Goal: Transaction & Acquisition: Obtain resource

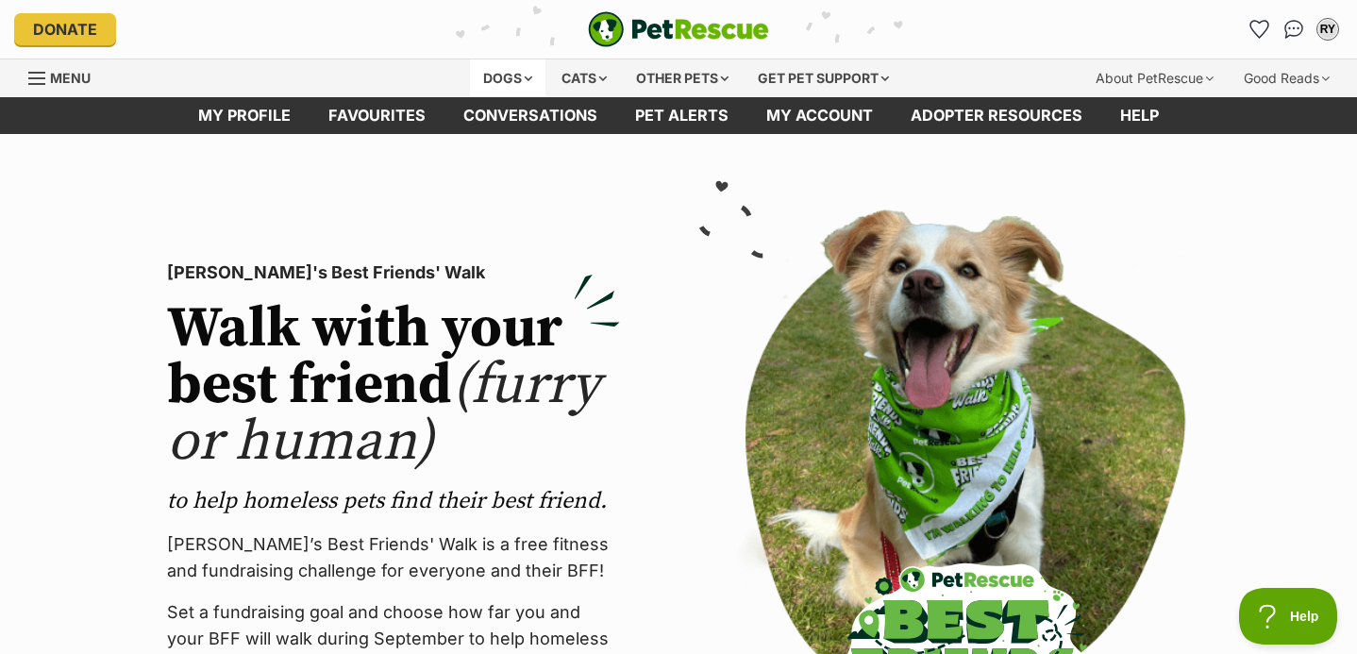
click at [496, 81] on div "Dogs" at bounding box center [508, 78] width 76 height 38
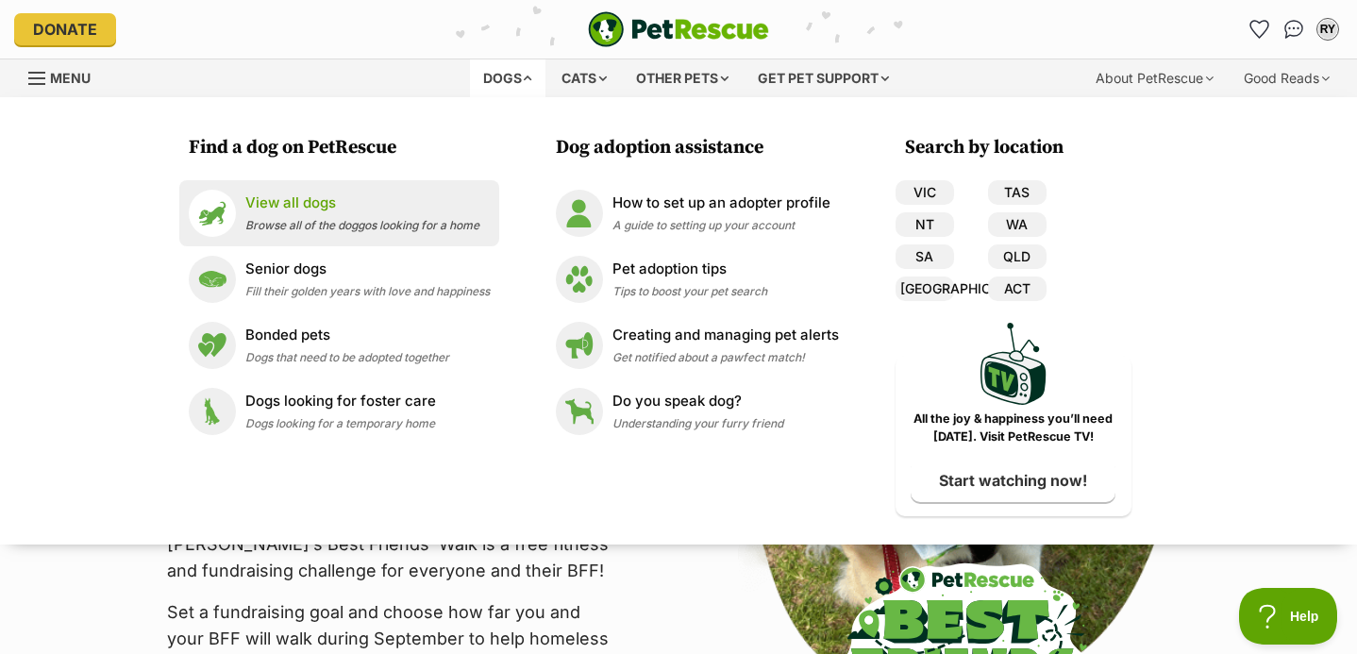
click at [424, 188] on li "View all dogs Browse all of the doggos looking for a home" at bounding box center [339, 213] width 320 height 66
click at [400, 208] on p "View all dogs" at bounding box center [362, 204] width 234 height 22
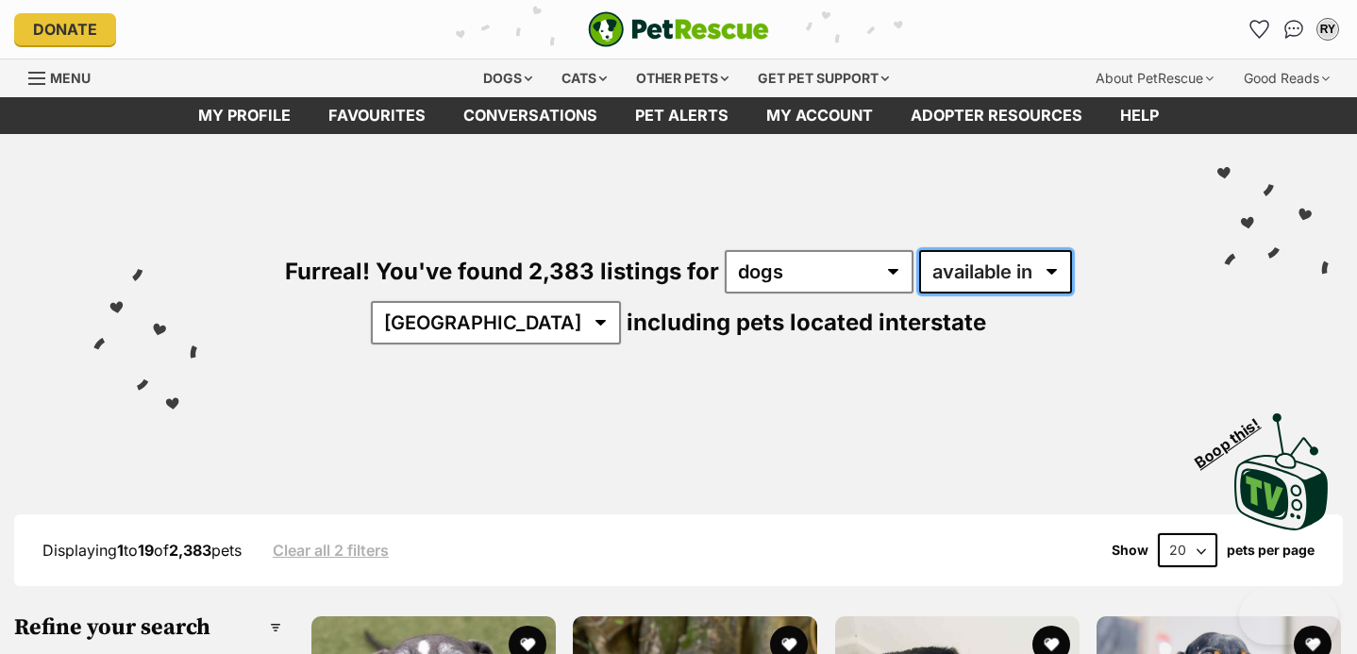
click at [919, 280] on select "available in located in" at bounding box center [995, 271] width 153 height 43
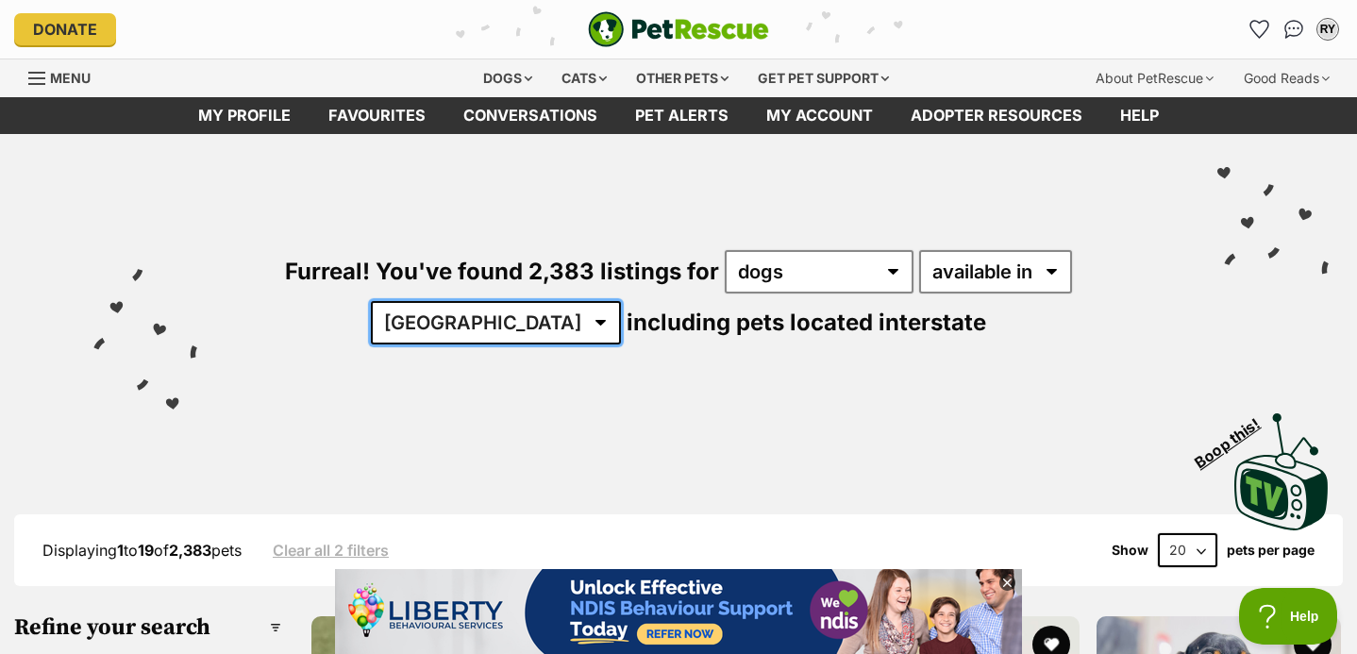
click at [621, 301] on select "Australia ACT NSW NT QLD SA TAS VIC WA" at bounding box center [496, 322] width 250 height 43
select select "[GEOGRAPHIC_DATA]"
click at [621, 301] on select "Australia ACT NSW NT QLD SA TAS VIC WA" at bounding box center [496, 322] width 250 height 43
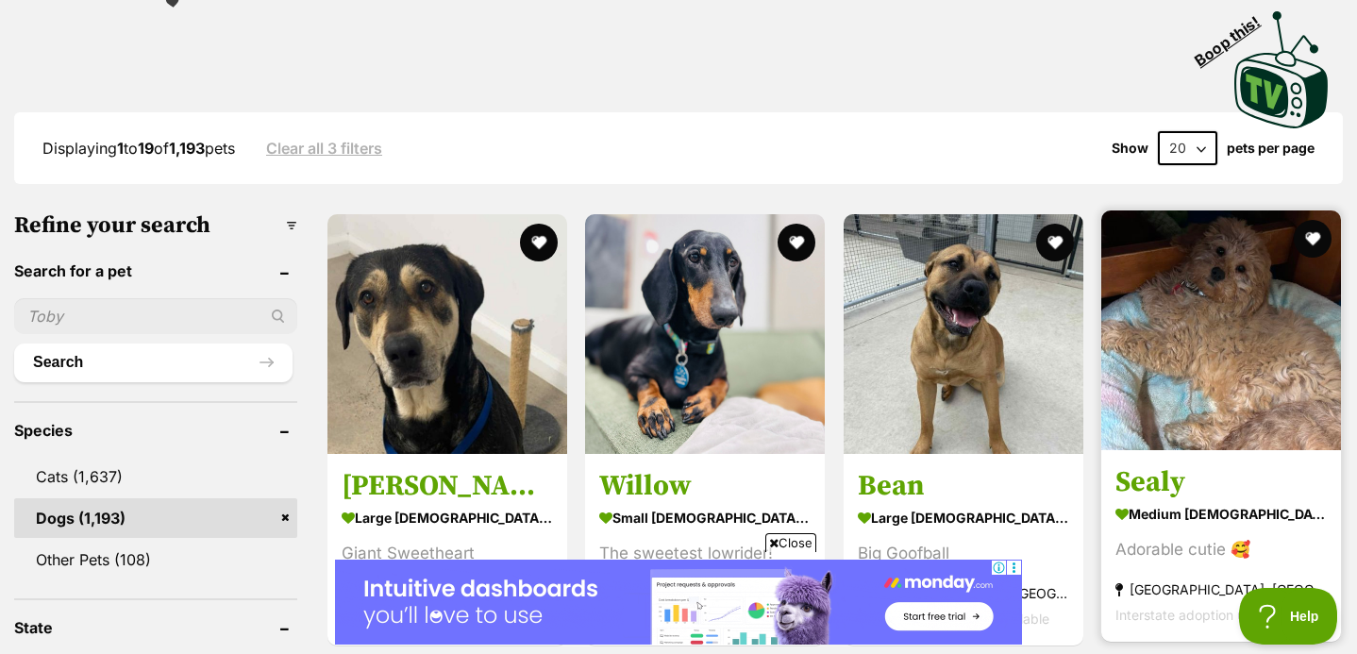
click at [1241, 294] on img at bounding box center [1221, 330] width 240 height 240
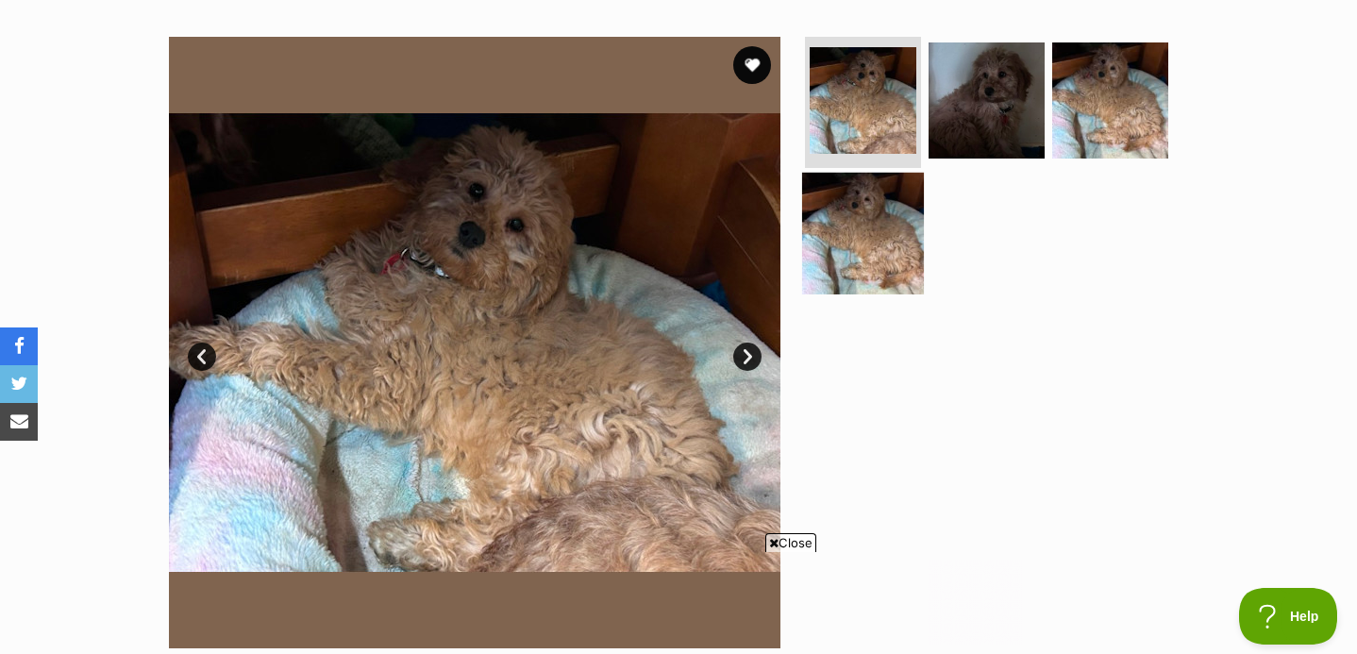
click at [877, 213] on img at bounding box center [863, 234] width 122 height 122
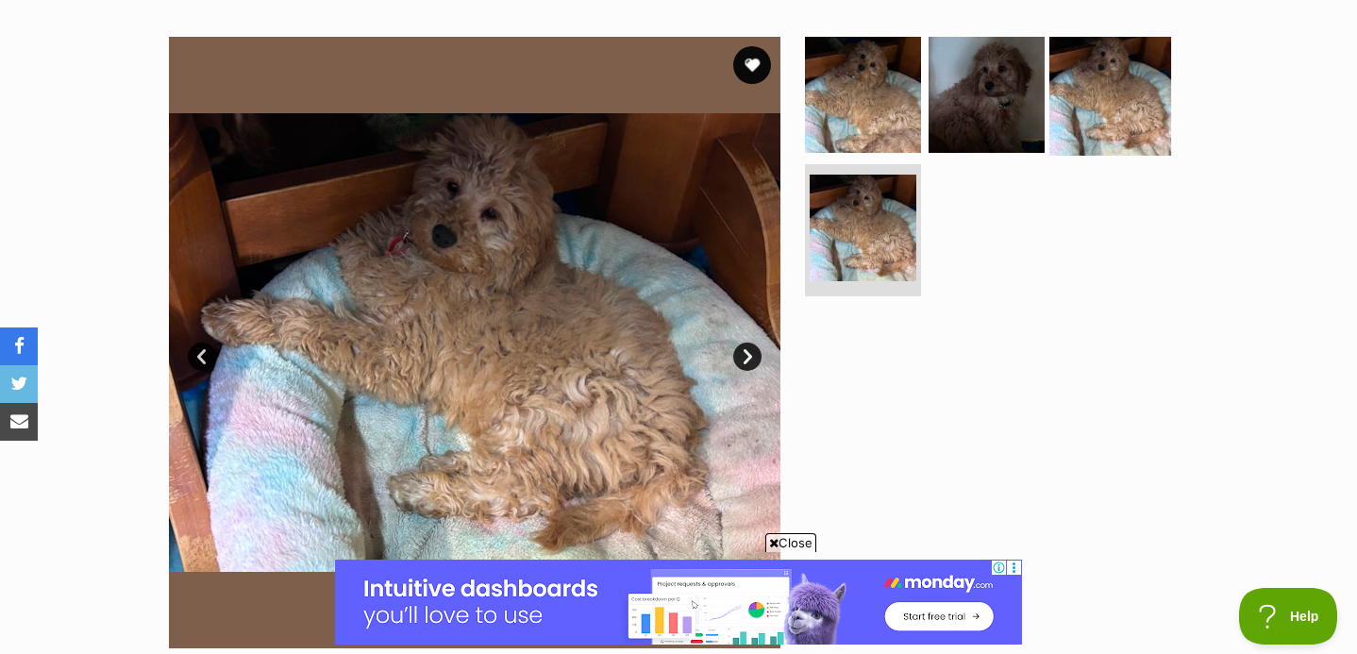
click at [1119, 72] on img at bounding box center [1110, 94] width 122 height 122
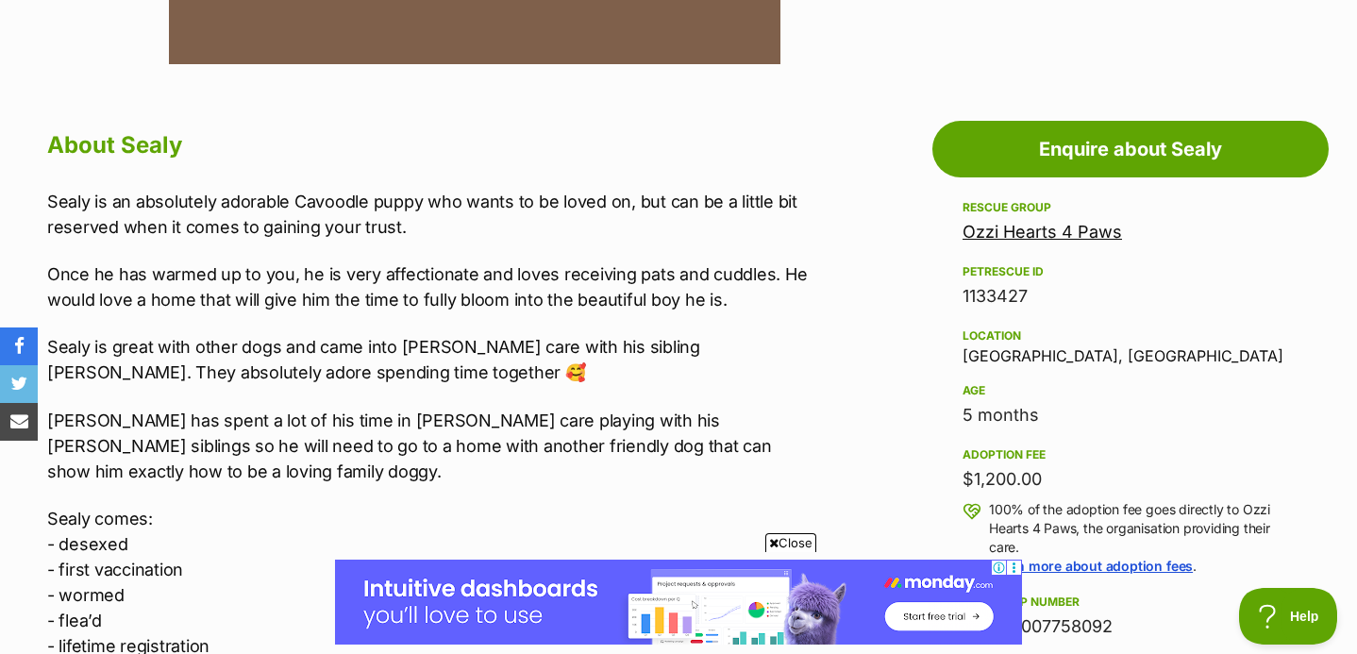
scroll to position [942, 0]
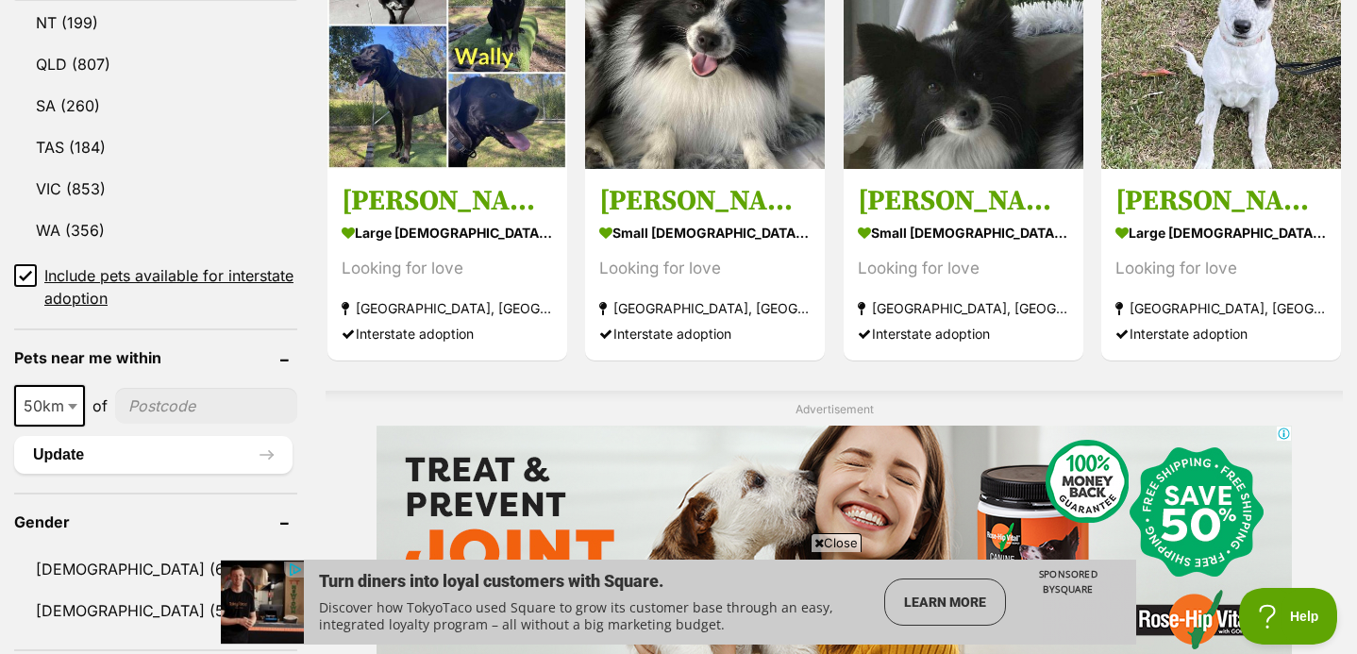
scroll to position [1056, 0]
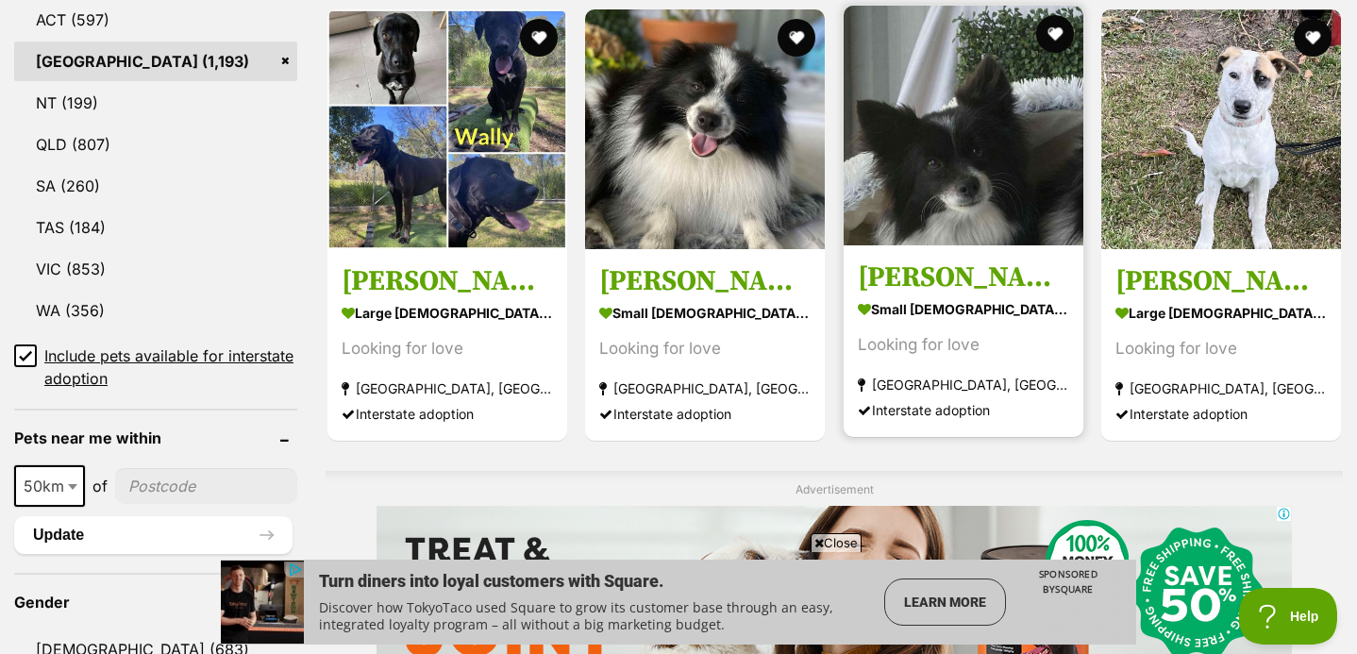
click at [880, 196] on img at bounding box center [964, 126] width 240 height 240
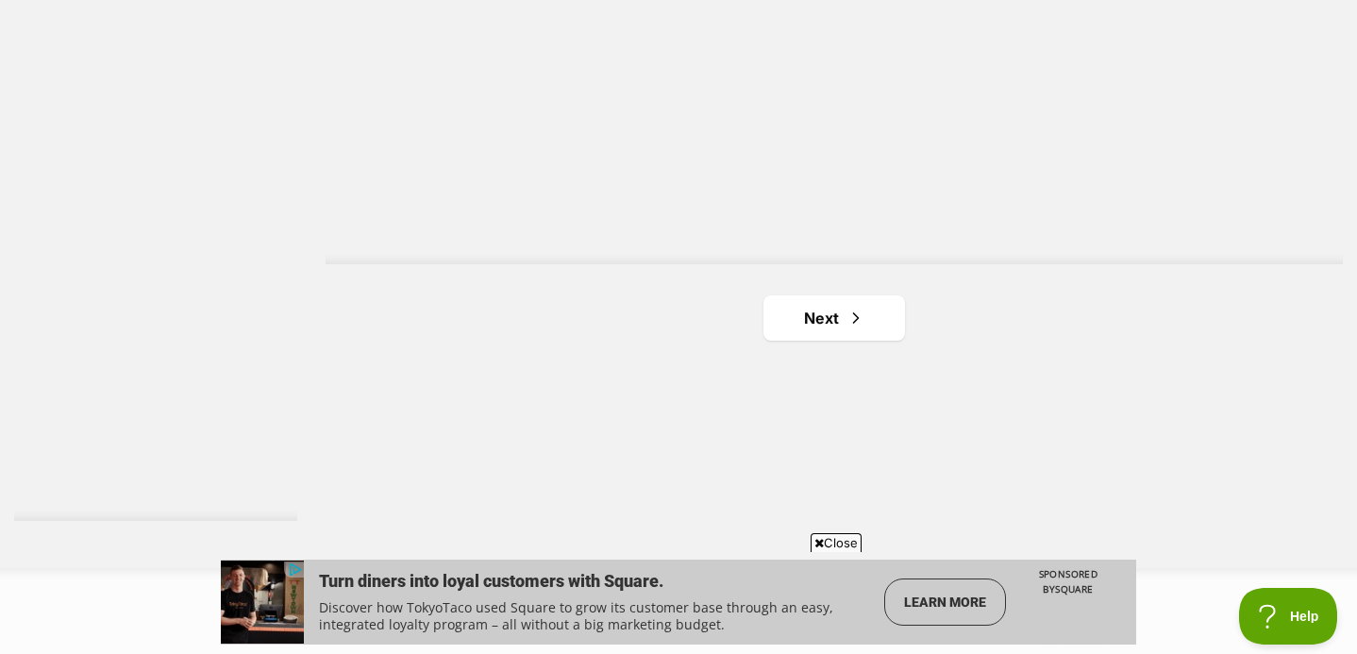
scroll to position [3480, 0]
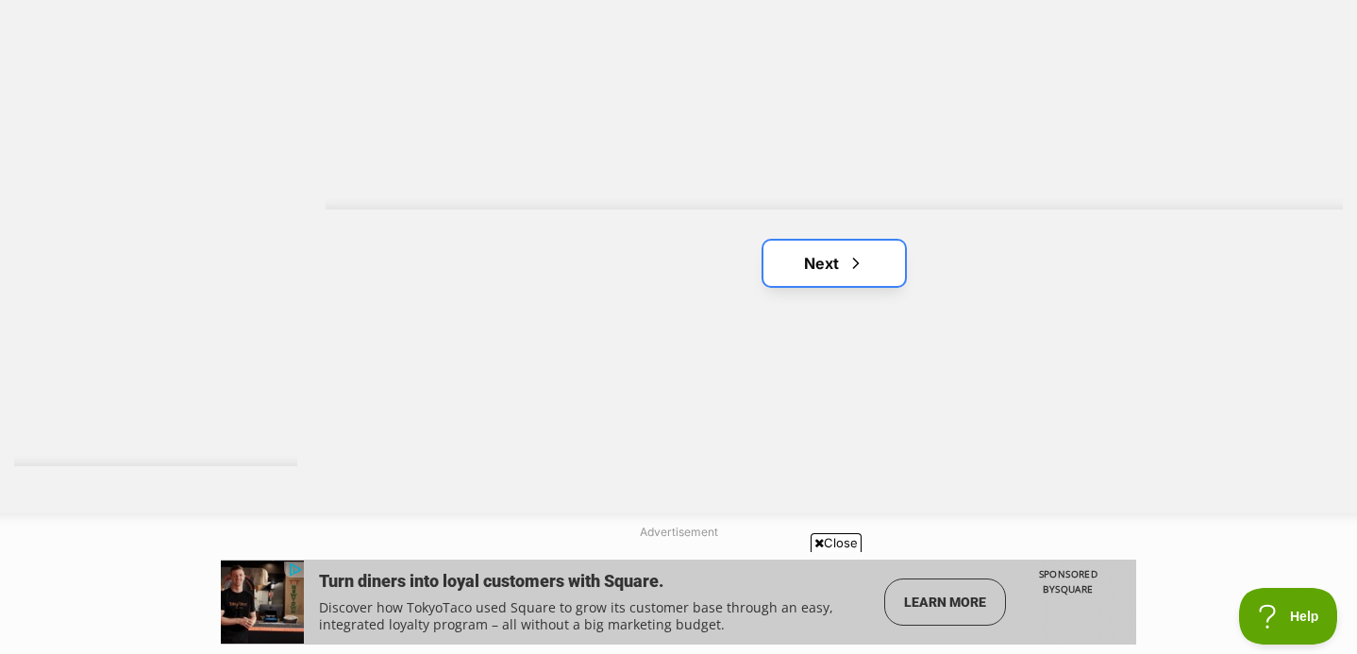
click at [880, 263] on link "Next" at bounding box center [835, 263] width 142 height 45
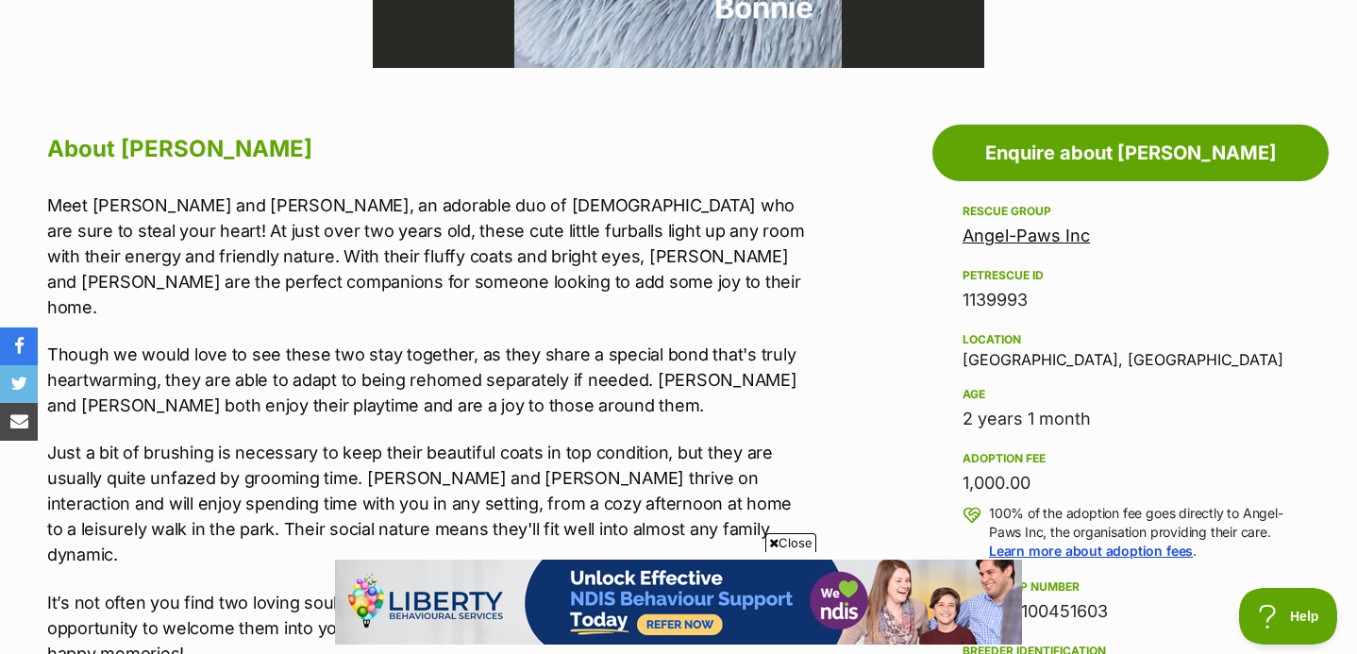
scroll to position [388, 0]
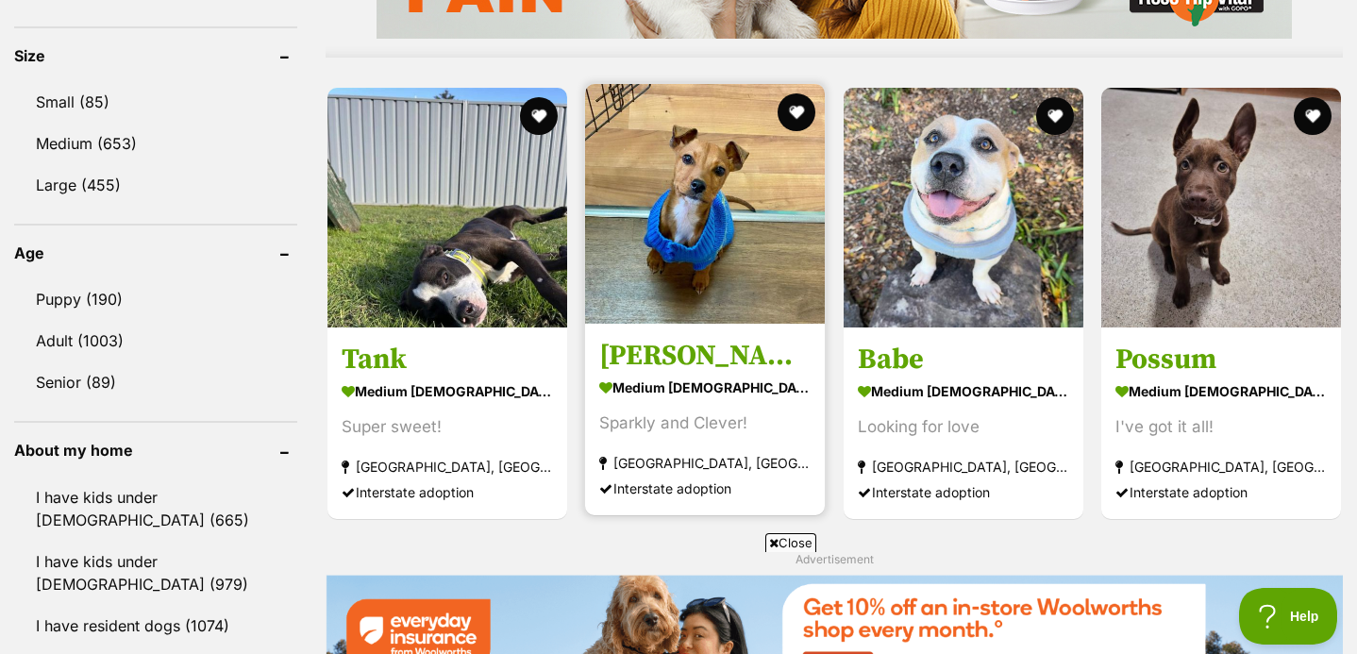
scroll to position [1727, 0]
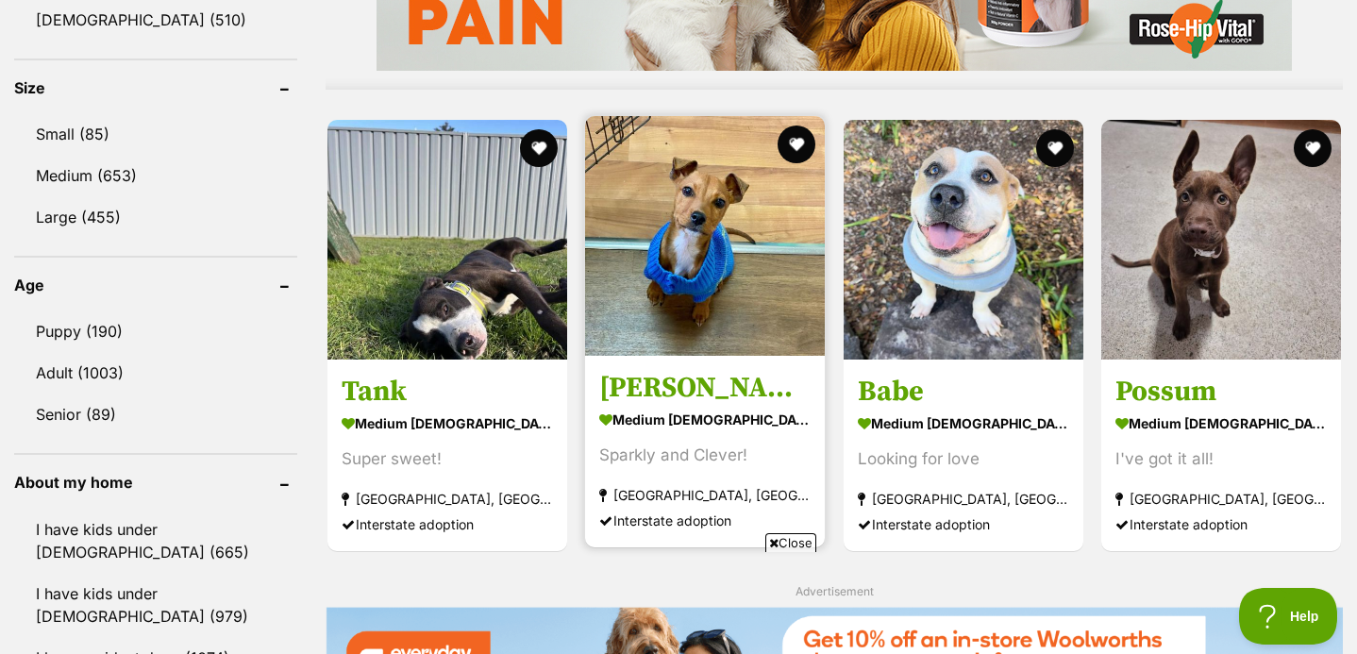
click at [722, 245] on img at bounding box center [705, 236] width 240 height 240
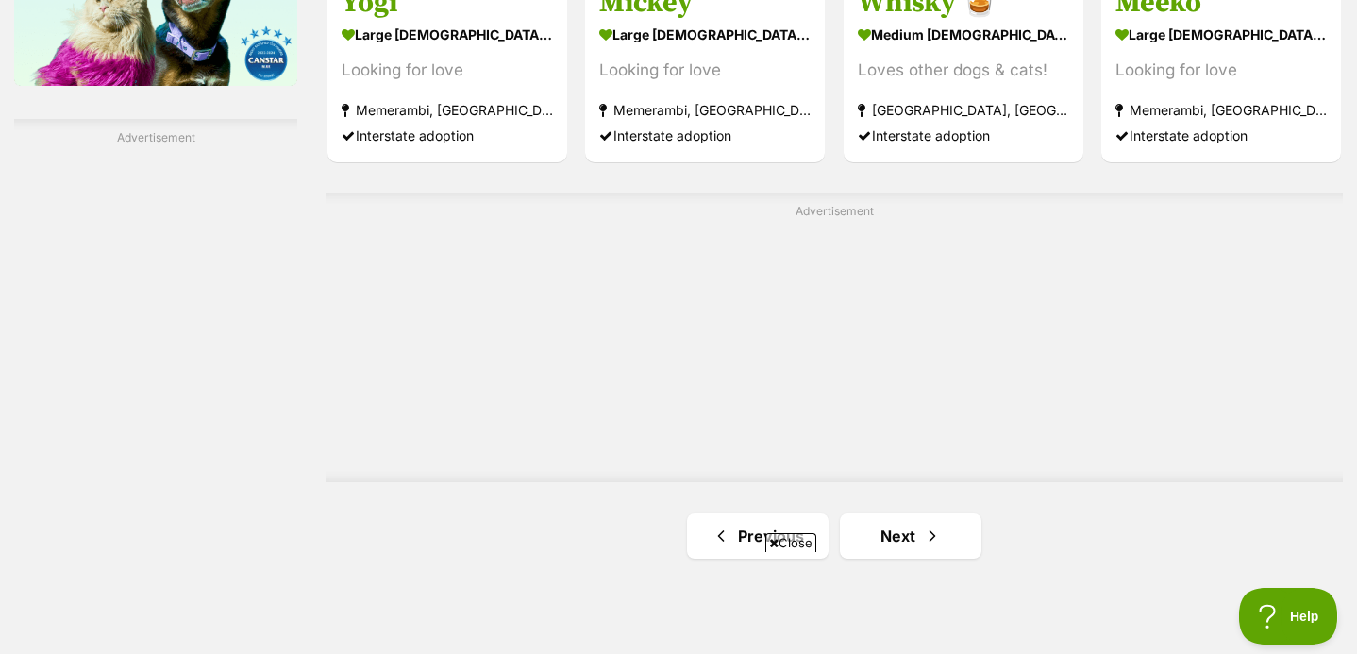
scroll to position [3263, 0]
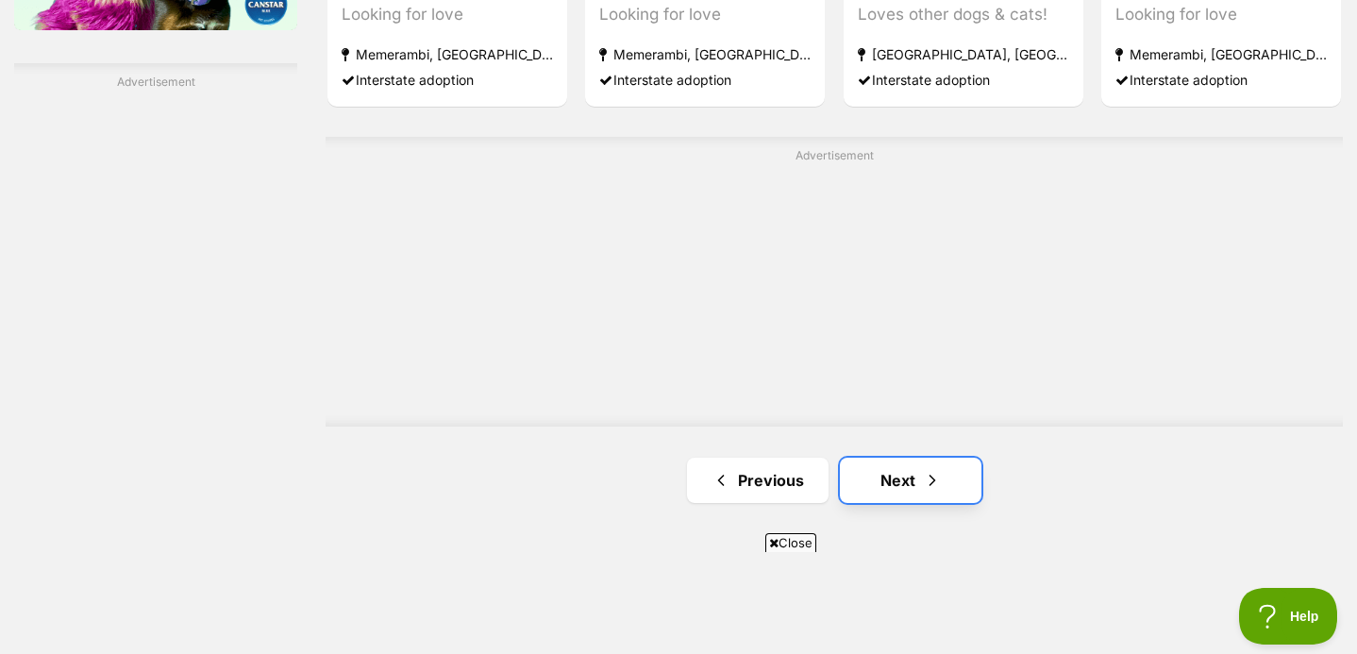
click at [885, 462] on link "Next" at bounding box center [911, 480] width 142 height 45
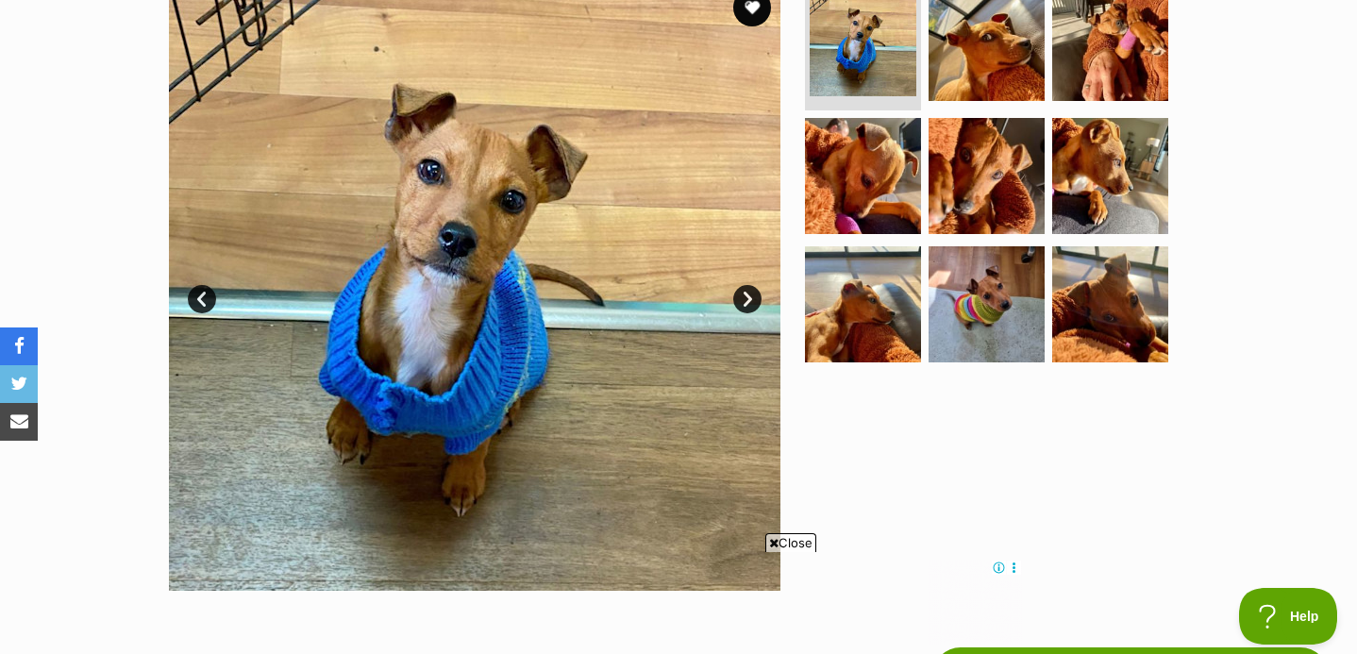
scroll to position [406, 0]
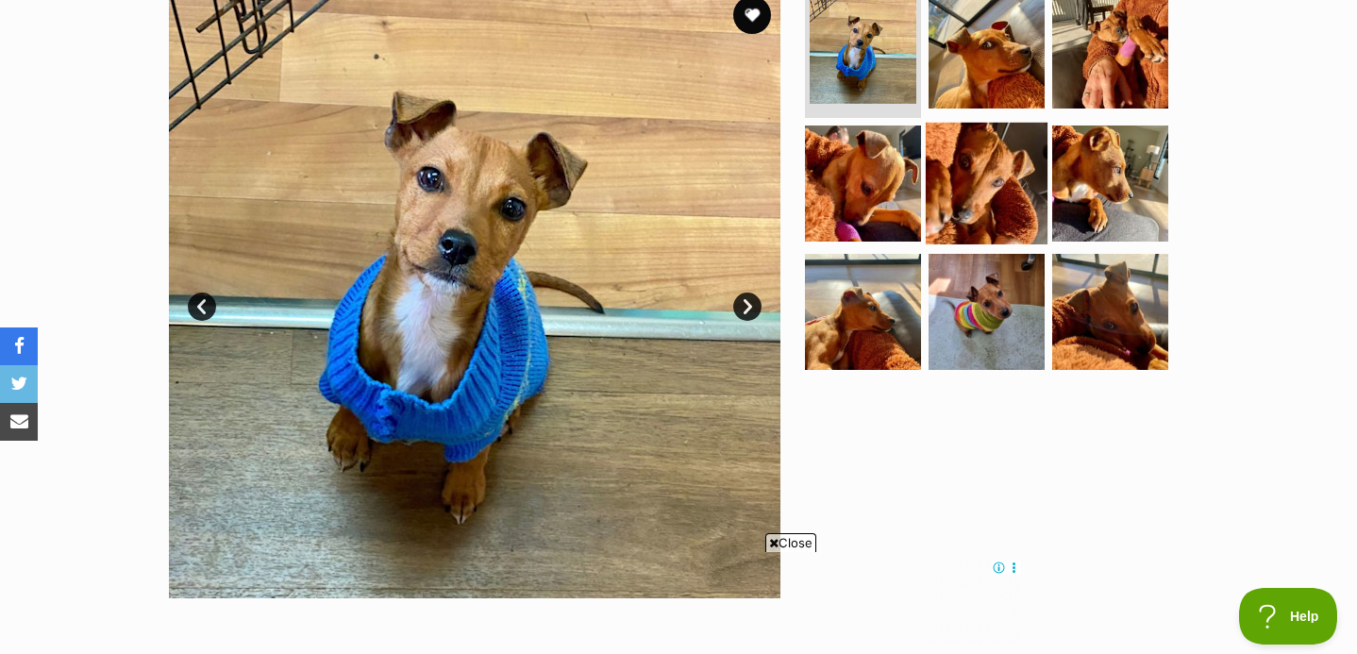
click at [956, 202] on img at bounding box center [987, 184] width 122 height 122
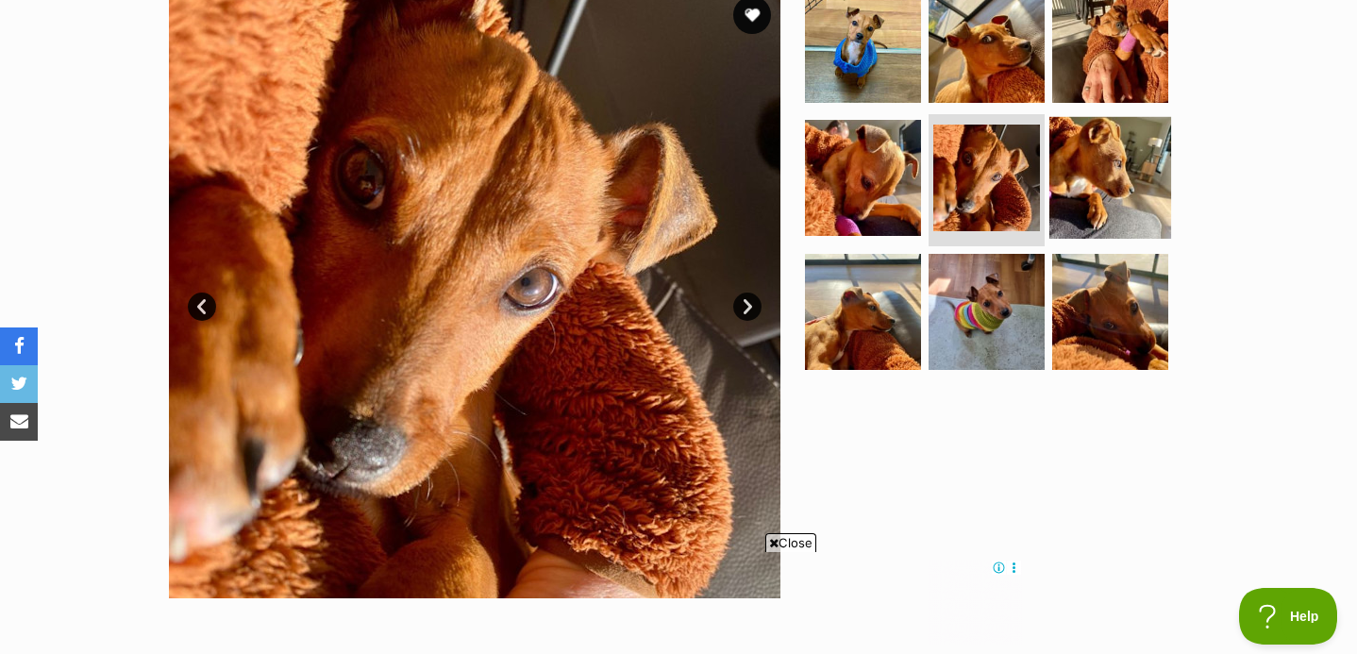
click at [1072, 186] on img at bounding box center [1110, 178] width 122 height 122
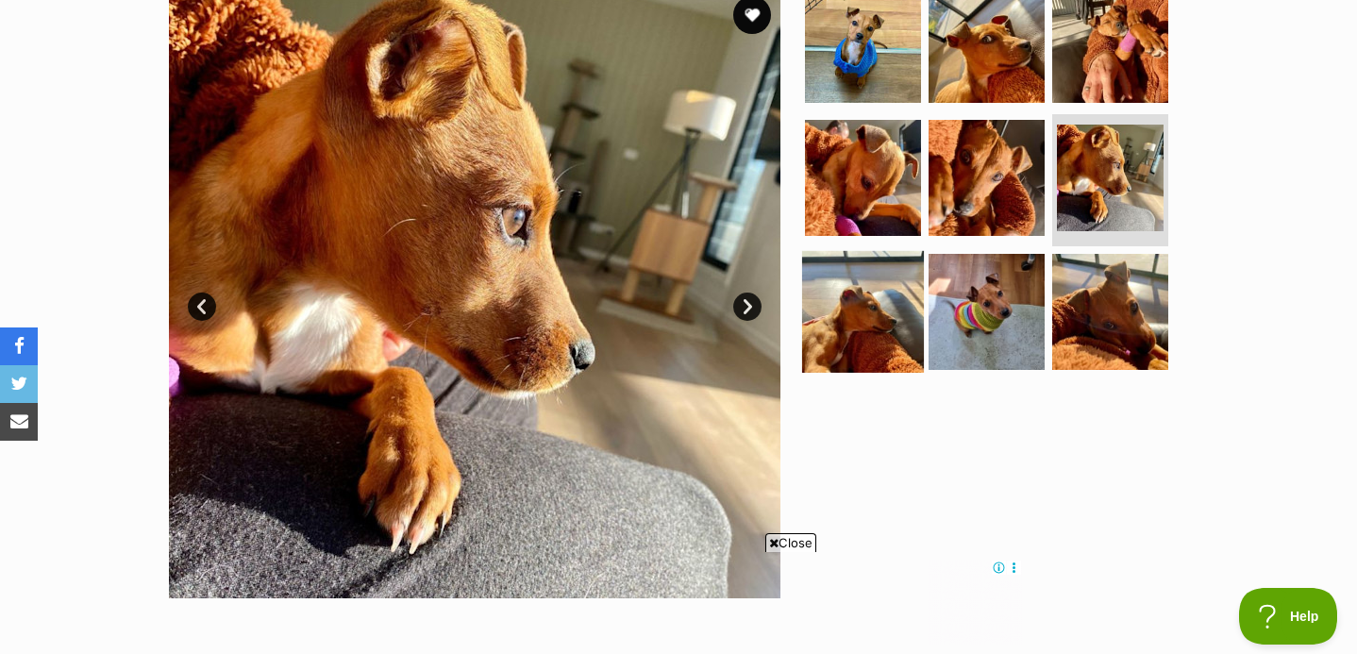
click at [868, 274] on img at bounding box center [863, 312] width 122 height 122
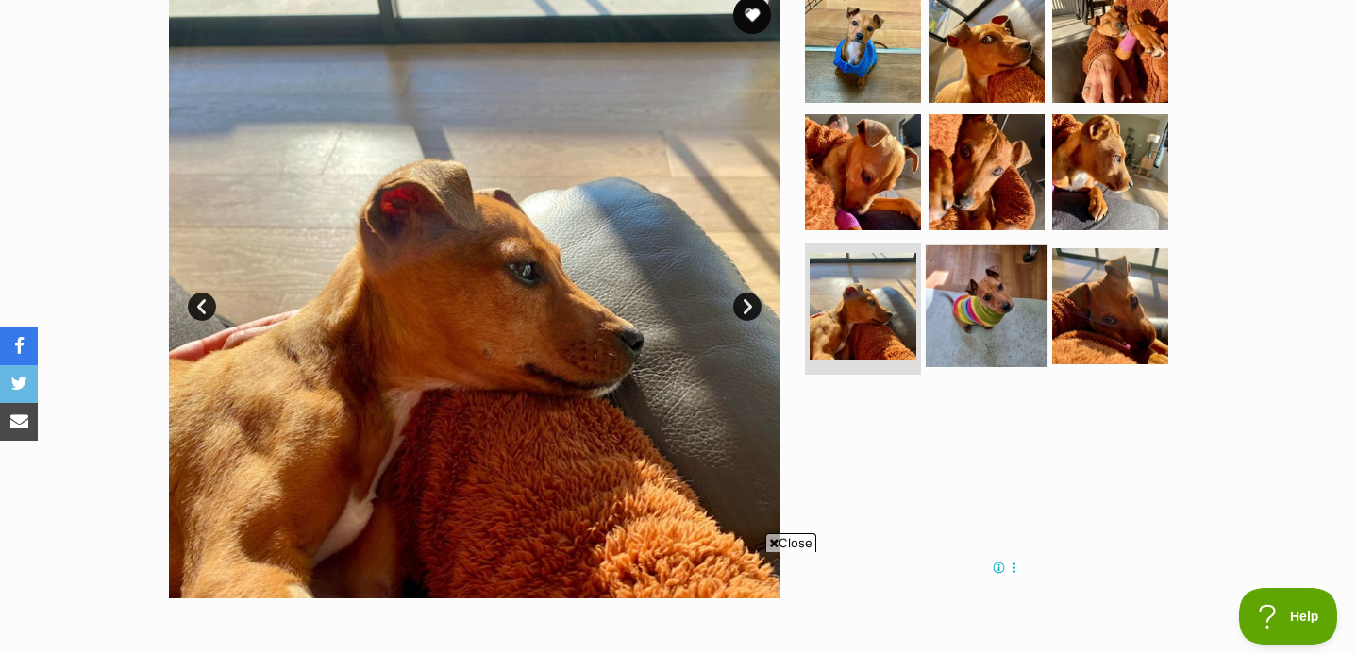
click at [961, 292] on img at bounding box center [987, 306] width 122 height 122
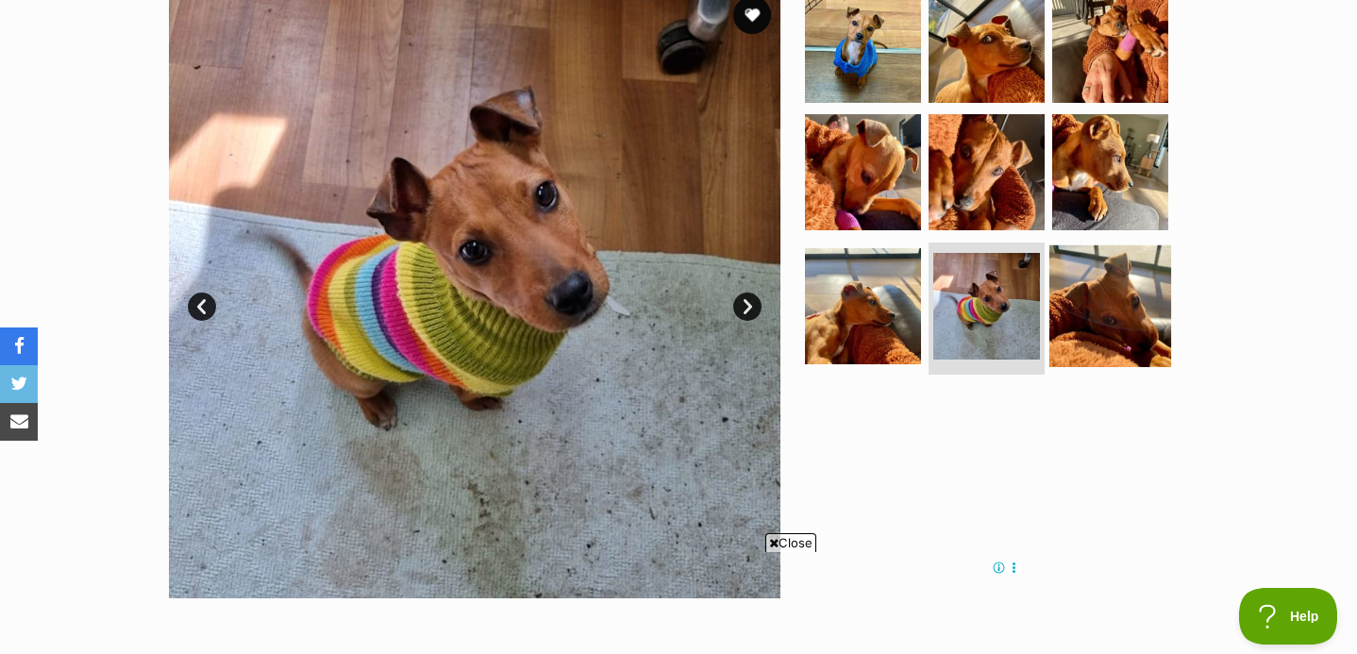
click at [1092, 299] on img at bounding box center [1110, 306] width 122 height 122
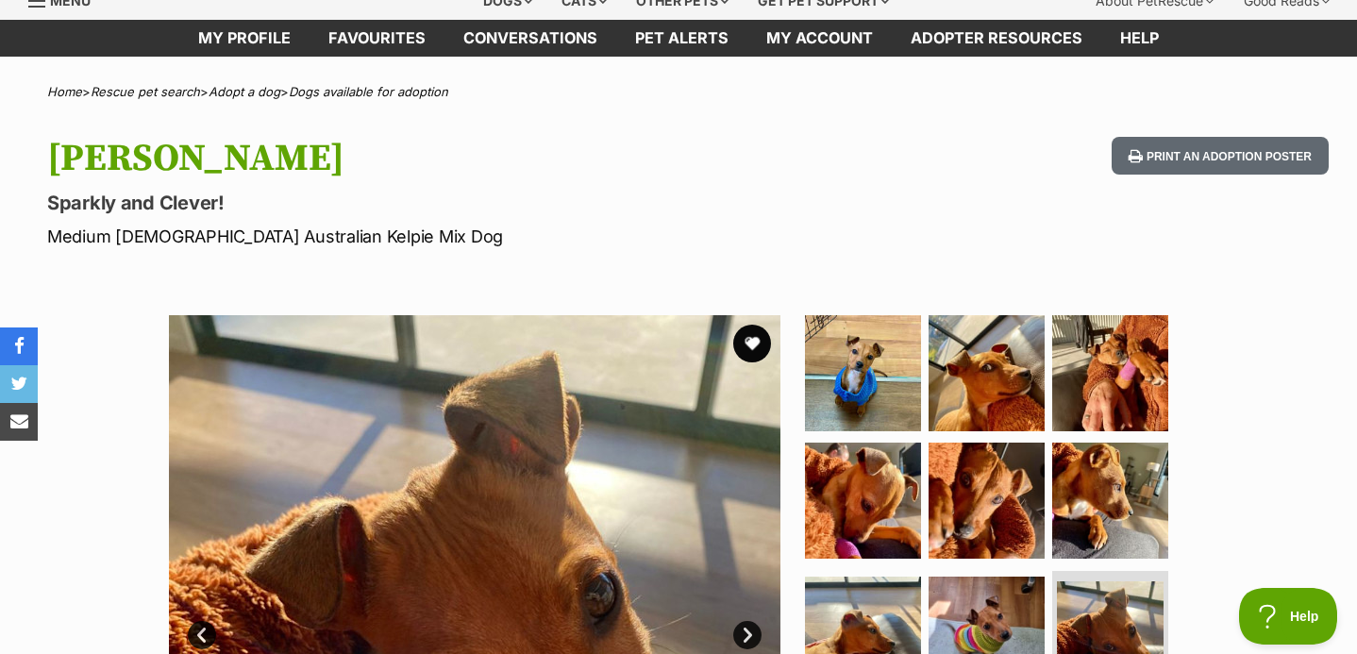
scroll to position [0, 0]
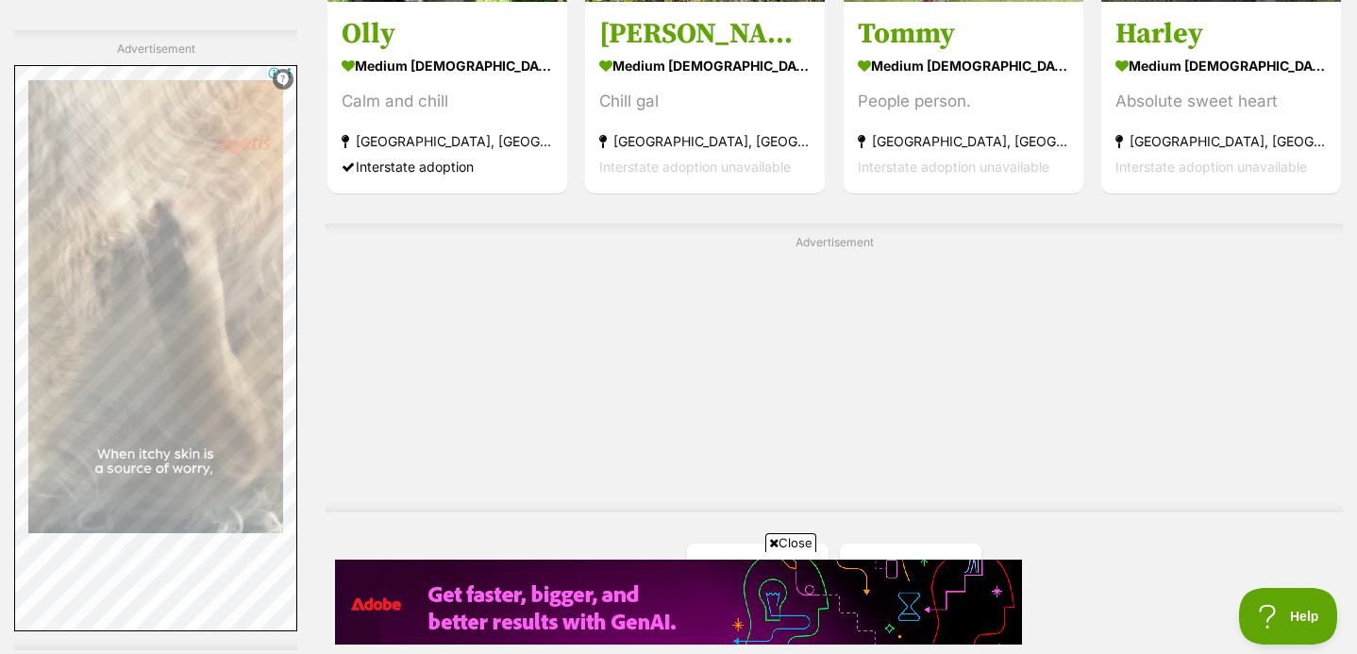
scroll to position [3611, 0]
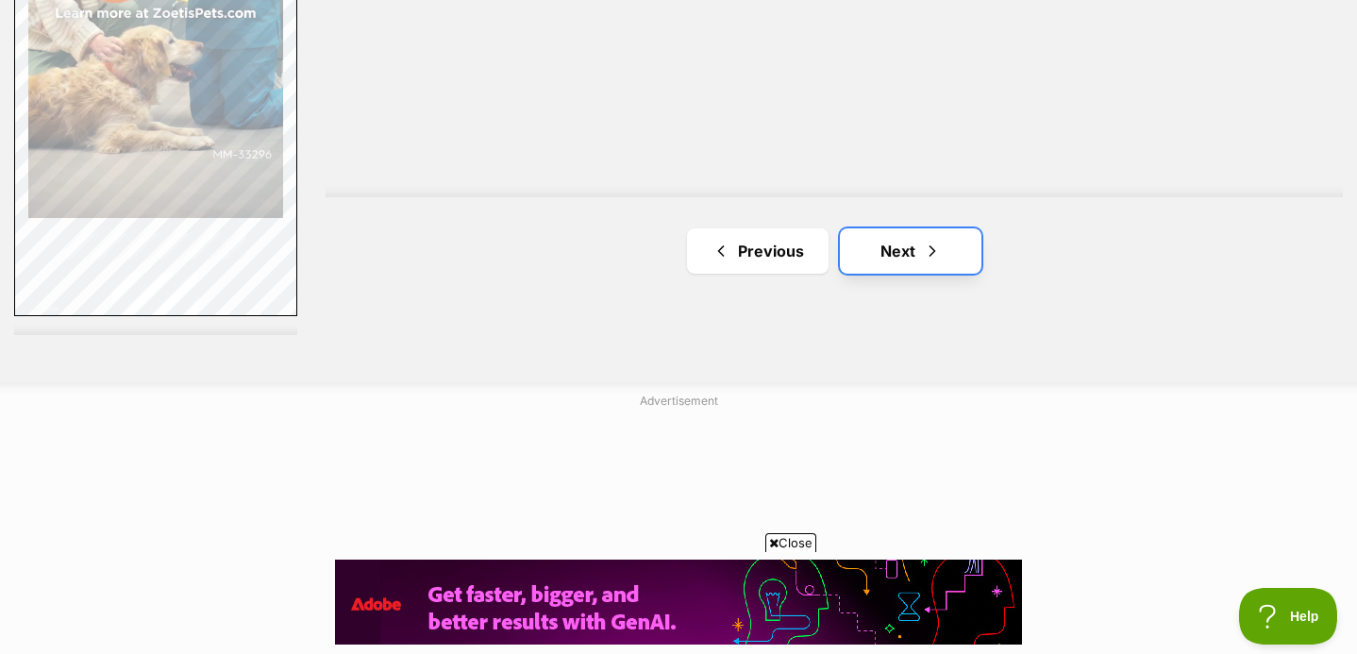
click at [919, 259] on link "Next" at bounding box center [911, 250] width 142 height 45
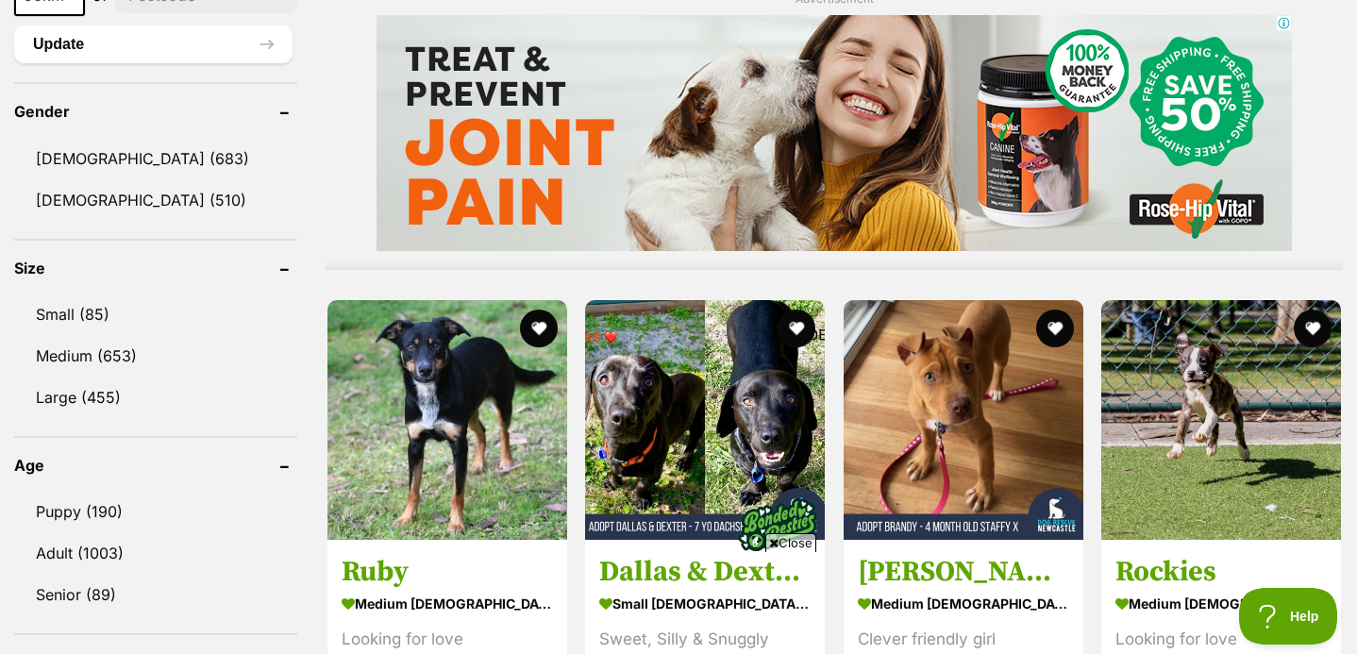
scroll to position [1587, 0]
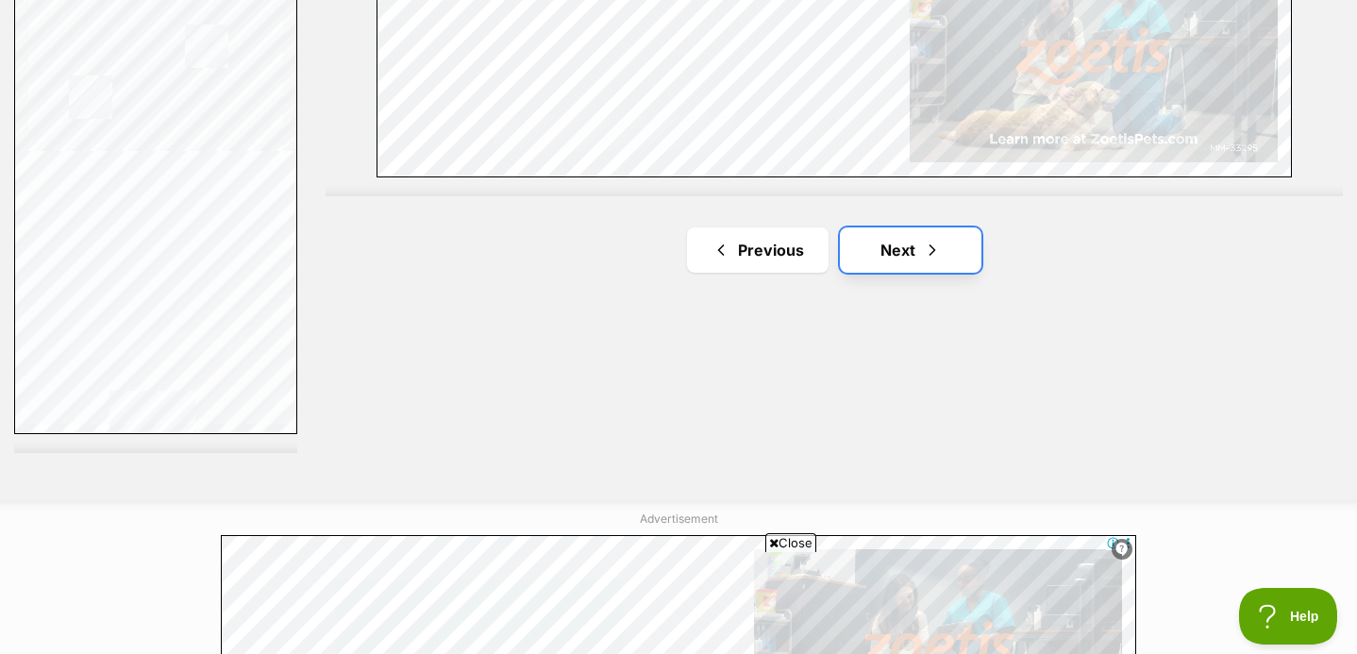
click at [915, 252] on link "Next" at bounding box center [911, 249] width 142 height 45
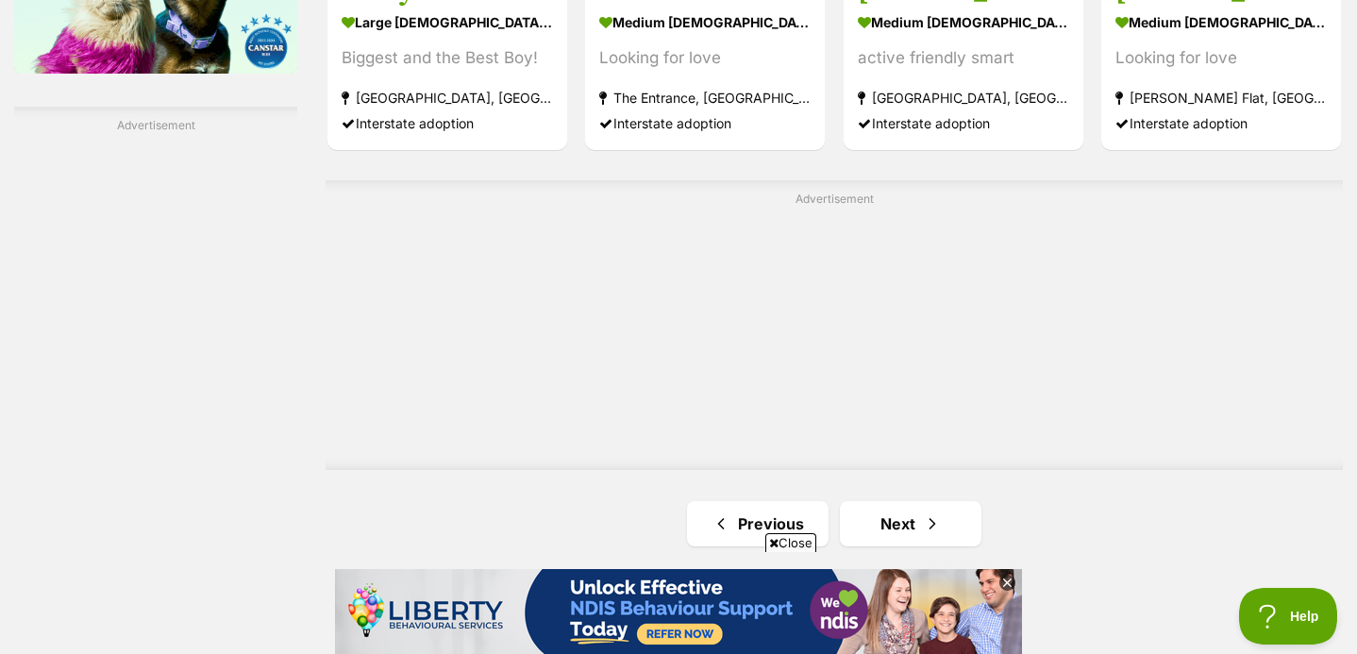
scroll to position [3308, 0]
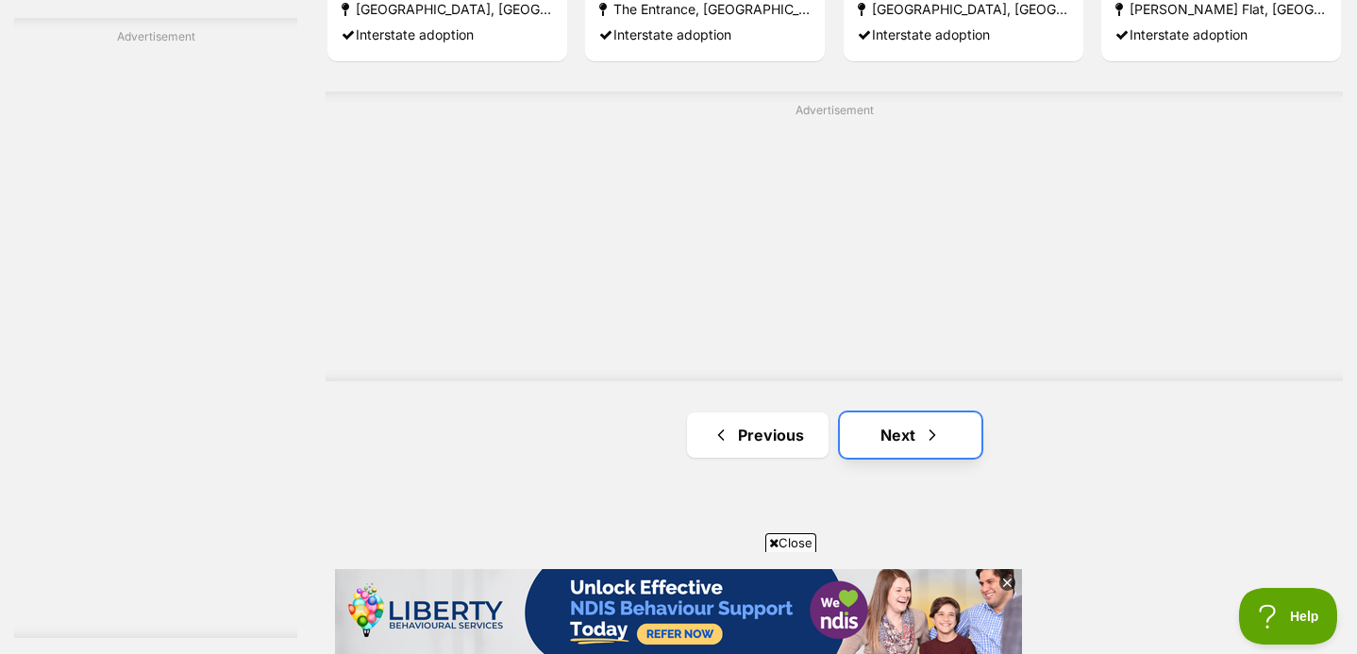
click at [867, 425] on link "Next" at bounding box center [911, 434] width 142 height 45
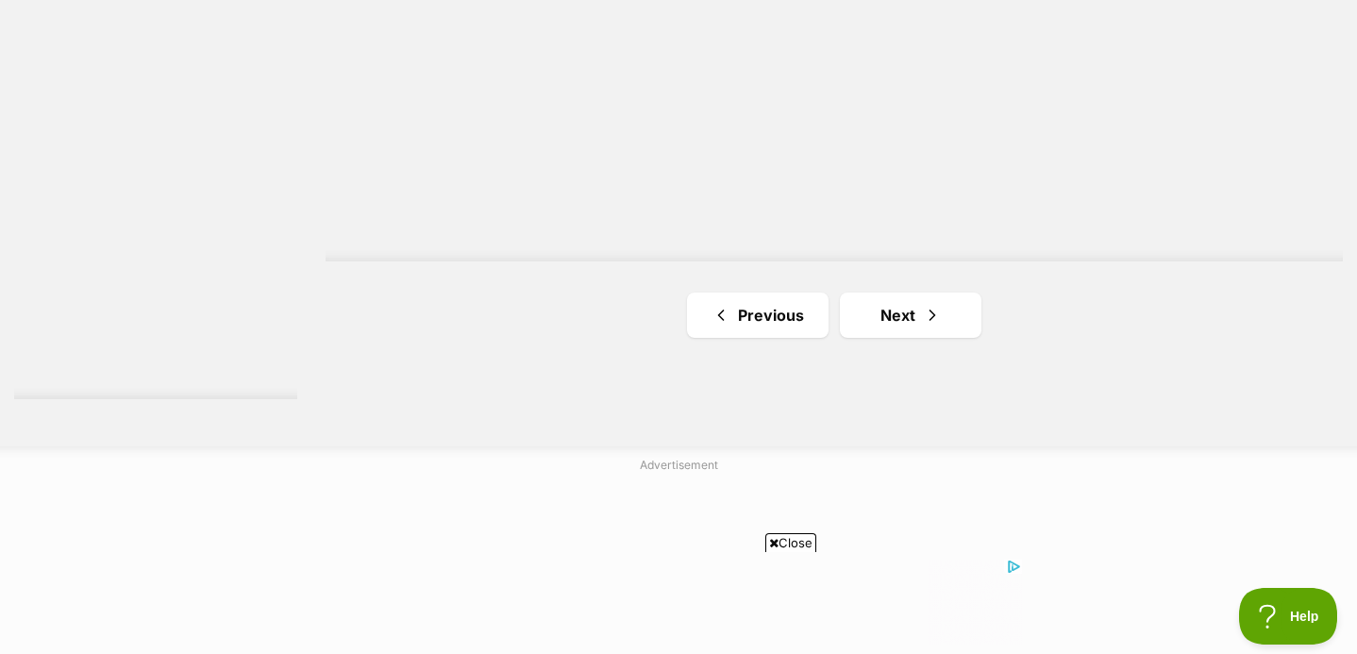
scroll to position [3558, 0]
click at [919, 309] on link "Next" at bounding box center [911, 303] width 142 height 45
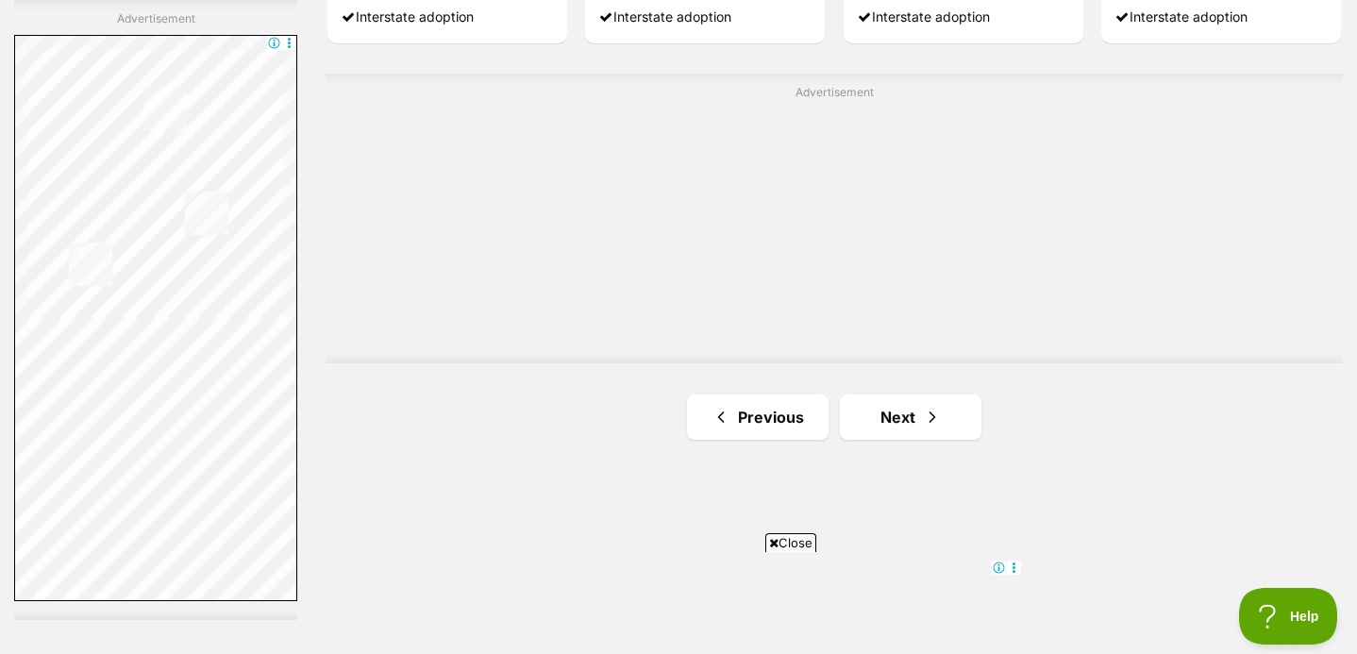
scroll to position [3403, 0]
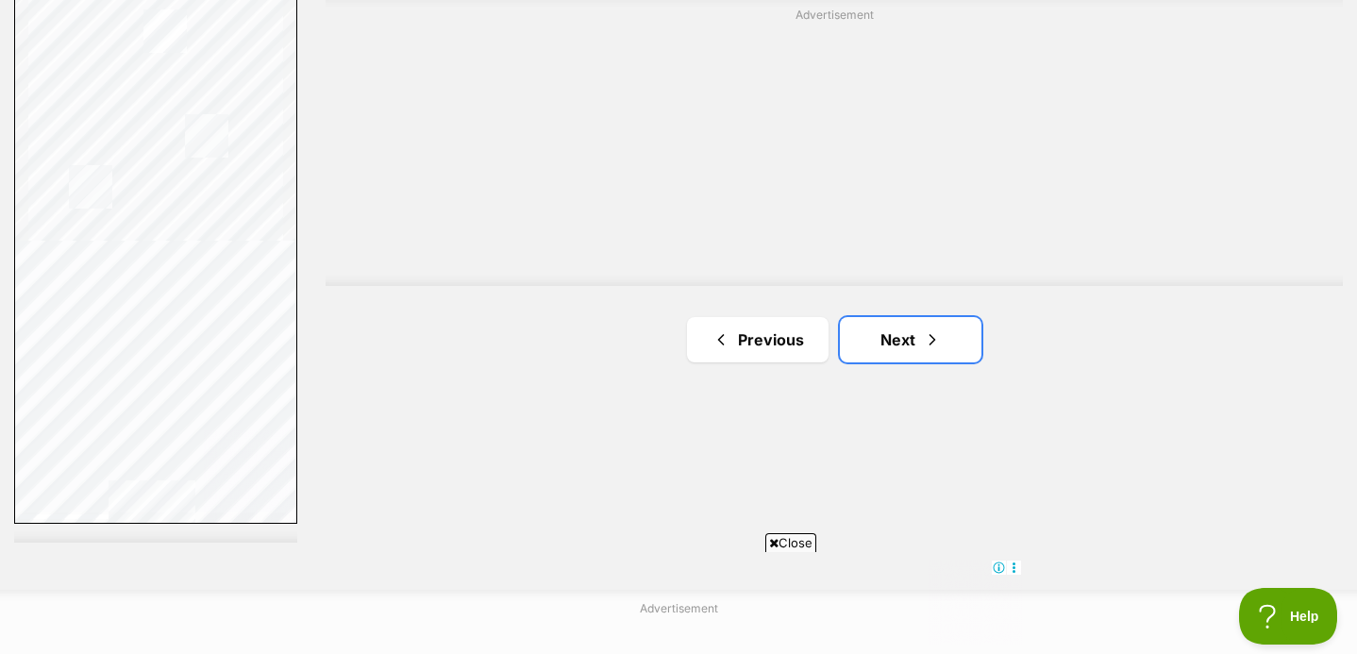
click at [934, 332] on span "Next page" at bounding box center [932, 339] width 19 height 23
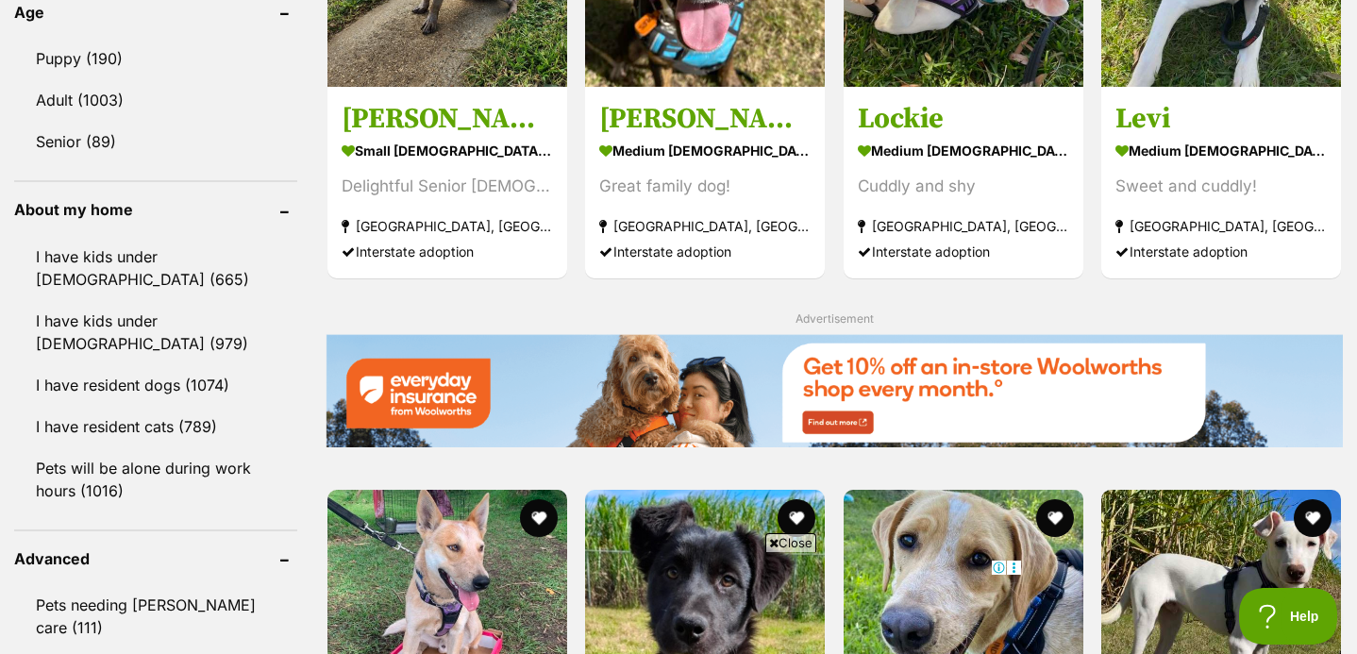
scroll to position [2149, 0]
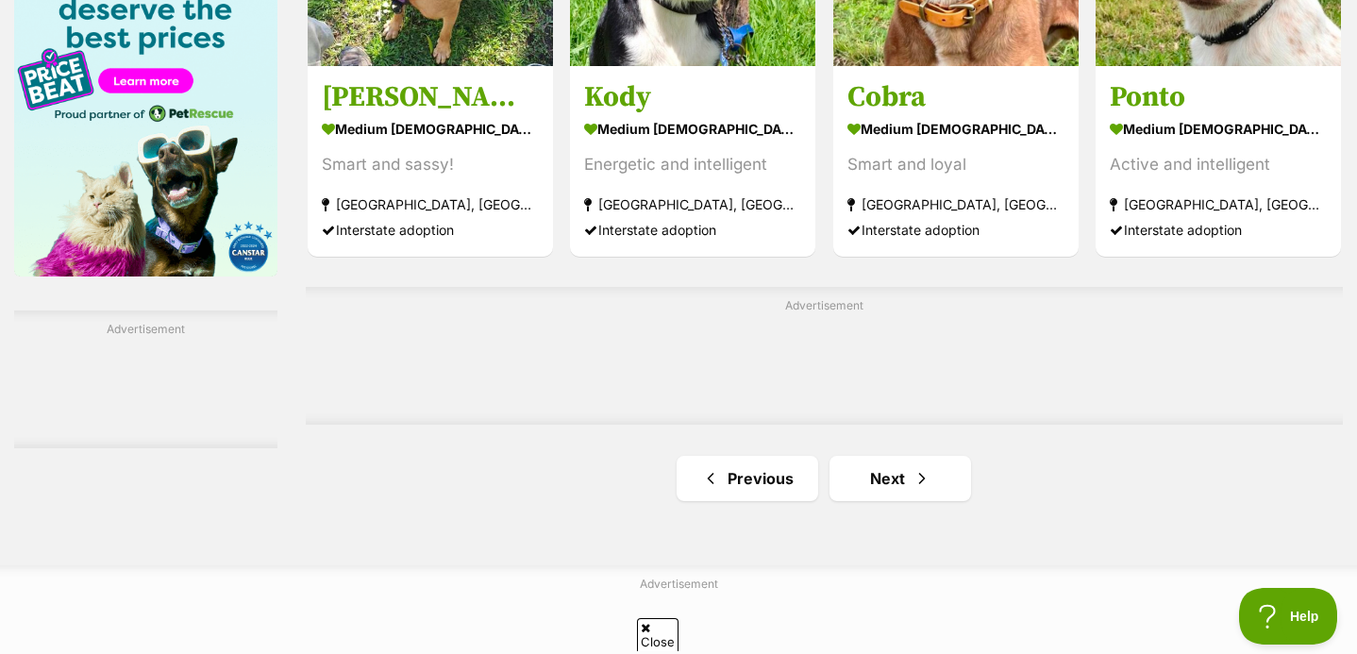
scroll to position [2920, 0]
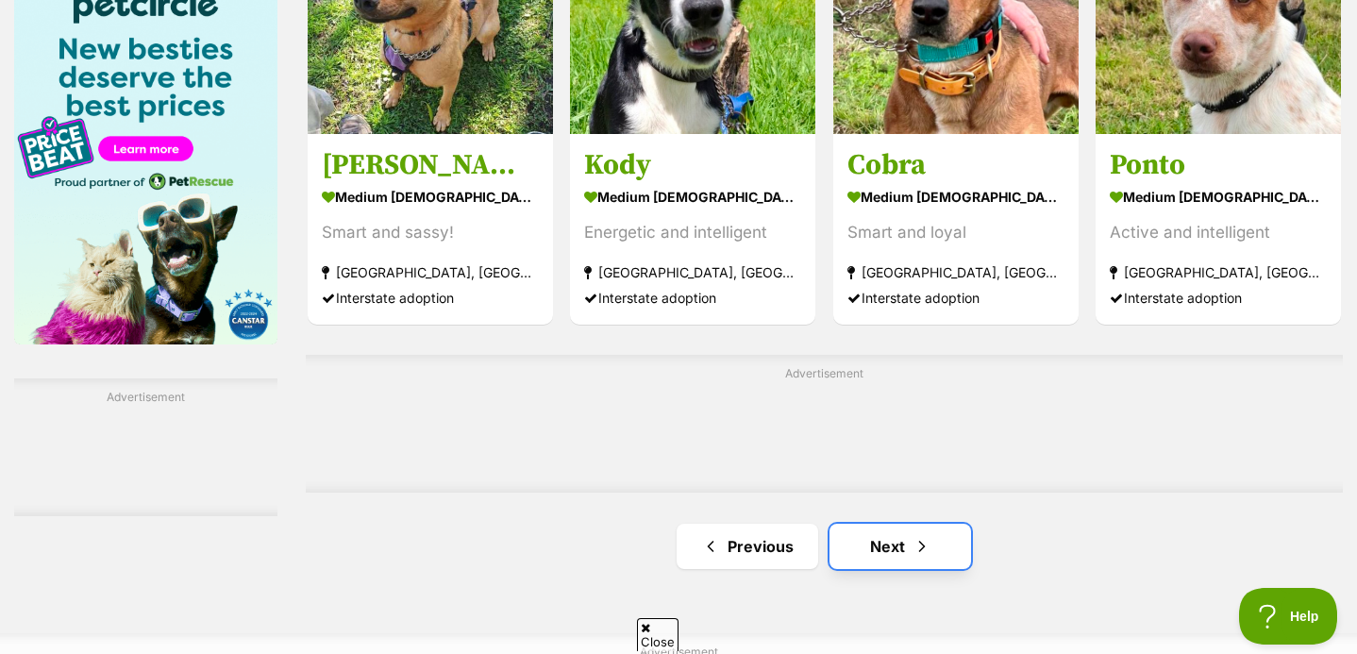
click at [839, 524] on link "Next" at bounding box center [901, 546] width 142 height 45
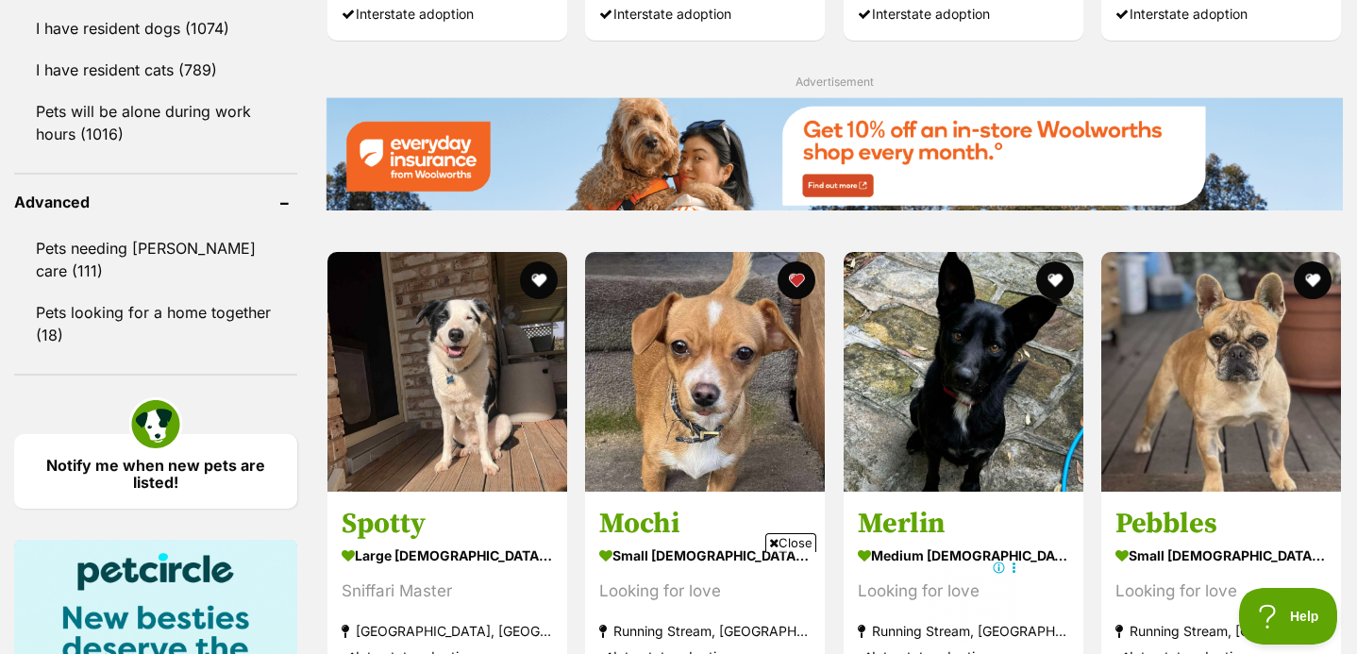
scroll to position [3376, 0]
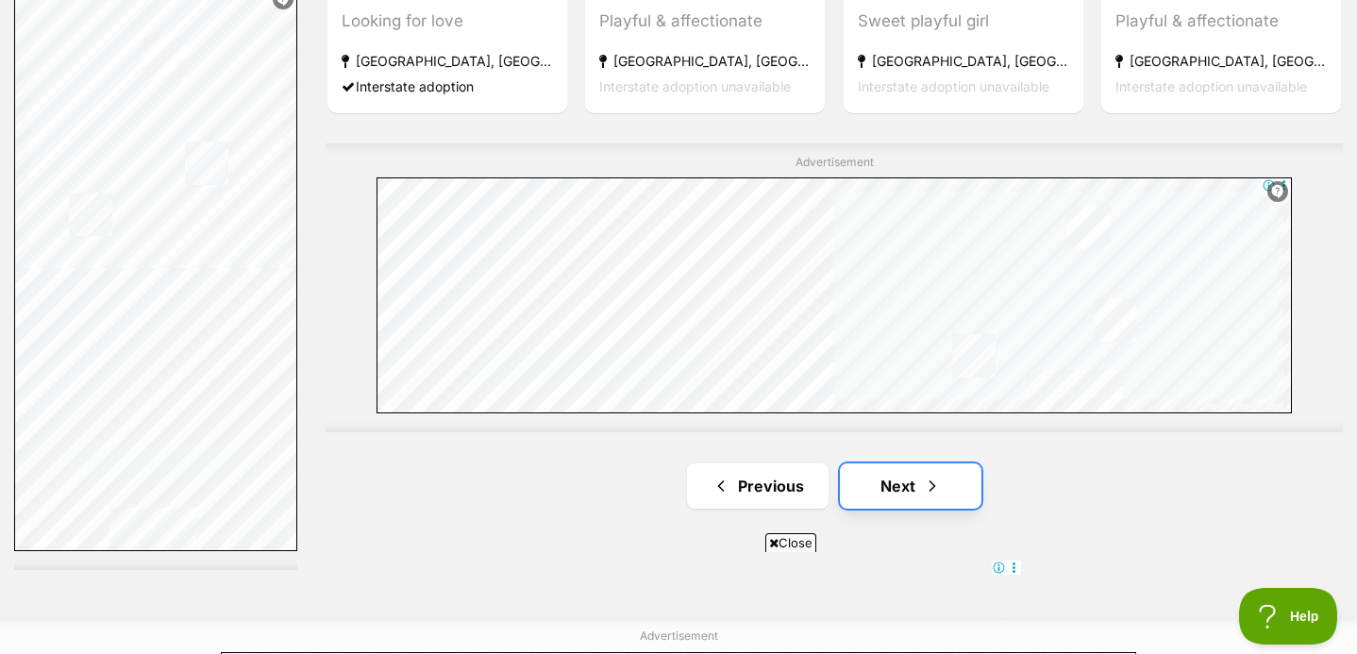
click at [880, 467] on link "Next" at bounding box center [911, 485] width 142 height 45
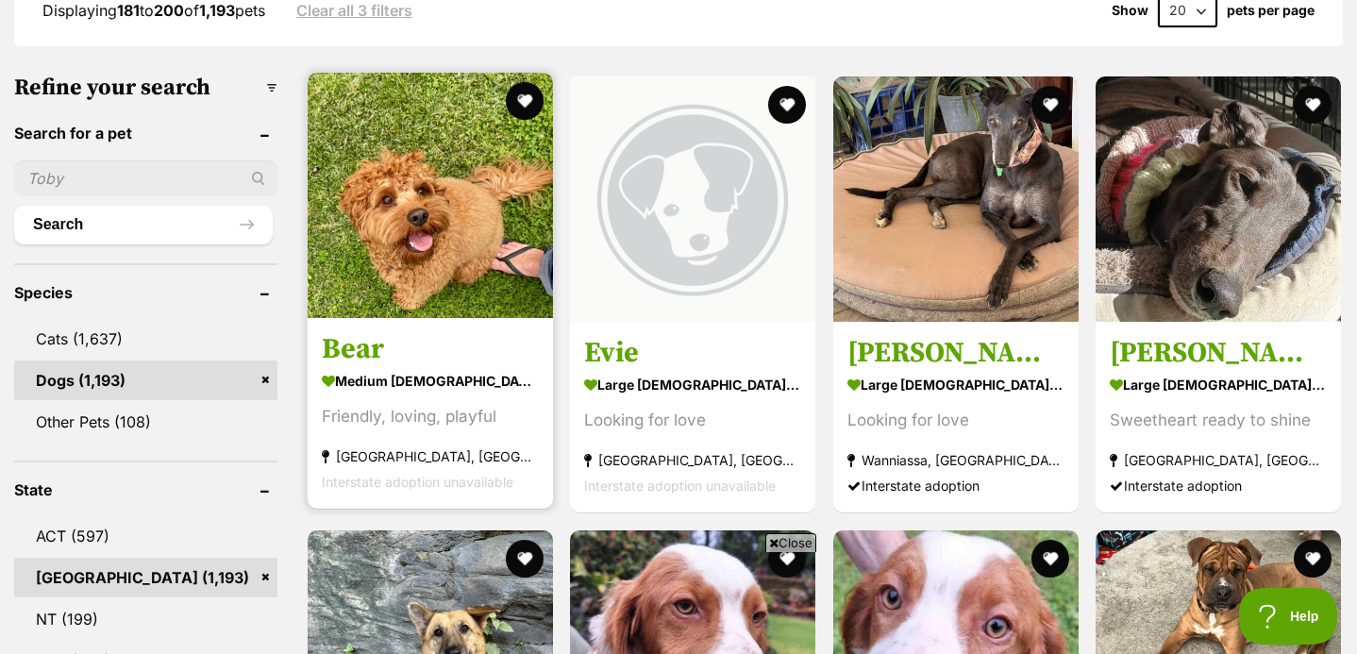
click at [363, 242] on img at bounding box center [430, 195] width 245 height 245
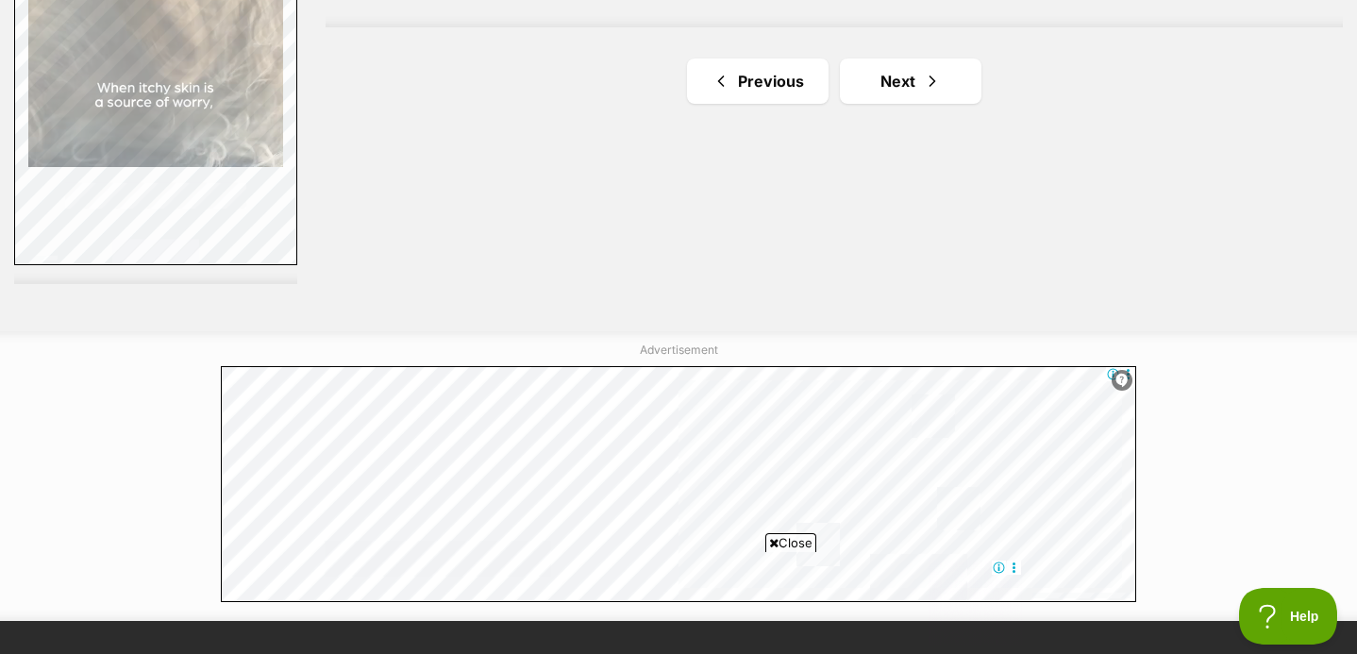
scroll to position [3659, 0]
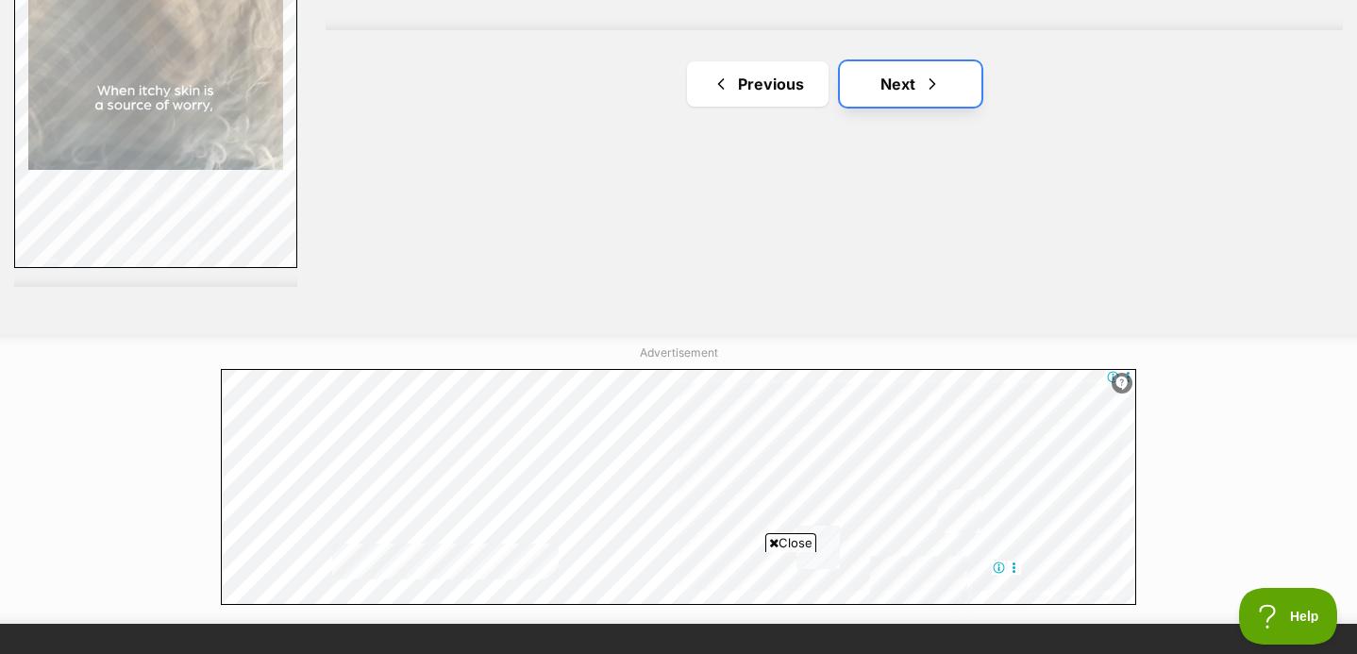
click at [879, 99] on link "Next" at bounding box center [911, 83] width 142 height 45
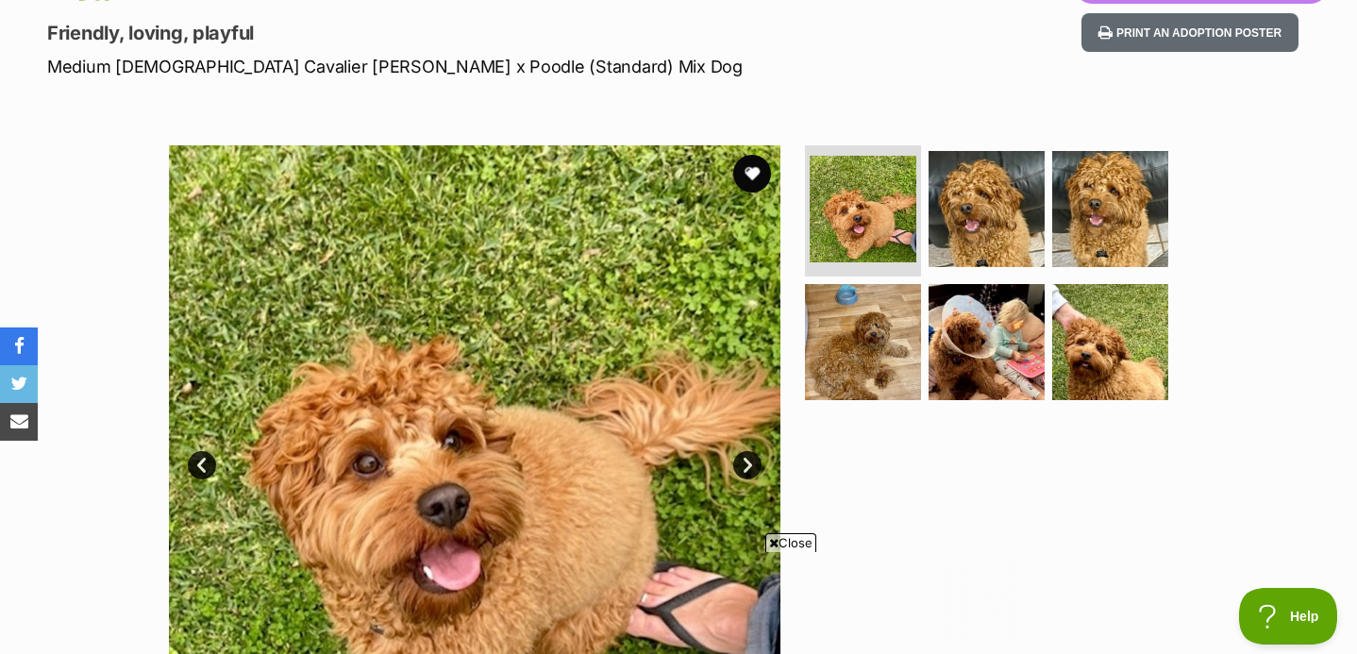
scroll to position [262, 0]
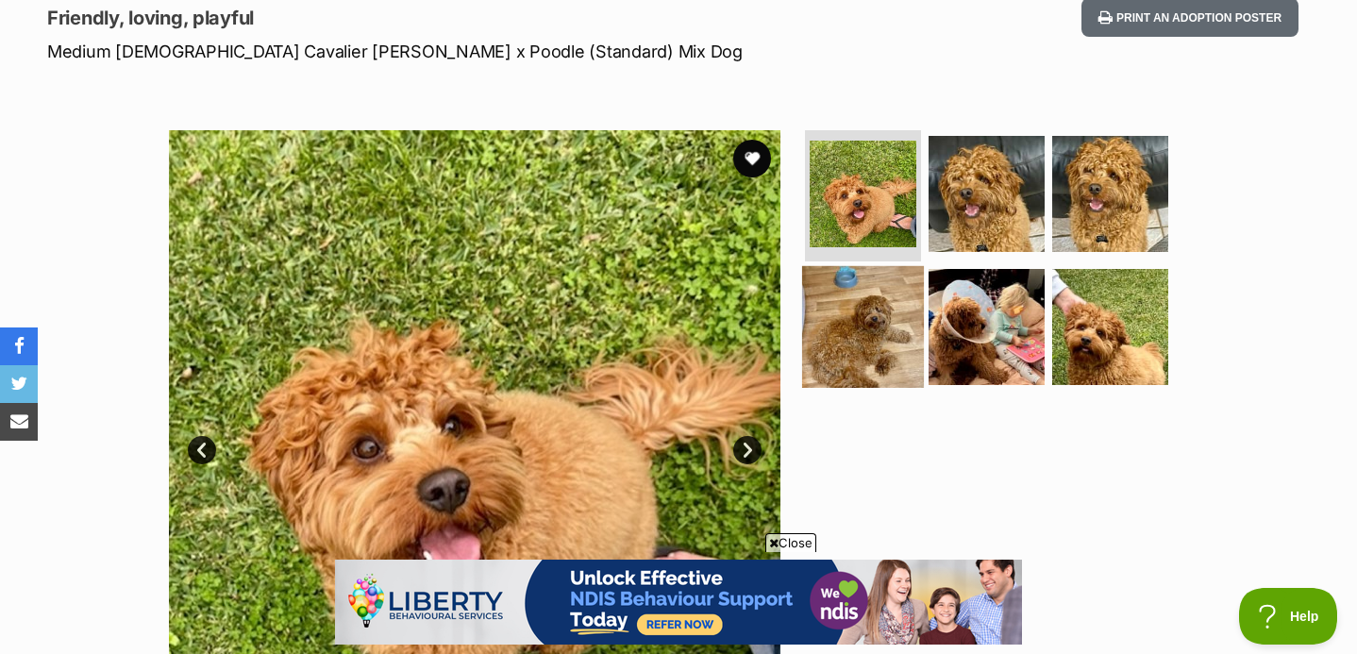
click at [895, 349] on img at bounding box center [863, 327] width 122 height 122
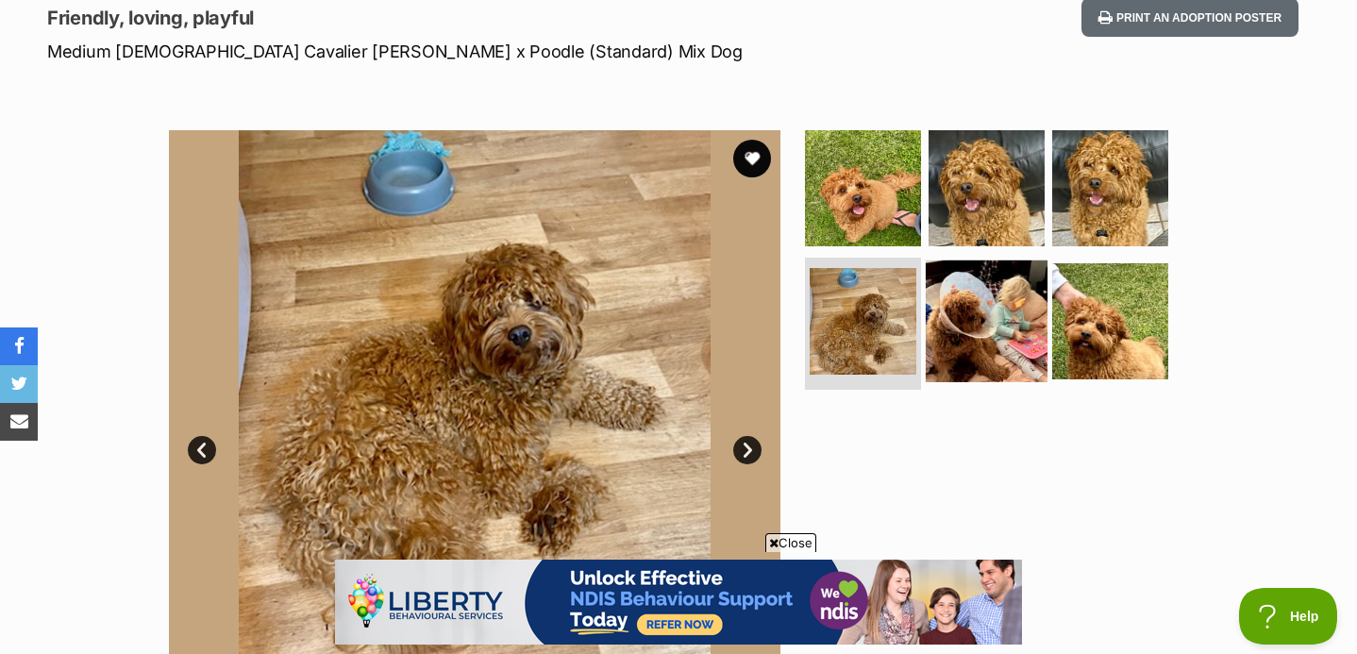
click at [963, 334] on img at bounding box center [987, 321] width 122 height 122
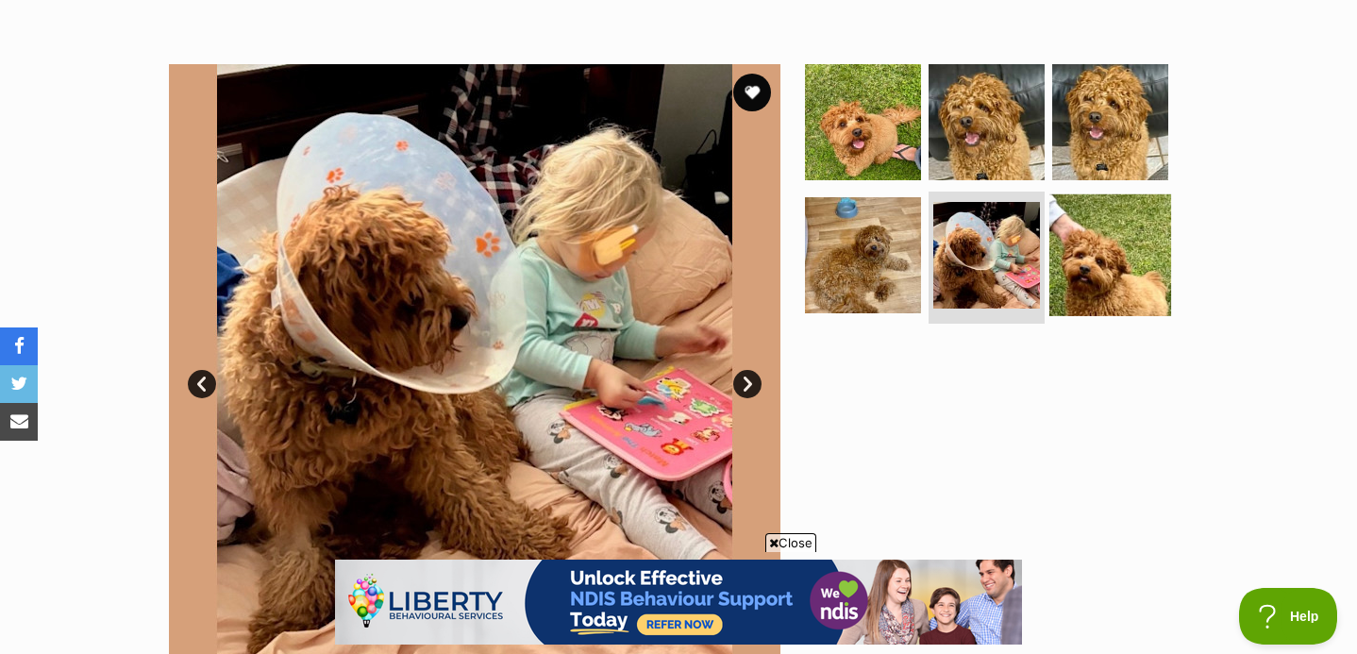
scroll to position [352, 0]
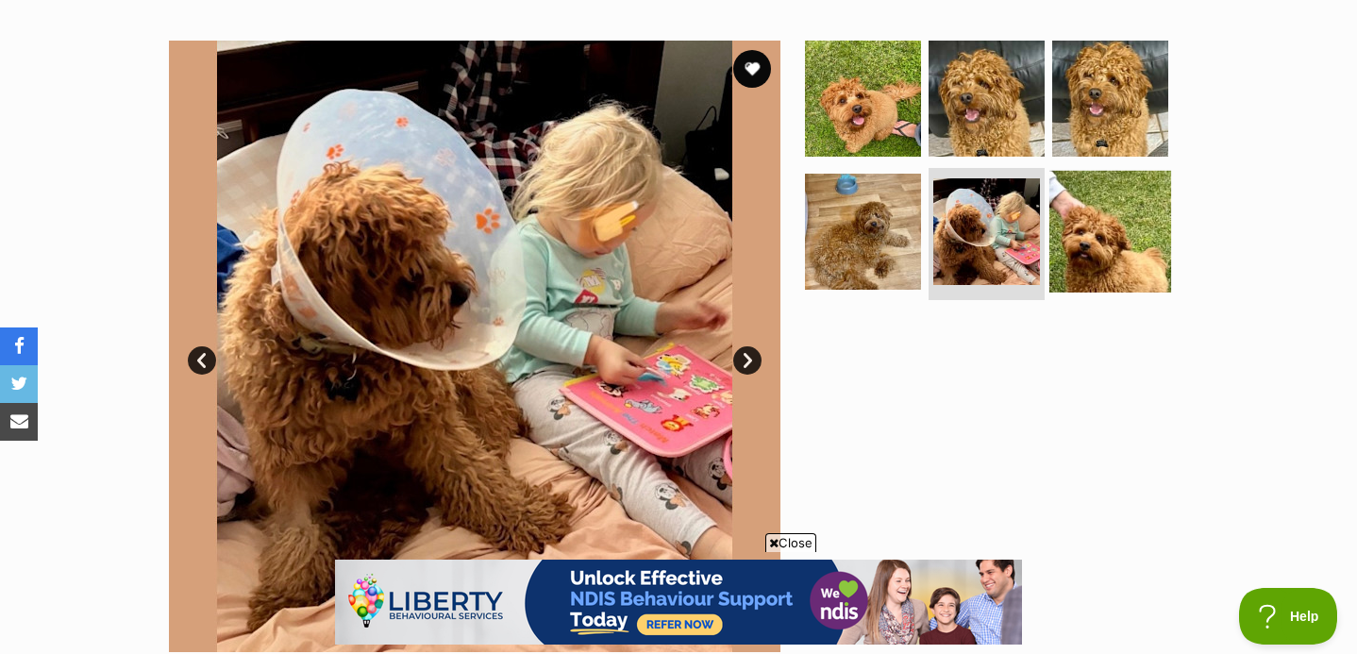
click at [1116, 212] on img at bounding box center [1110, 232] width 122 height 122
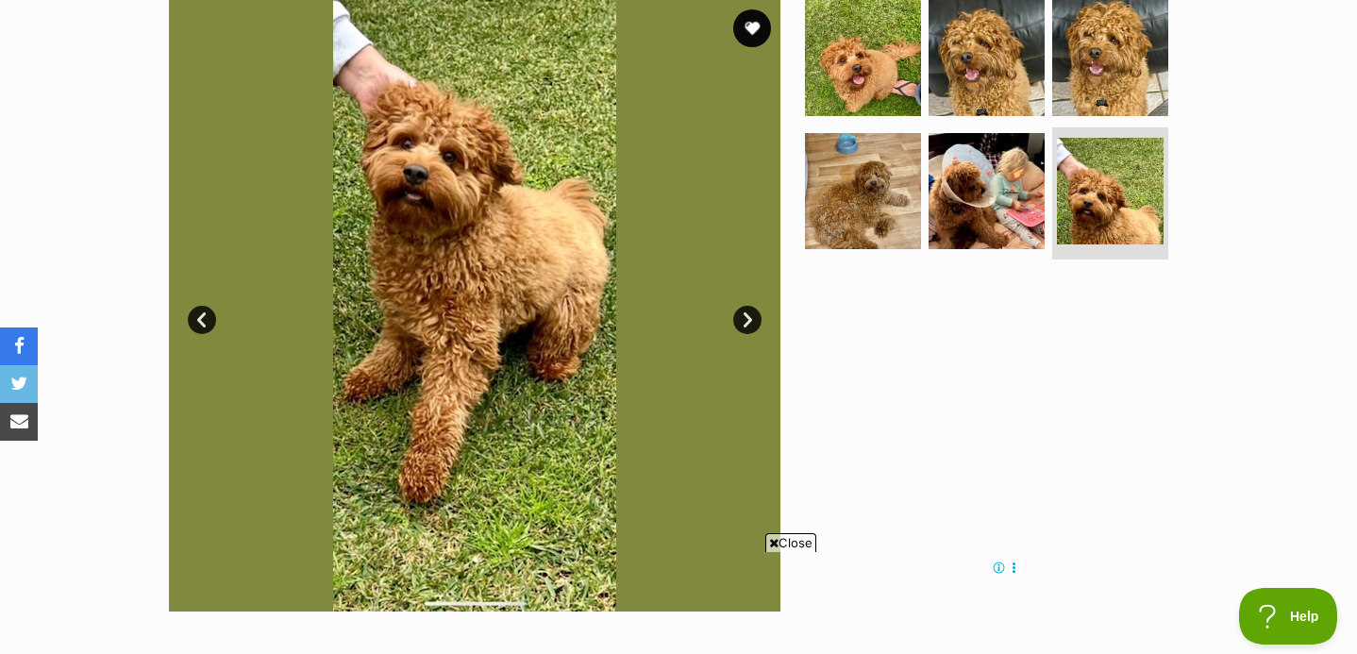
scroll to position [383, 0]
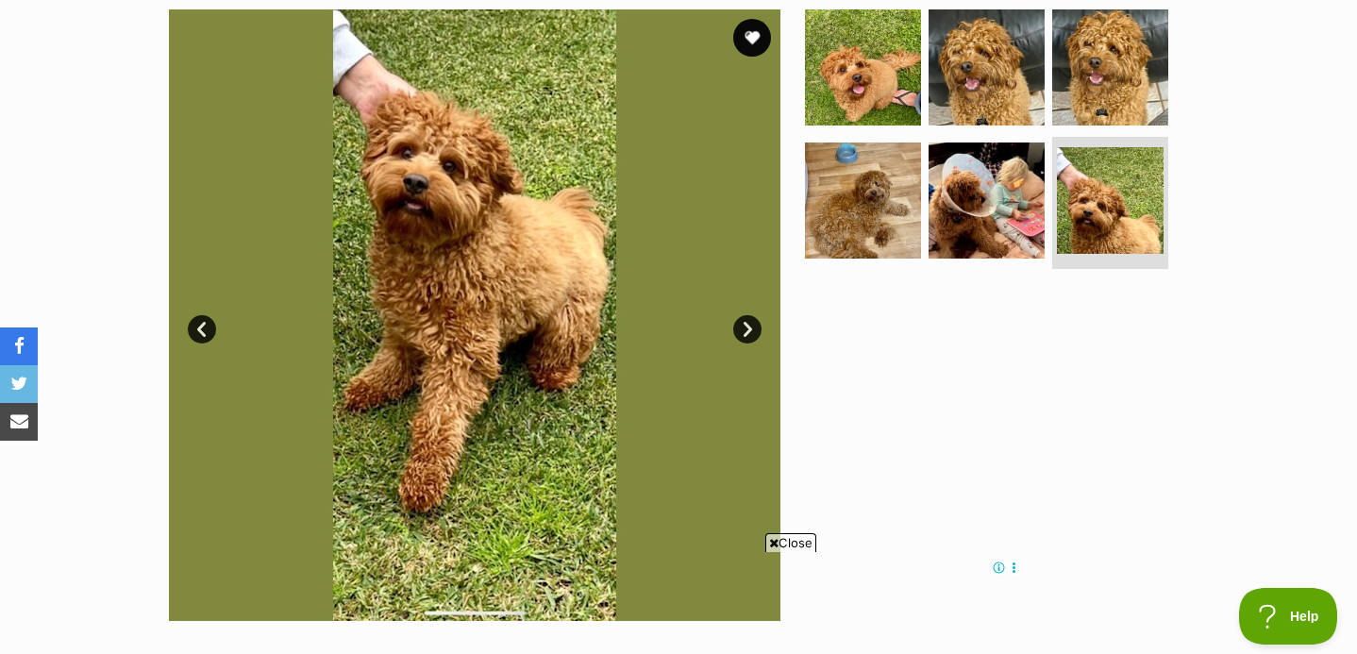
click at [750, 322] on link "Next" at bounding box center [747, 329] width 28 height 28
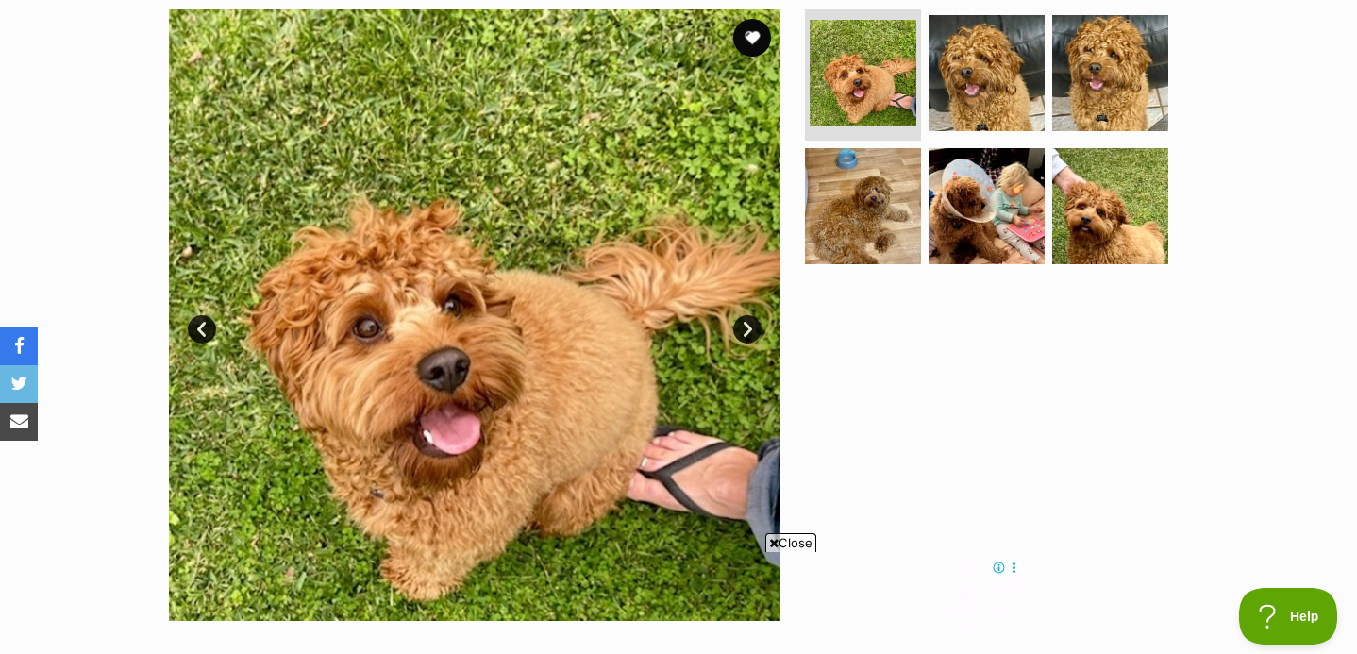
click at [750, 322] on link "Next" at bounding box center [747, 329] width 28 height 28
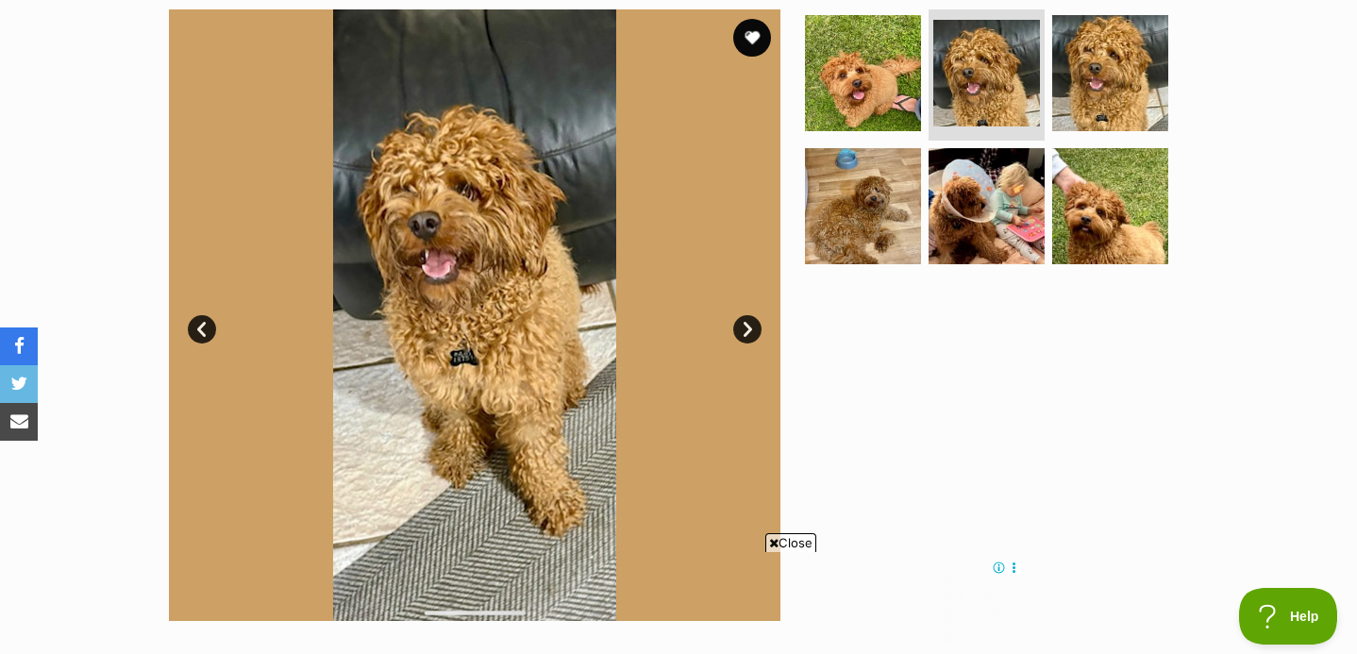
click at [750, 322] on link "Next" at bounding box center [747, 329] width 28 height 28
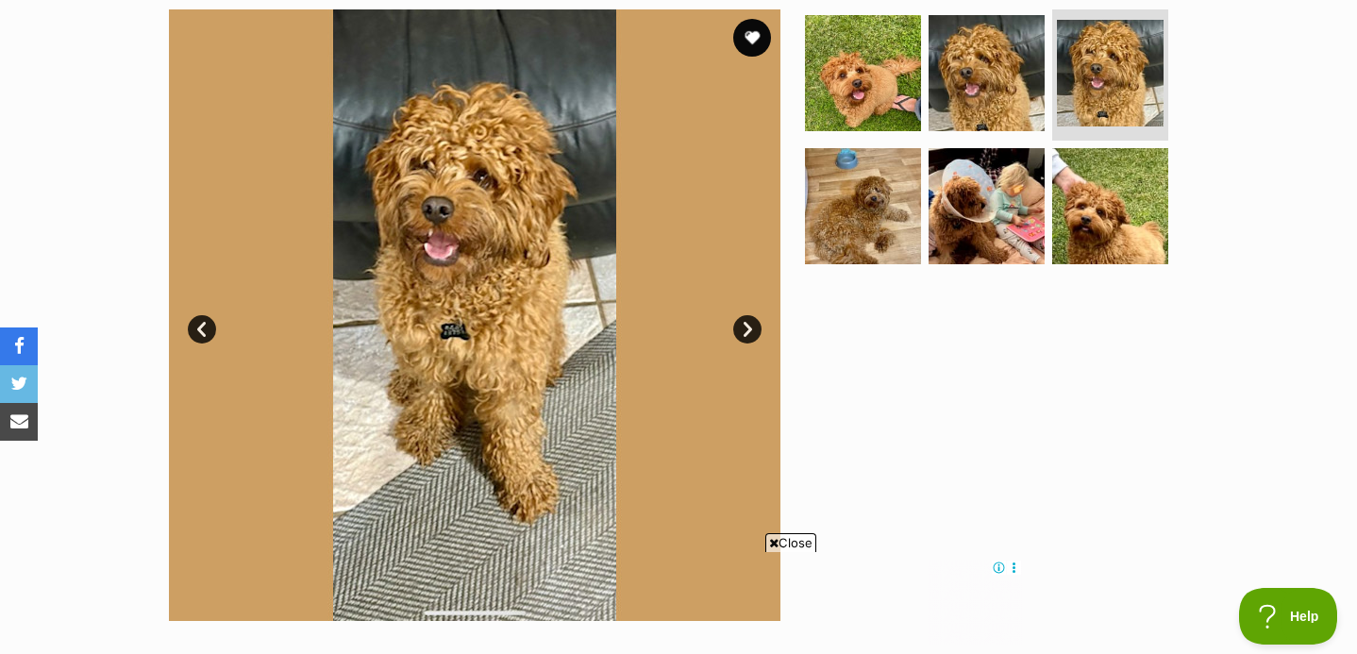
click at [750, 322] on link "Next" at bounding box center [747, 329] width 28 height 28
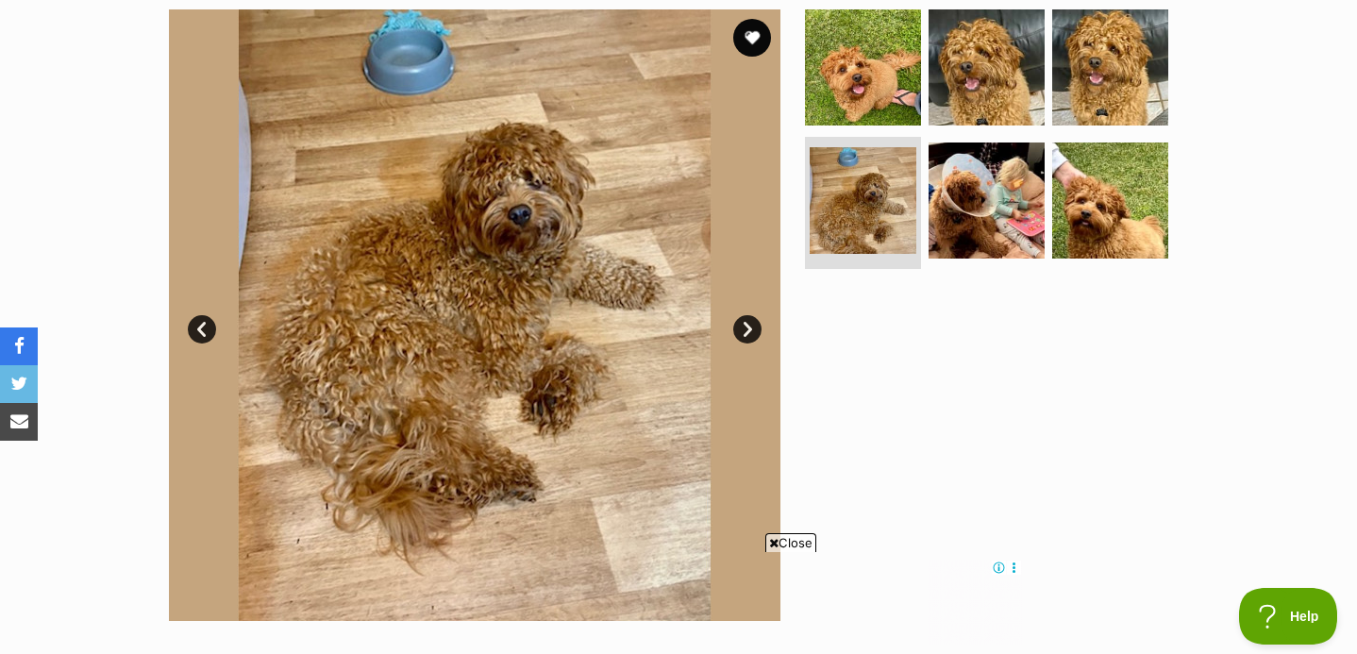
click at [750, 322] on link "Next" at bounding box center [747, 329] width 28 height 28
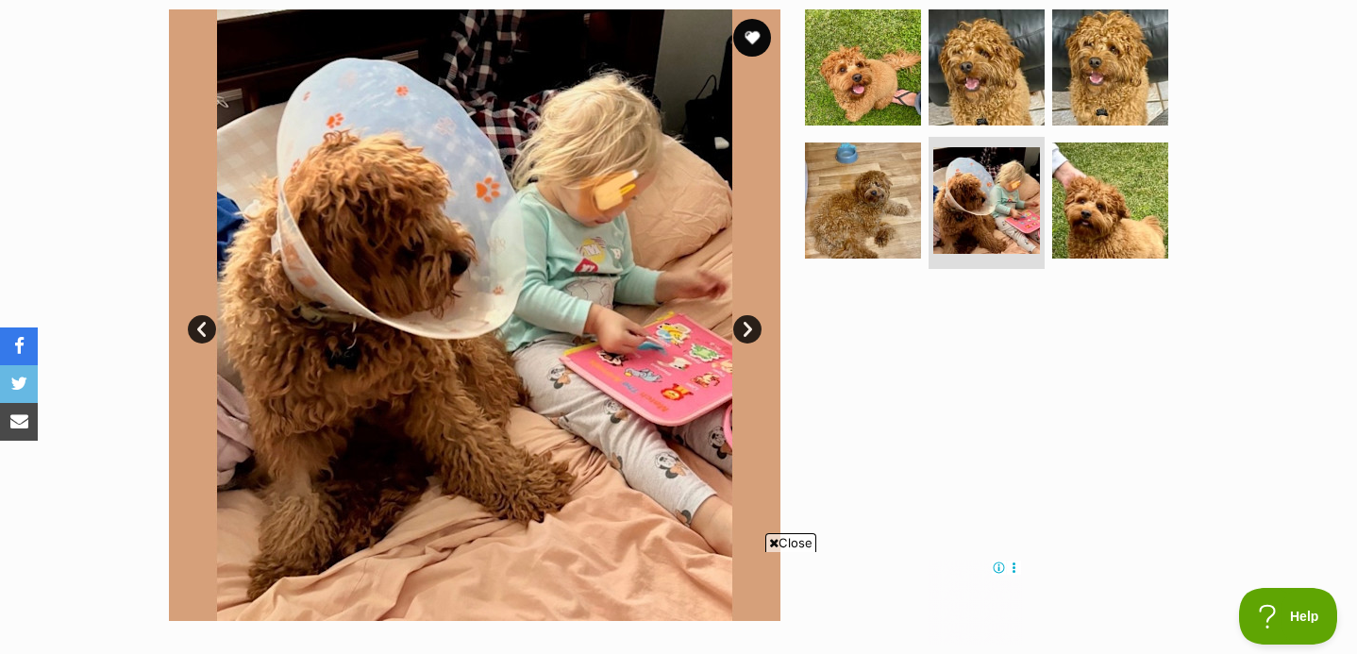
click at [750, 322] on link "Next" at bounding box center [747, 329] width 28 height 28
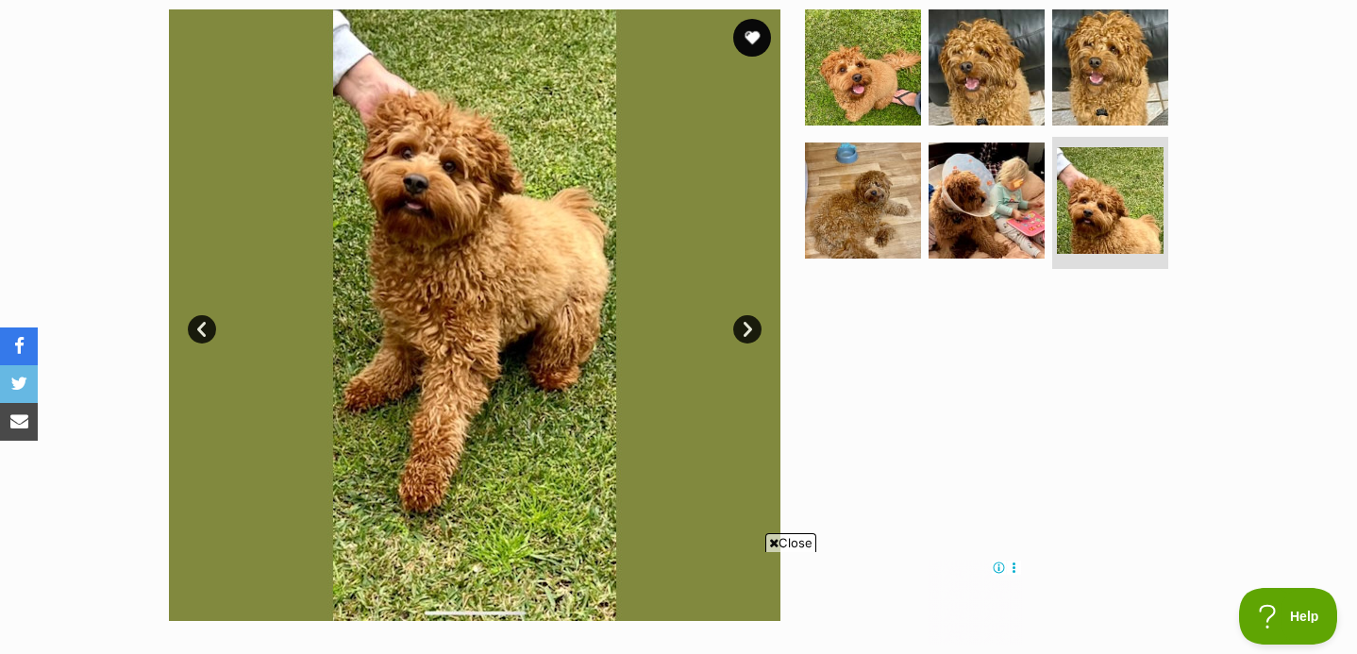
click at [750, 322] on link "Next" at bounding box center [747, 329] width 28 height 28
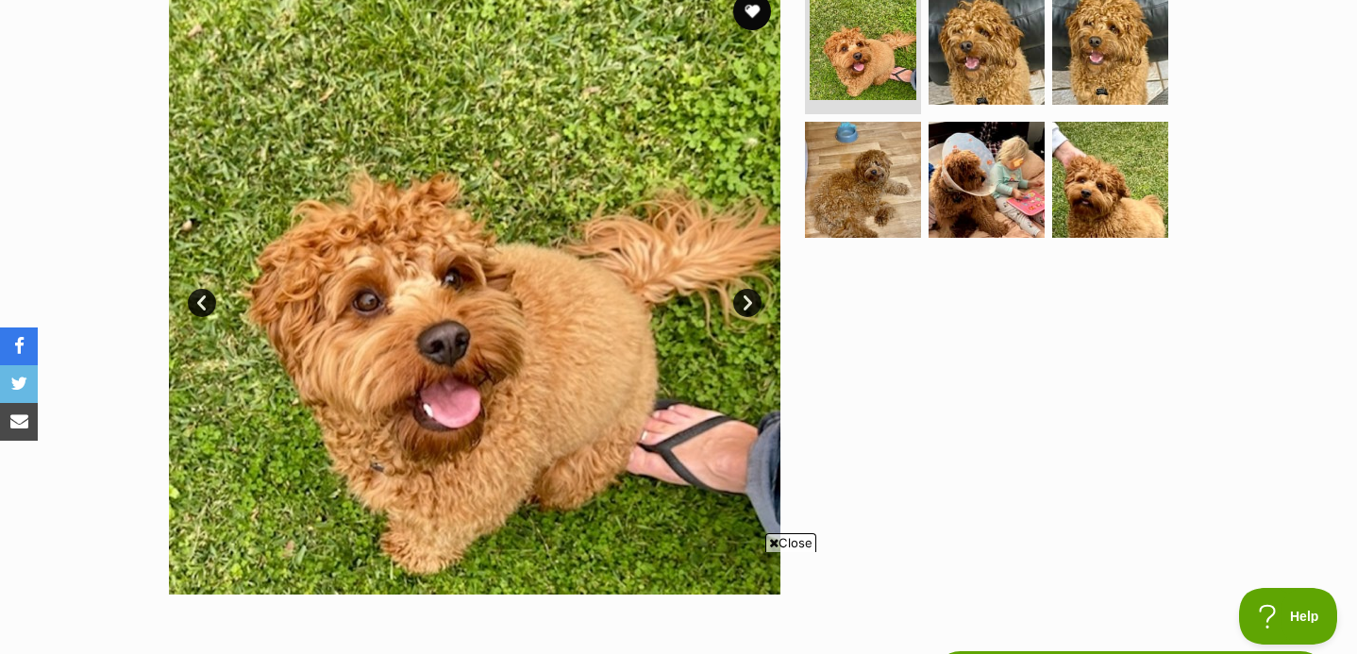
scroll to position [411, 0]
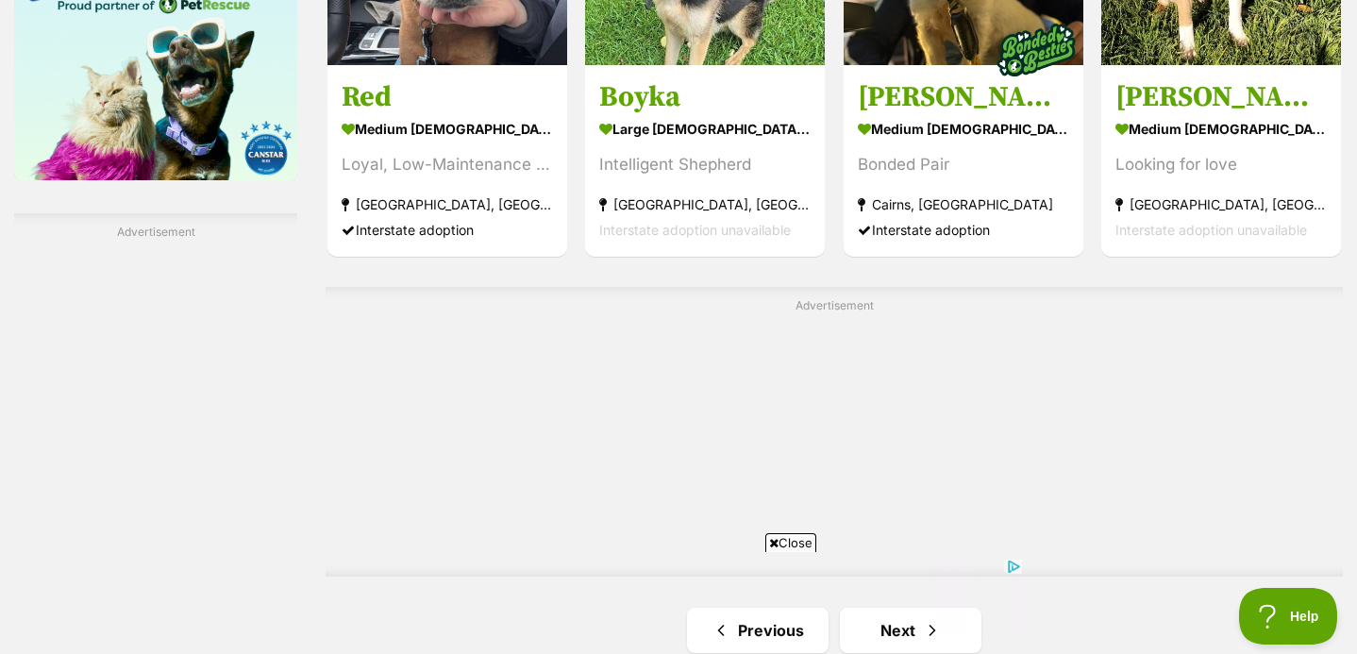
scroll to position [3302, 0]
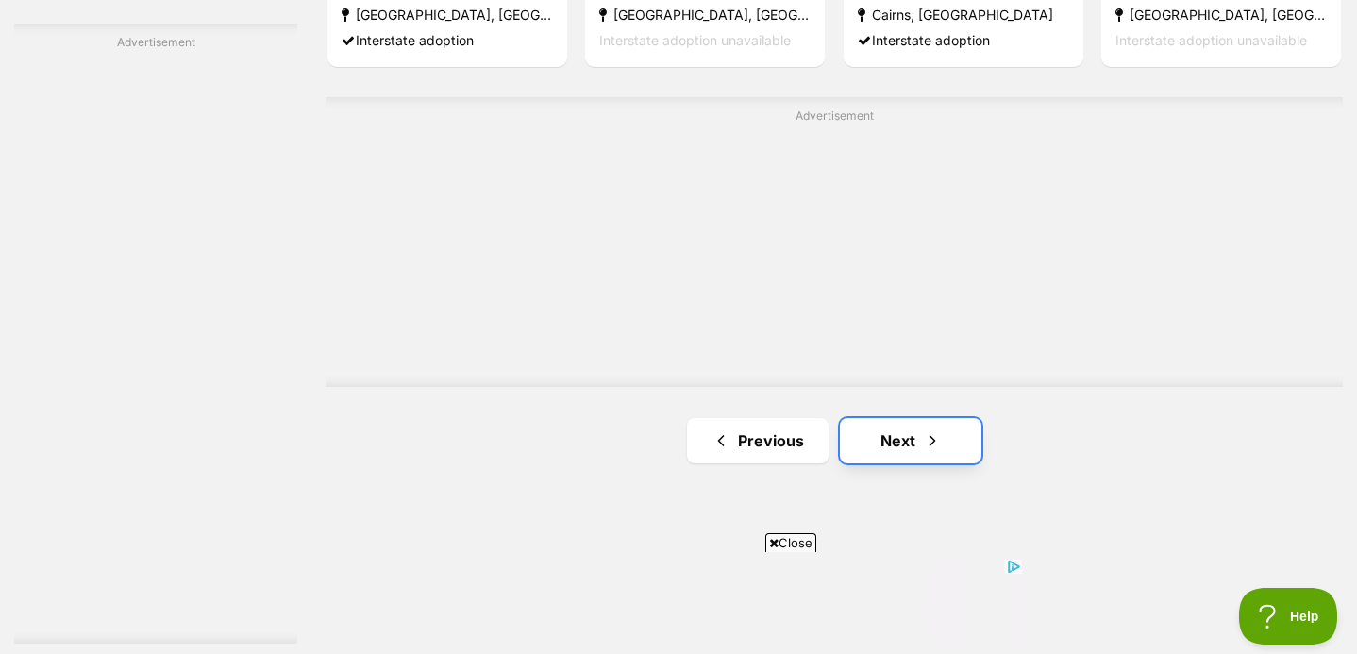
click at [886, 423] on link "Next" at bounding box center [911, 440] width 142 height 45
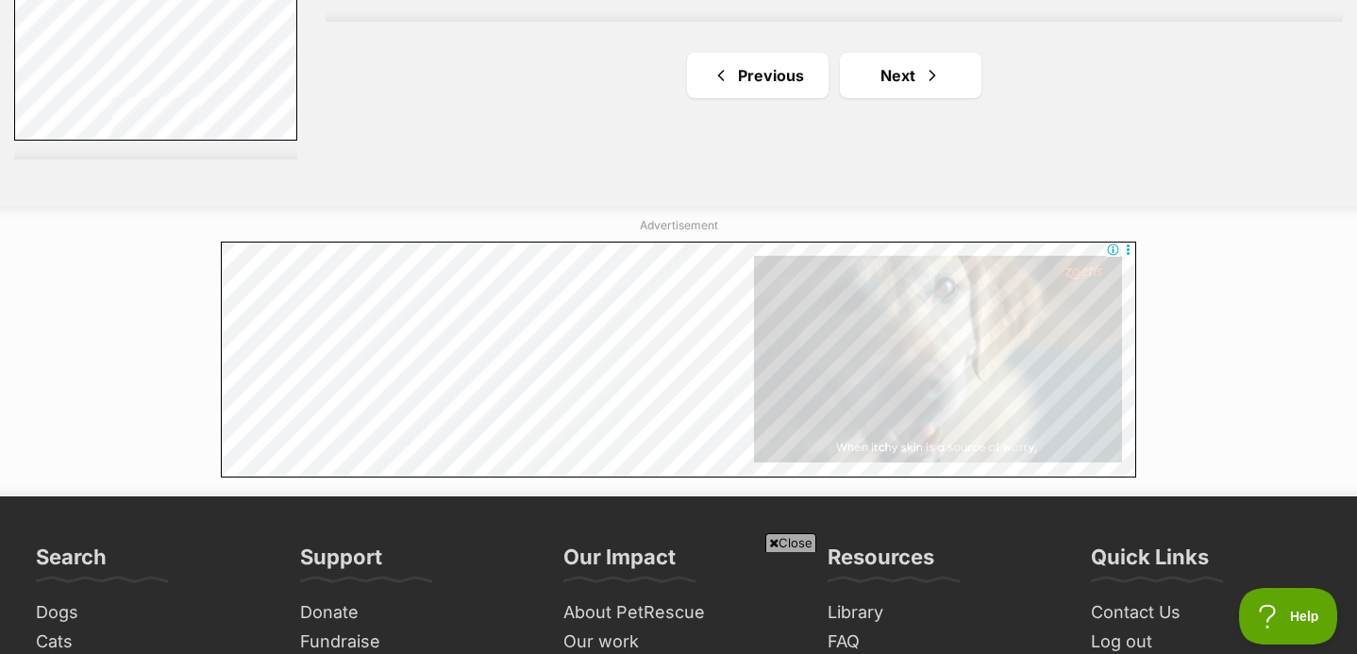
scroll to position [3802, 0]
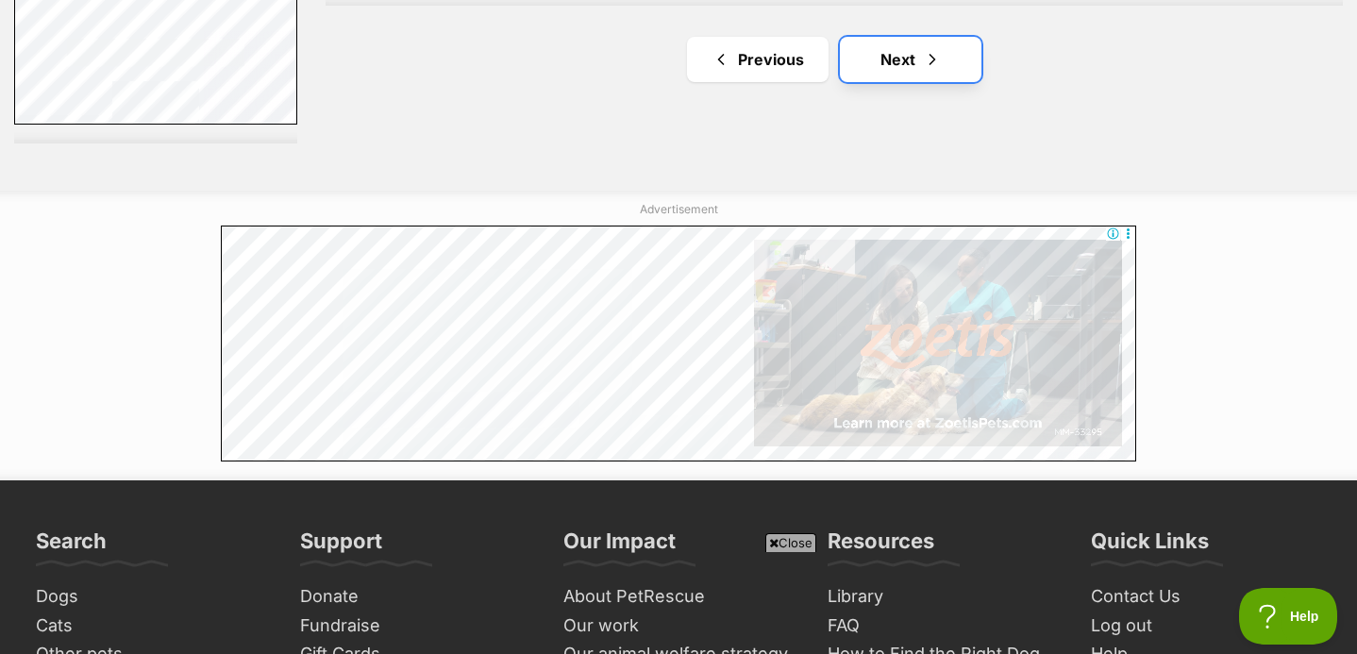
click at [895, 44] on link "Next" at bounding box center [911, 59] width 142 height 45
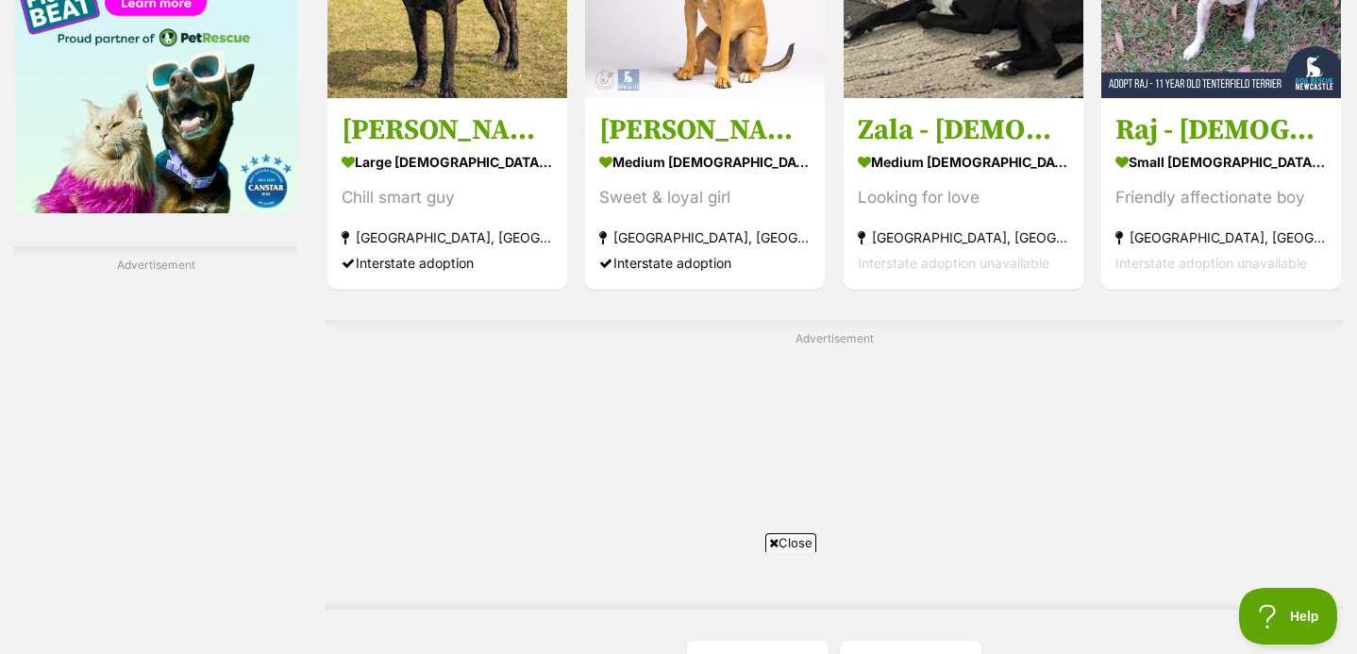
scroll to position [3330, 0]
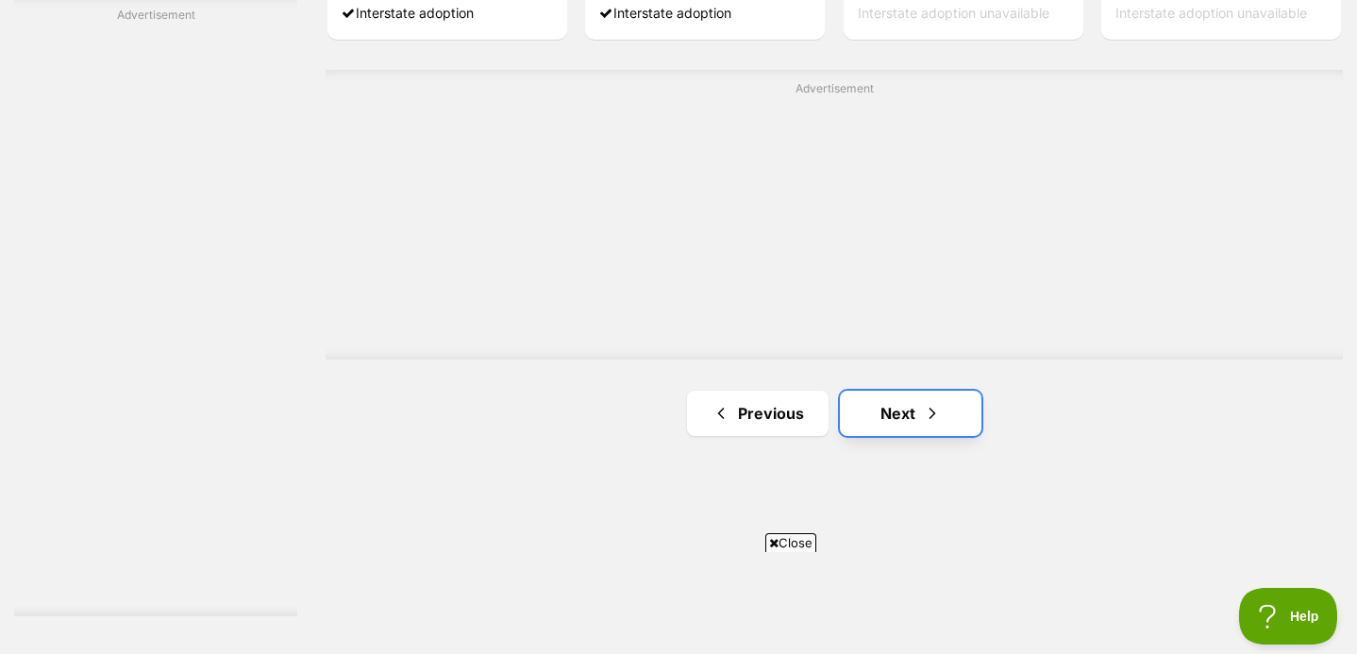
click at [880, 417] on link "Next" at bounding box center [911, 413] width 142 height 45
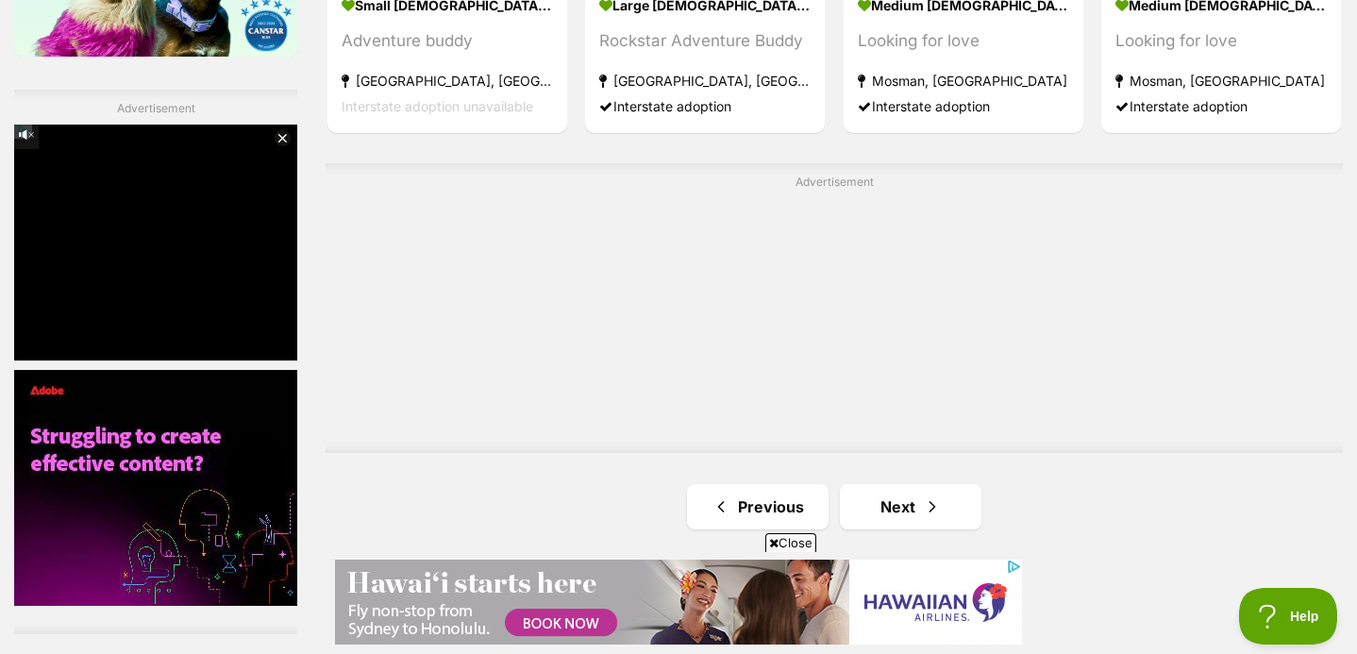
scroll to position [3469, 0]
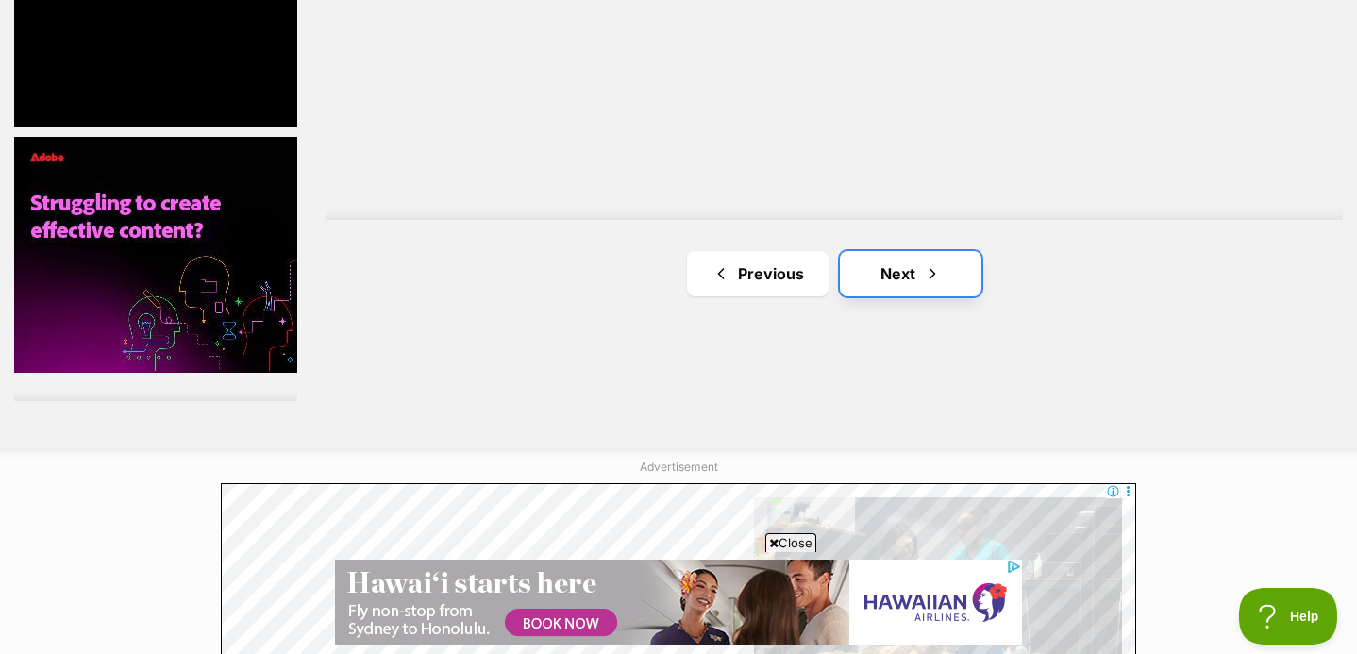
click at [934, 262] on span "Next page" at bounding box center [932, 273] width 19 height 23
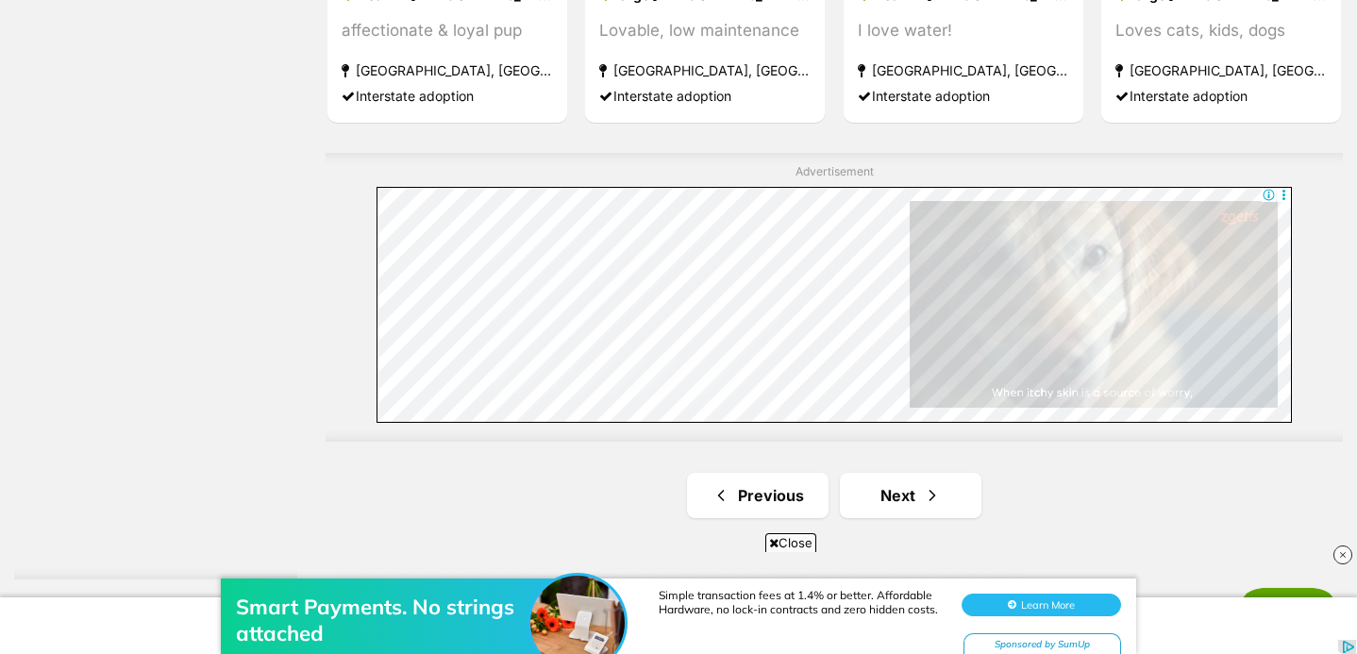
scroll to position [3516, 0]
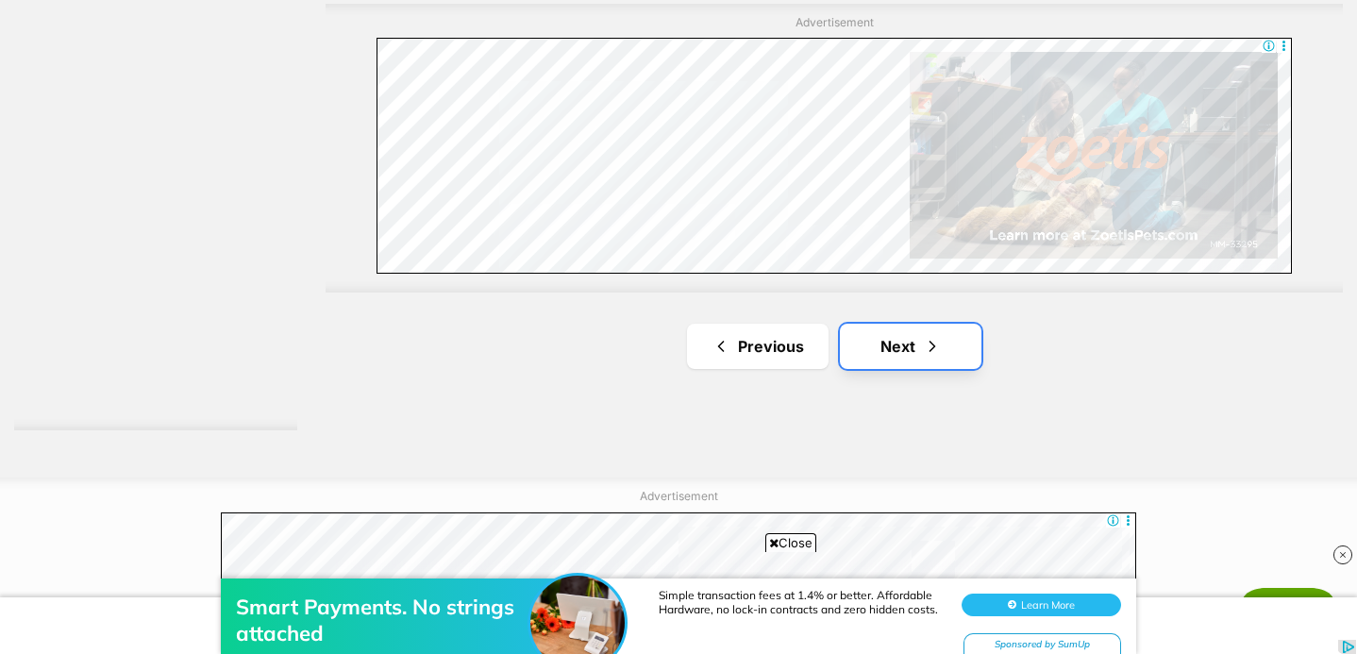
click at [948, 329] on link "Next" at bounding box center [911, 346] width 142 height 45
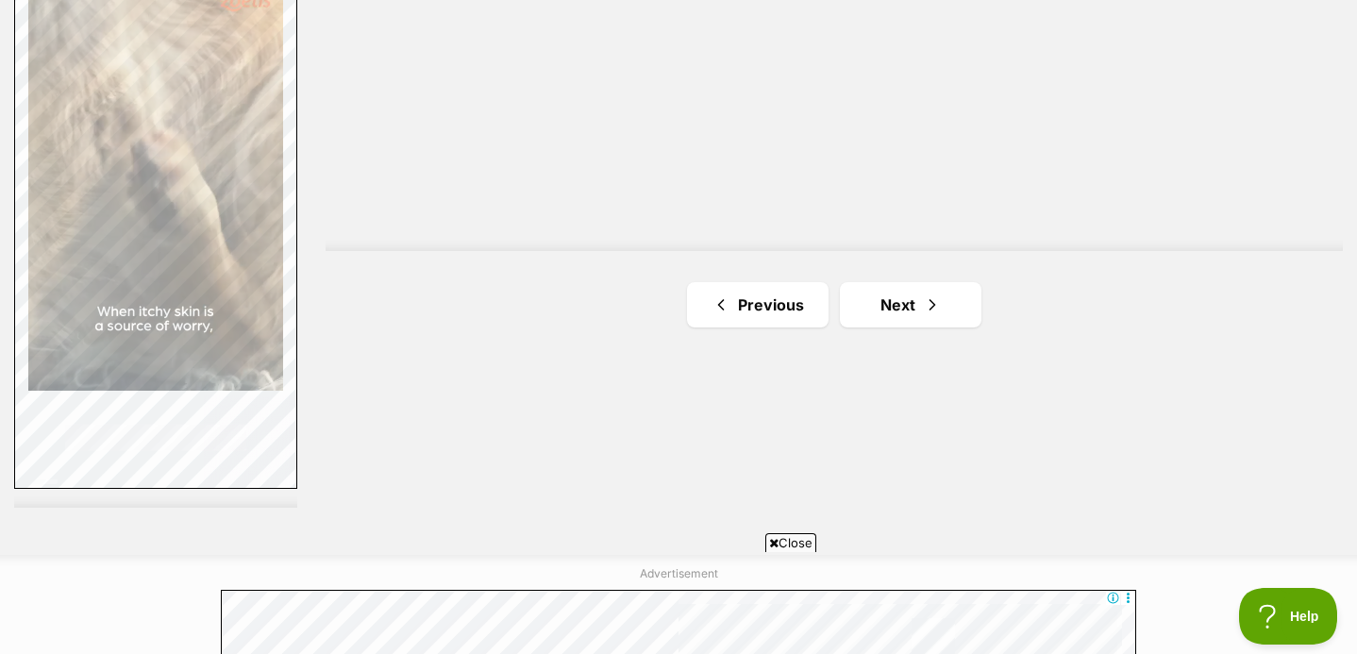
scroll to position [3415, 0]
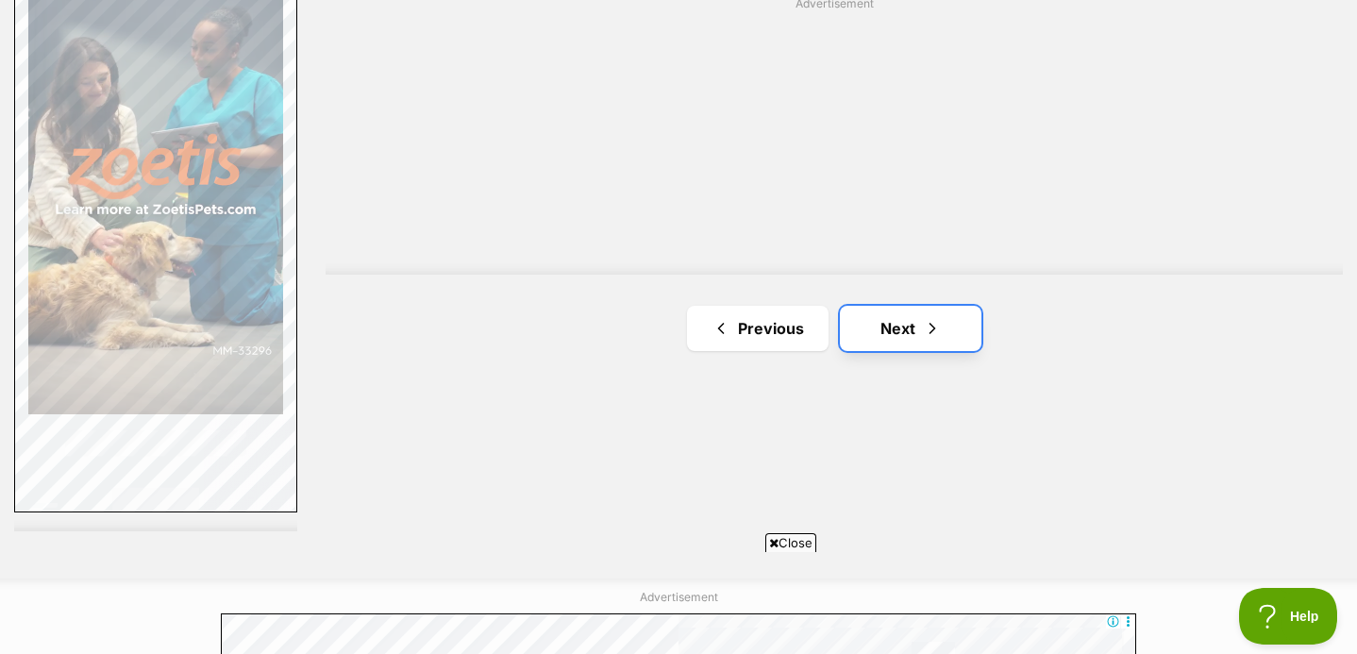
click at [924, 322] on span "Next page" at bounding box center [932, 328] width 19 height 23
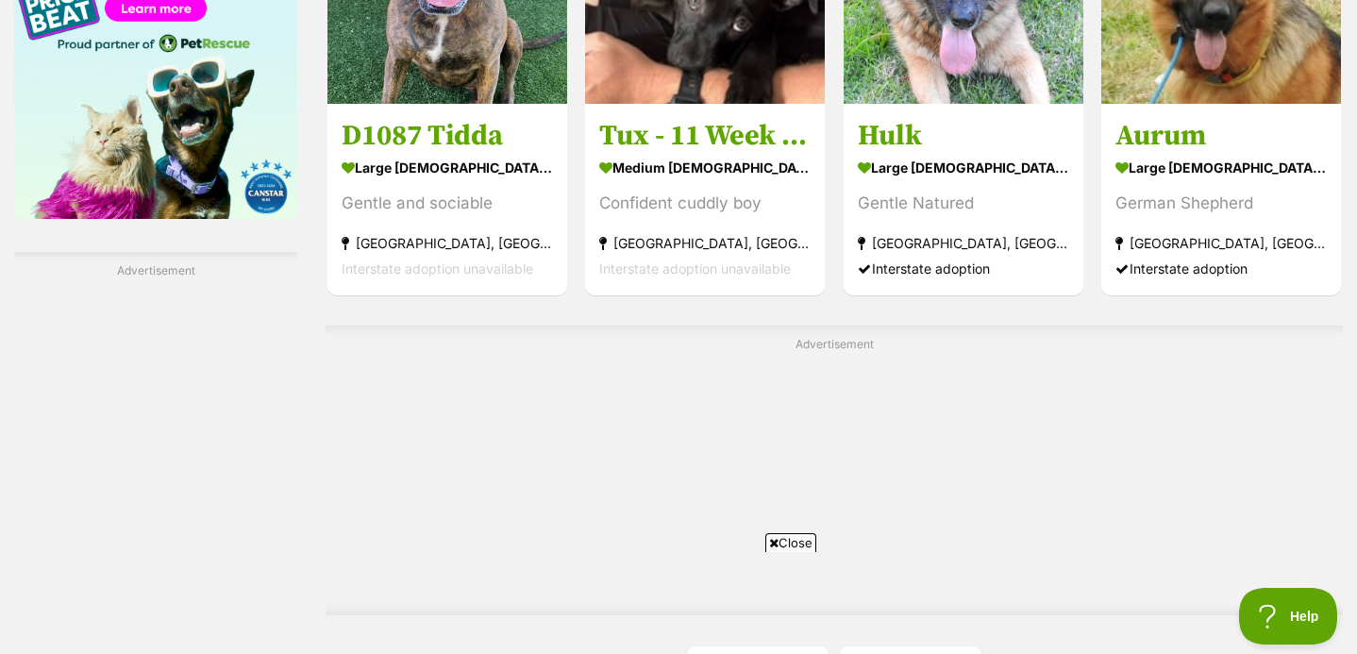
scroll to position [3408, 0]
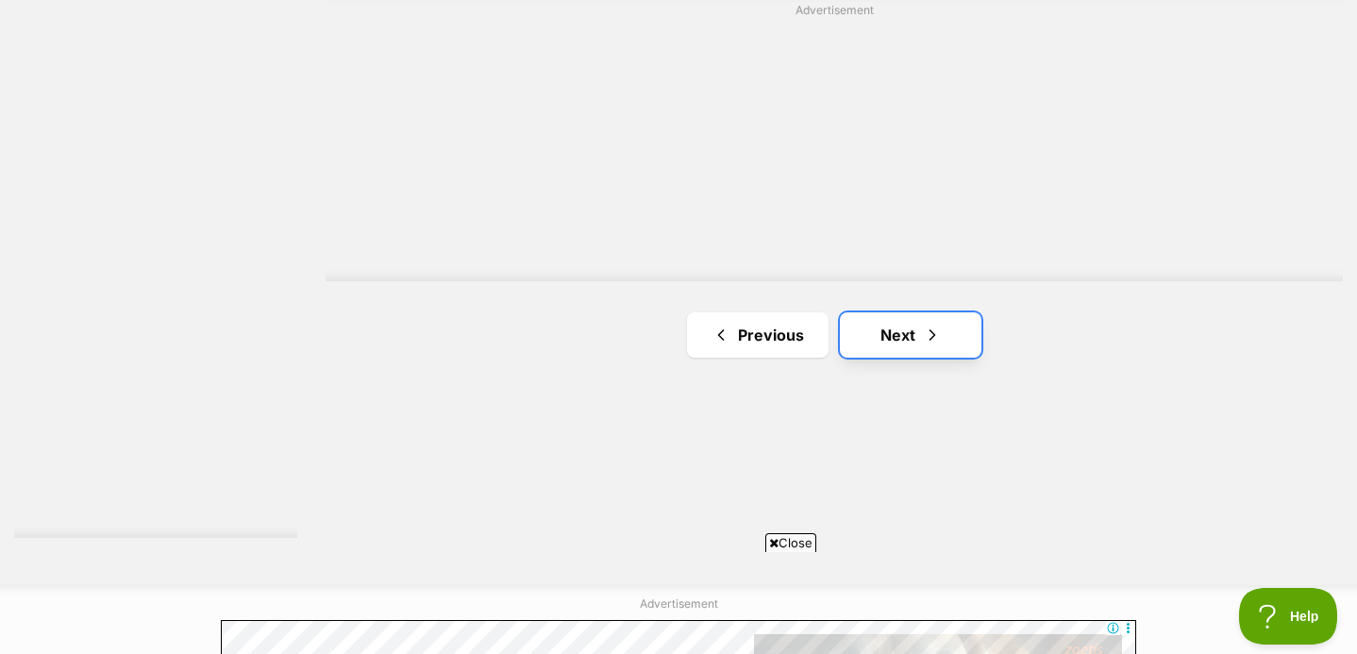
click at [926, 331] on span "Next page" at bounding box center [932, 335] width 19 height 23
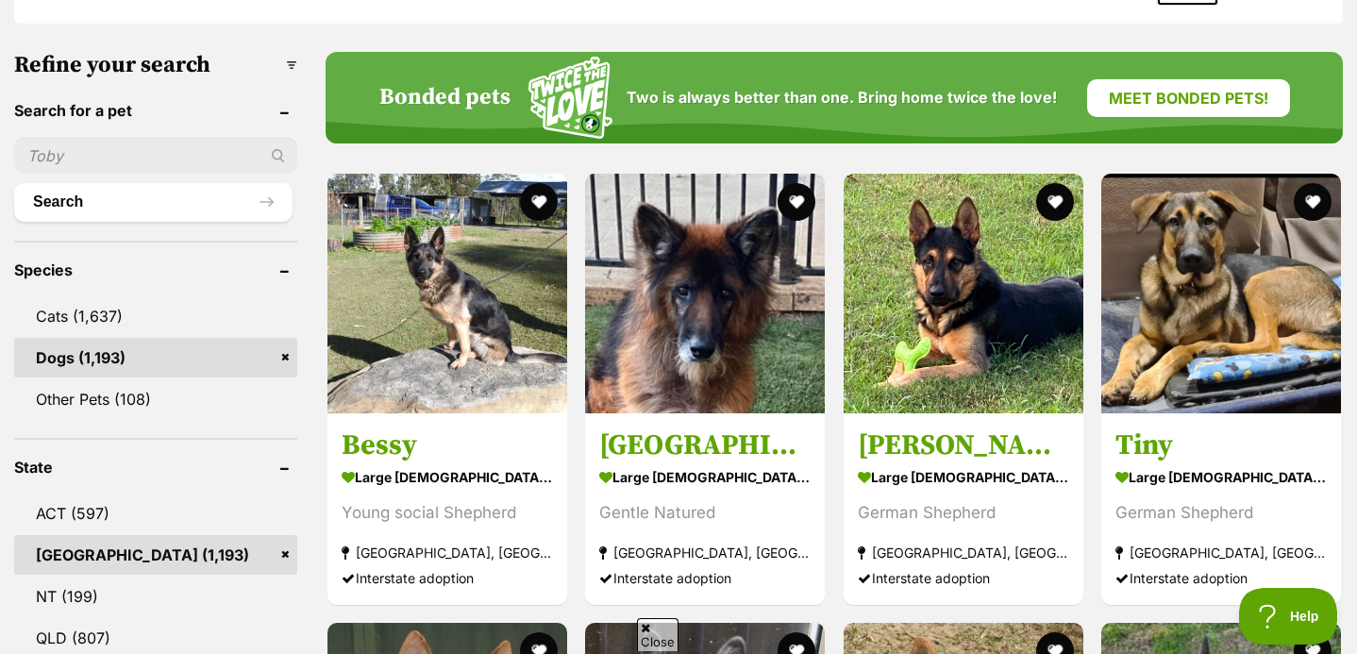
scroll to position [476, 0]
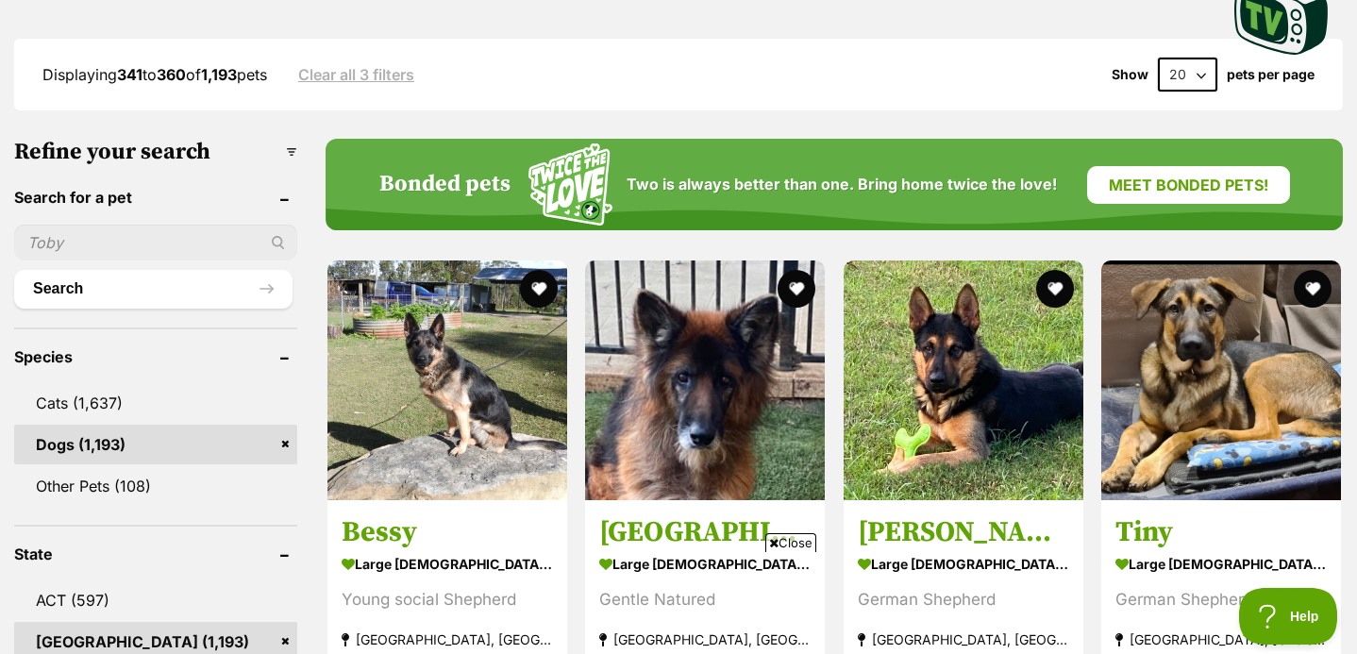
click at [128, 65] on strong "341" at bounding box center [129, 74] width 25 height 19
click at [237, 65] on strong "1,193" at bounding box center [219, 74] width 36 height 19
click at [358, 74] on link "Clear all 3 filters" at bounding box center [356, 74] width 116 height 17
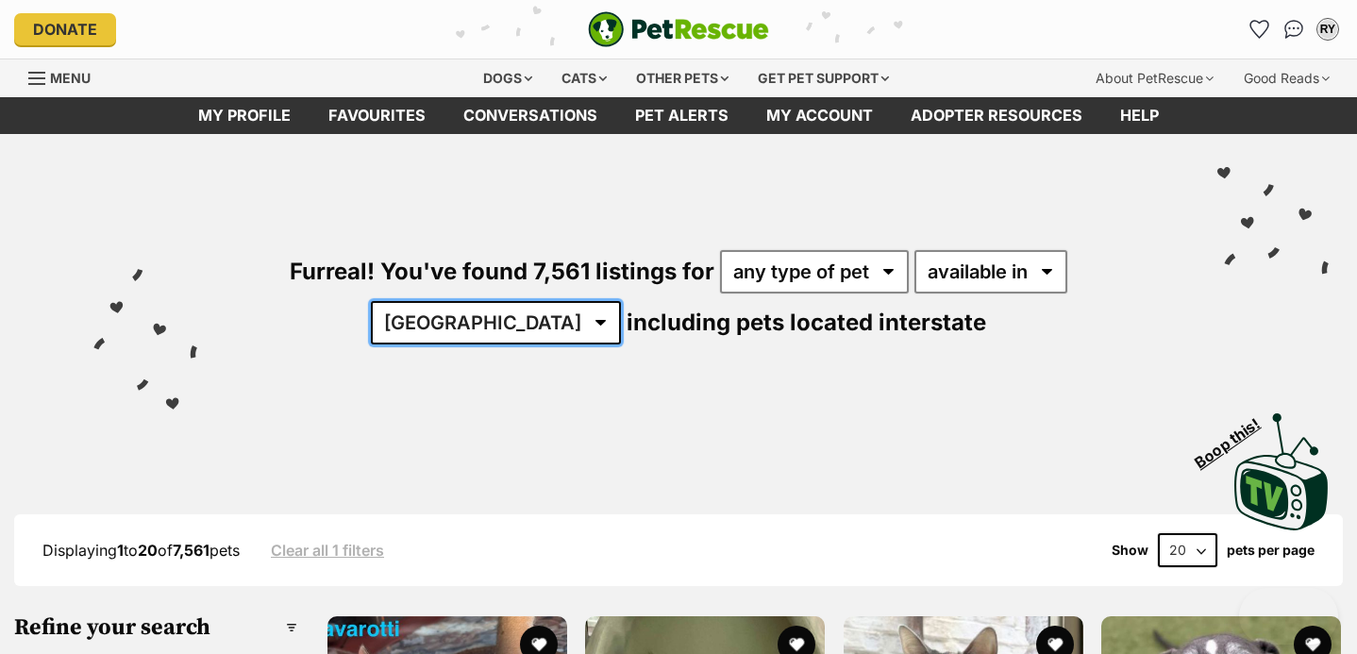
click at [621, 301] on select "[GEOGRAPHIC_DATA] [GEOGRAPHIC_DATA] [GEOGRAPHIC_DATA] [GEOGRAPHIC_DATA] [GEOGRA…" at bounding box center [496, 322] width 250 height 43
select select "[GEOGRAPHIC_DATA]"
click at [621, 301] on select "[GEOGRAPHIC_DATA] [GEOGRAPHIC_DATA] [GEOGRAPHIC_DATA] [GEOGRAPHIC_DATA] [GEOGRA…" at bounding box center [496, 322] width 250 height 43
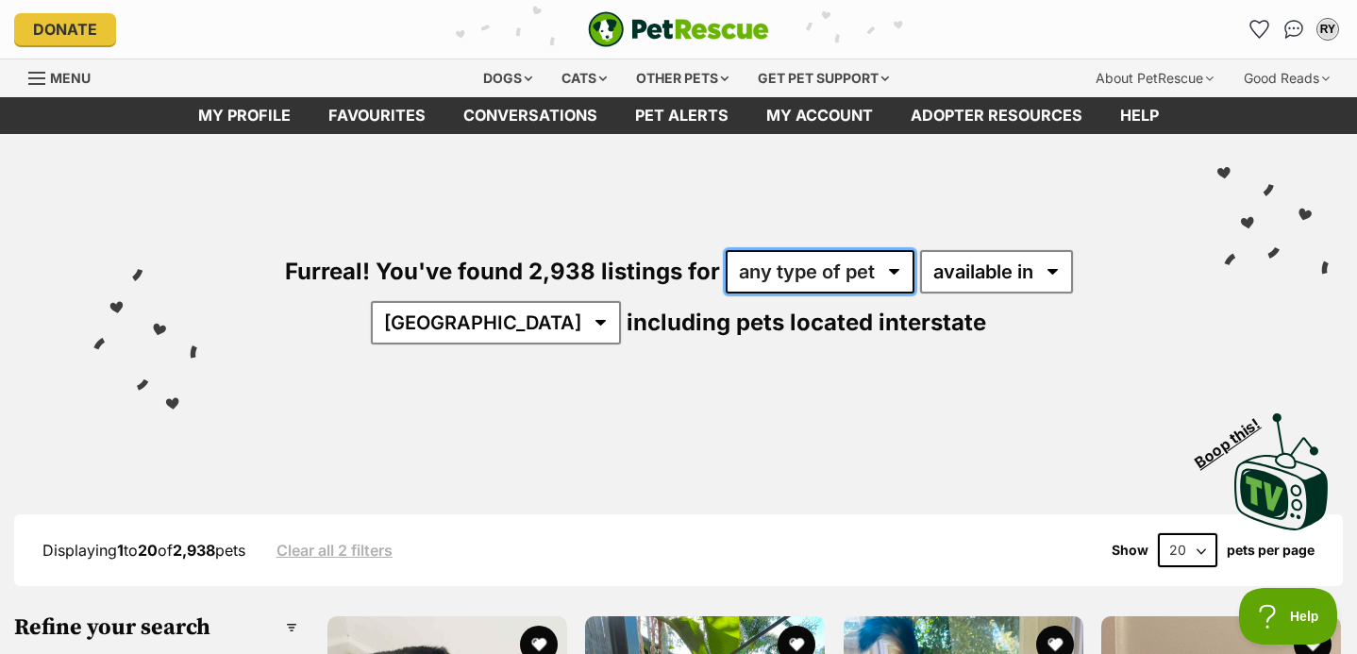
click at [726, 281] on select "any type of pet cats dogs other pets" at bounding box center [820, 271] width 189 height 43
select select "Dogs"
click at [726, 250] on select "any type of pet cats dogs other pets" at bounding box center [820, 271] width 189 height 43
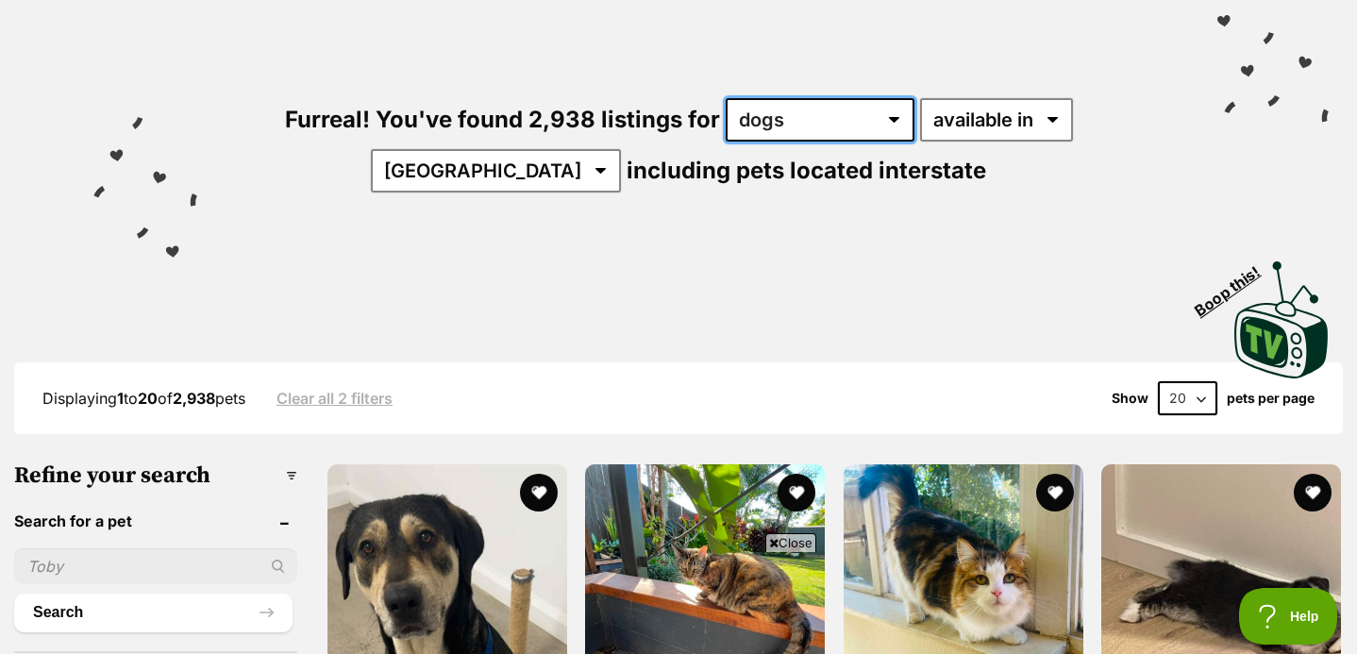
scroll to position [362, 0]
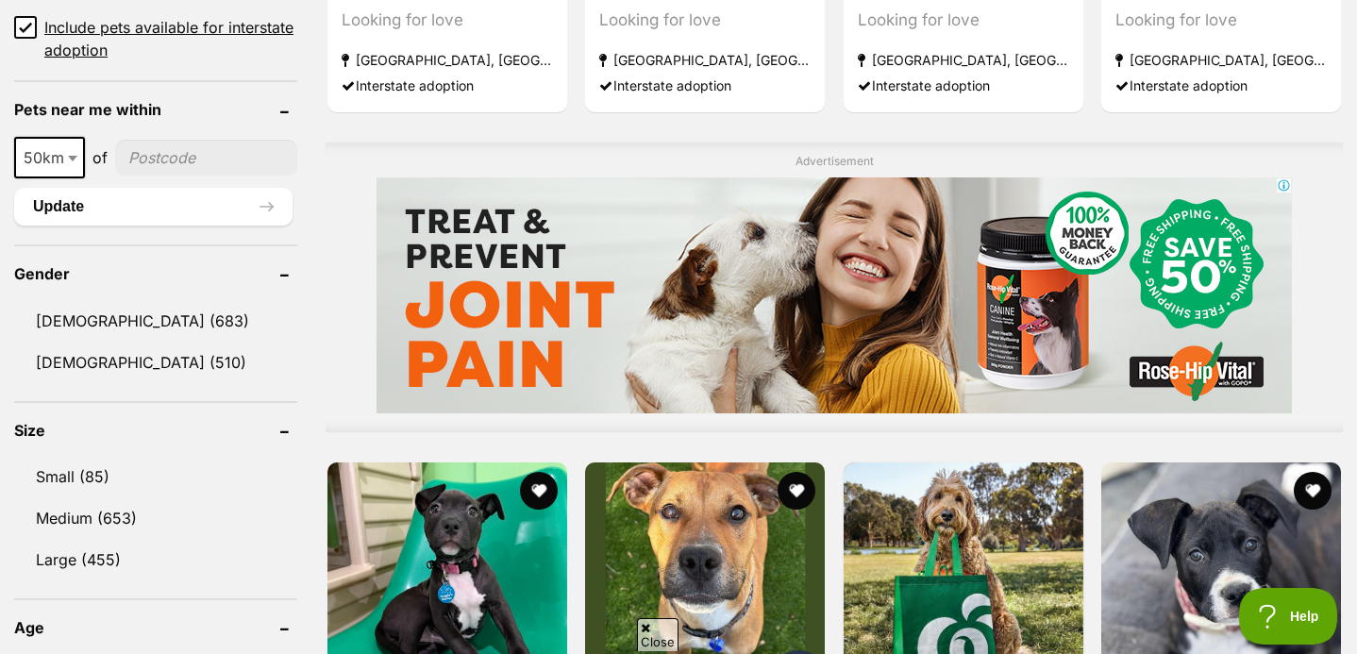
scroll to position [1402, 0]
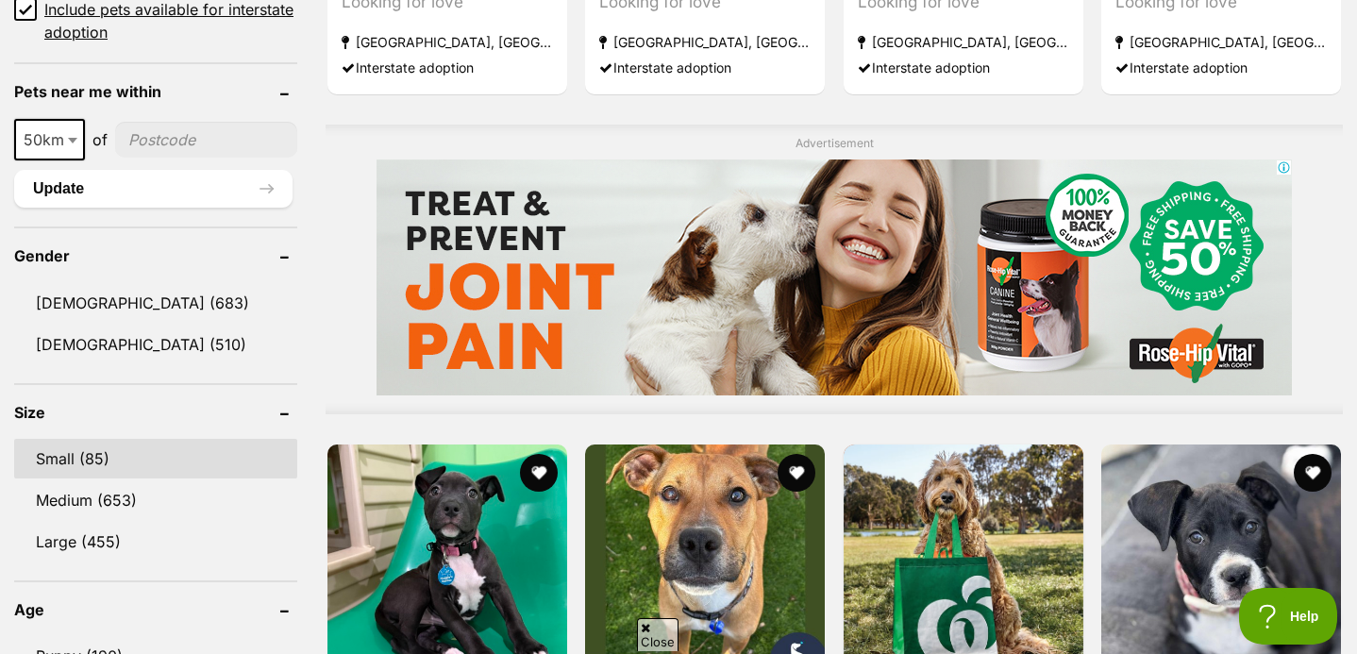
click at [118, 458] on link "Small (85)" at bounding box center [155, 459] width 283 height 40
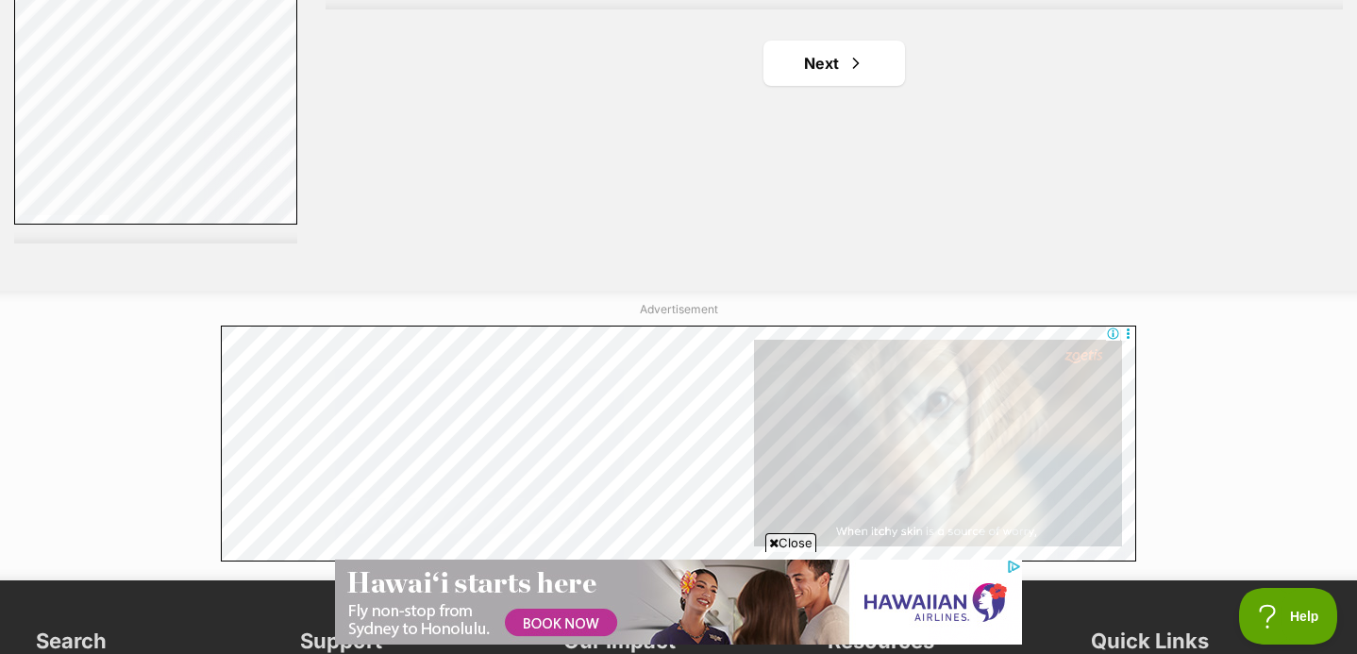
scroll to position [3698, 0]
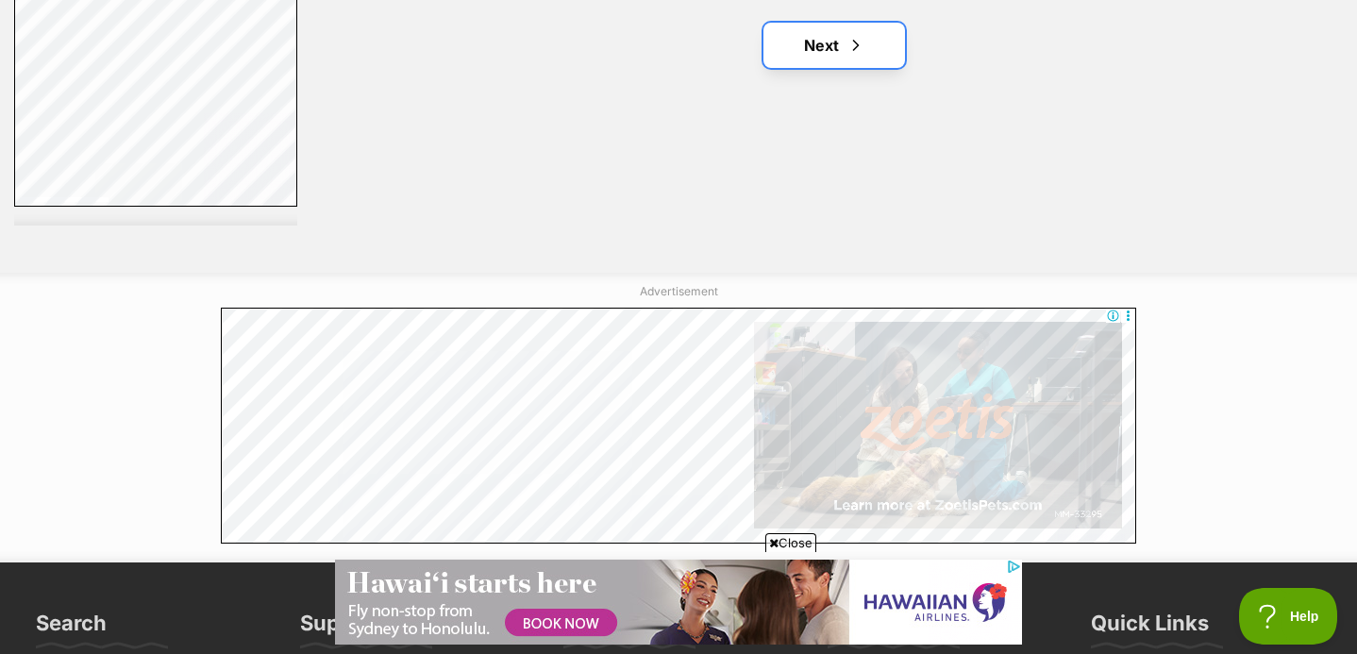
click at [841, 63] on link "Next" at bounding box center [835, 45] width 142 height 45
